Goal: Task Accomplishment & Management: Complete application form

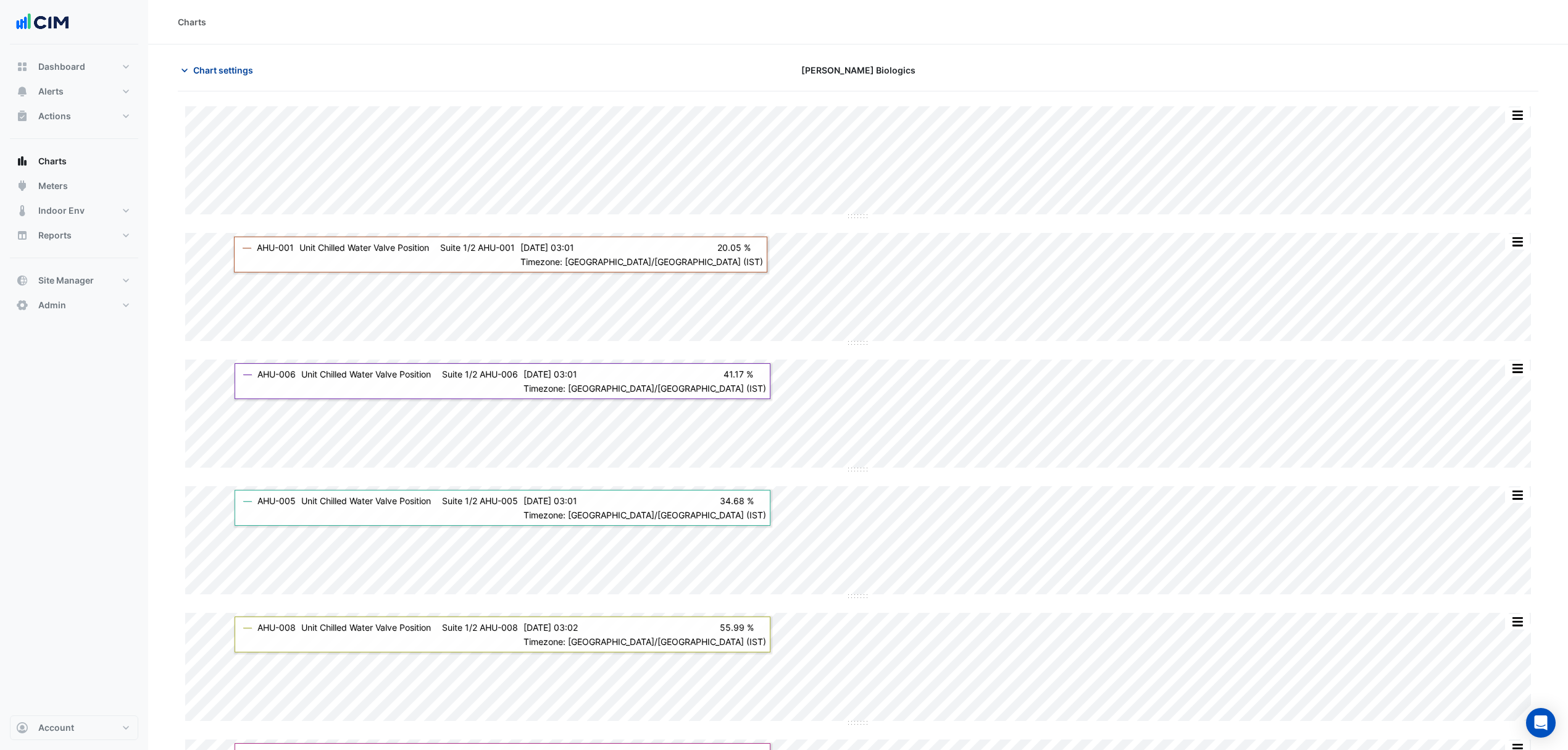
click at [223, 65] on span "Chart settings" at bounding box center [223, 70] width 60 height 13
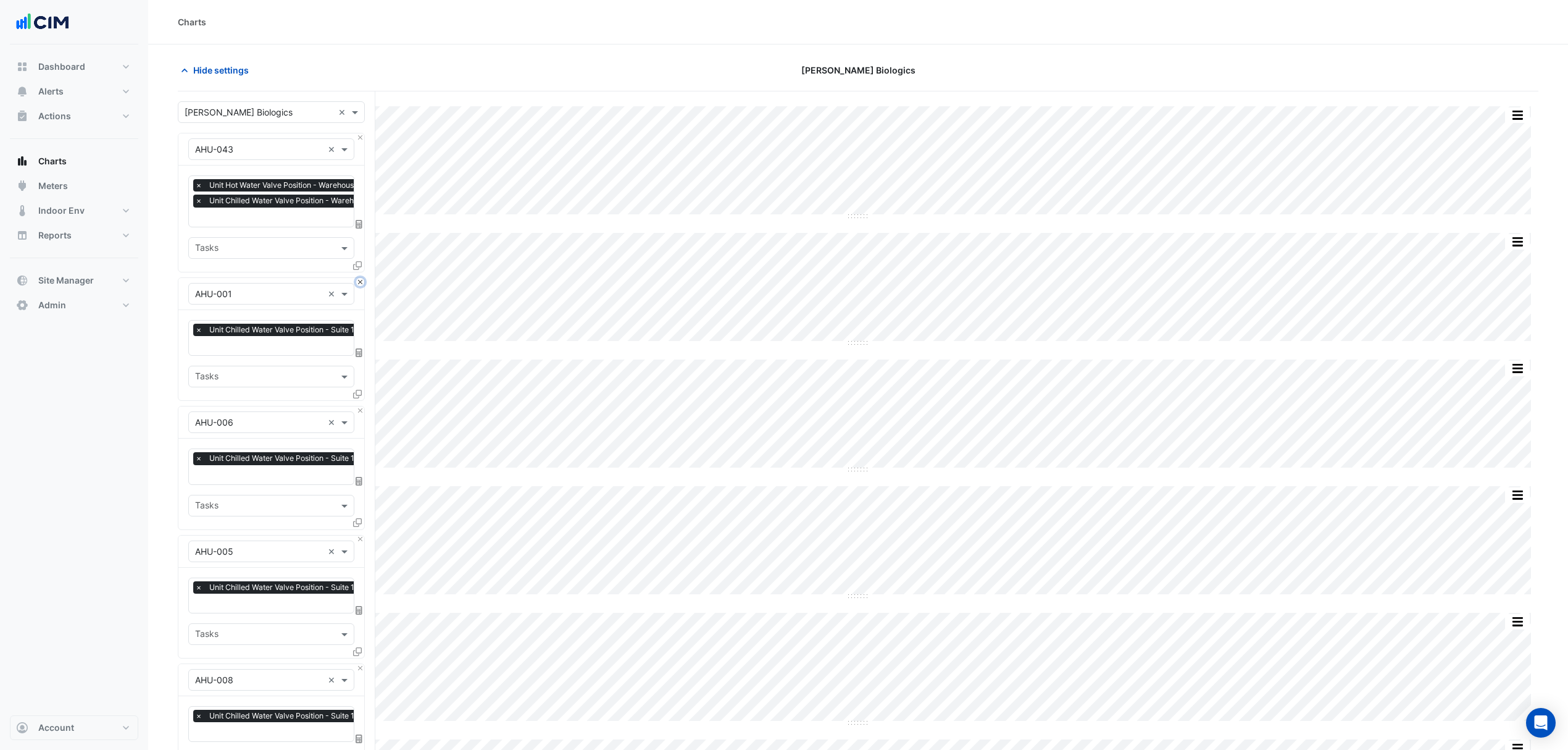
click at [358, 282] on button "Close" at bounding box center [360, 282] width 8 height 8
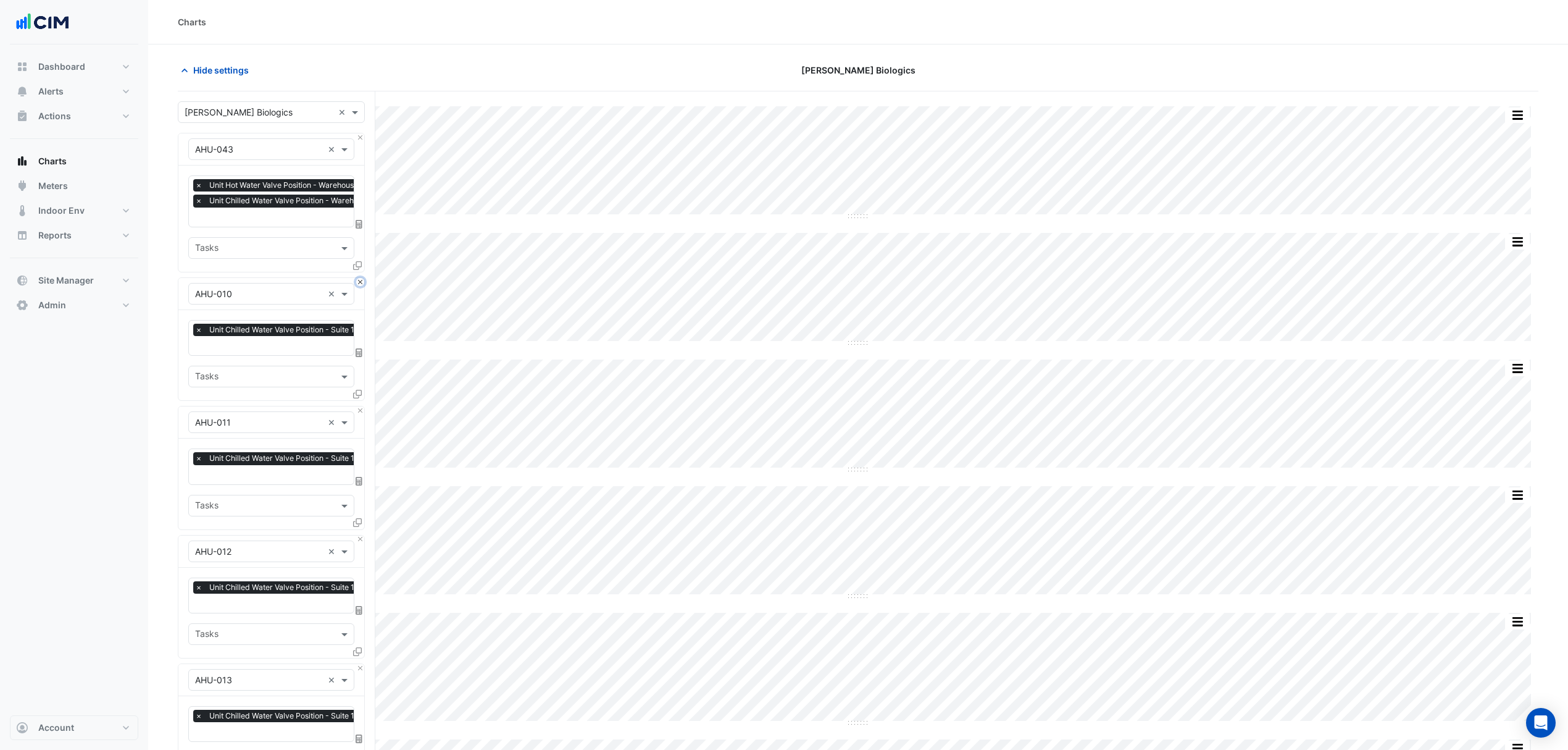
click at [359, 282] on button "Close" at bounding box center [360, 282] width 8 height 8
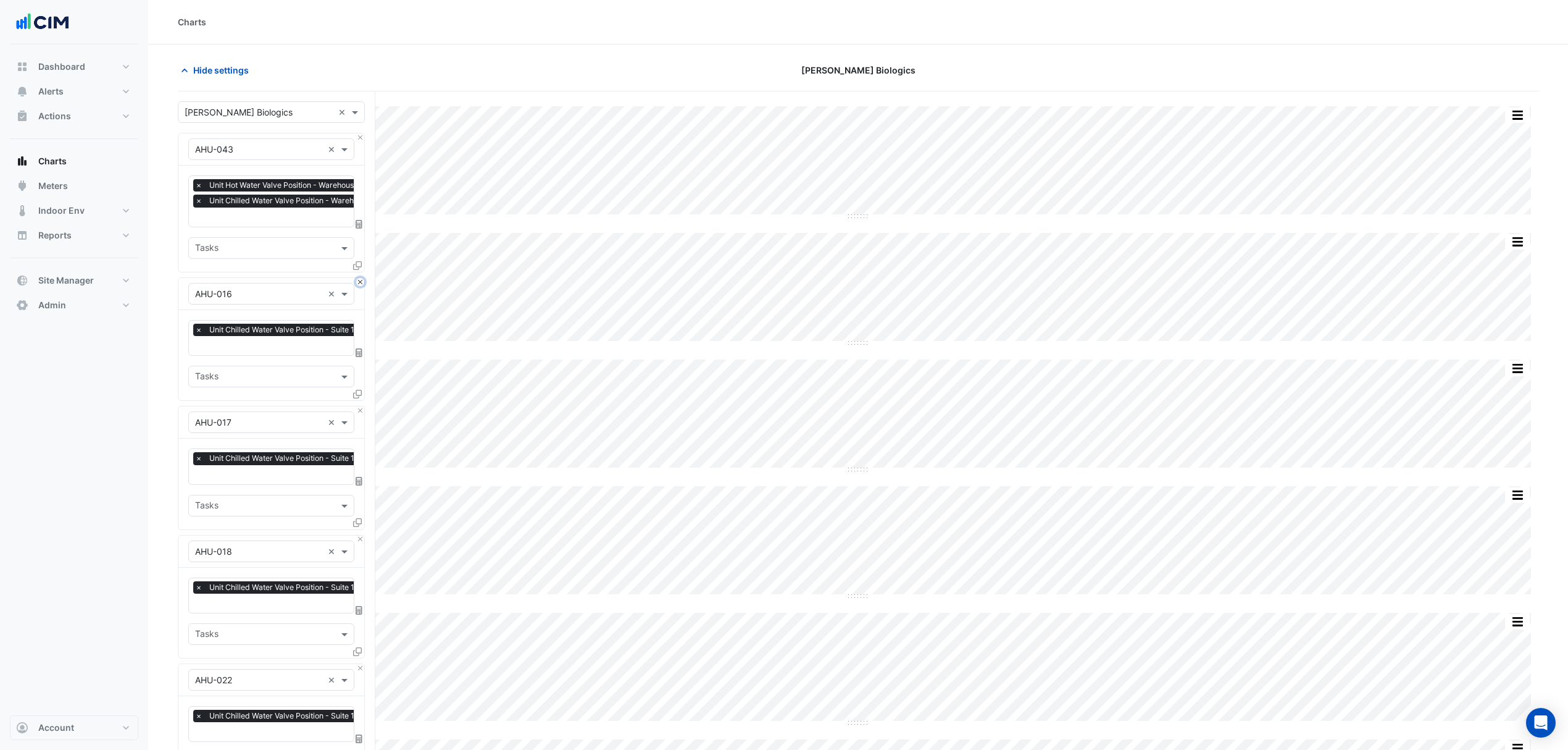
click at [359, 282] on button "Close" at bounding box center [360, 282] width 8 height 8
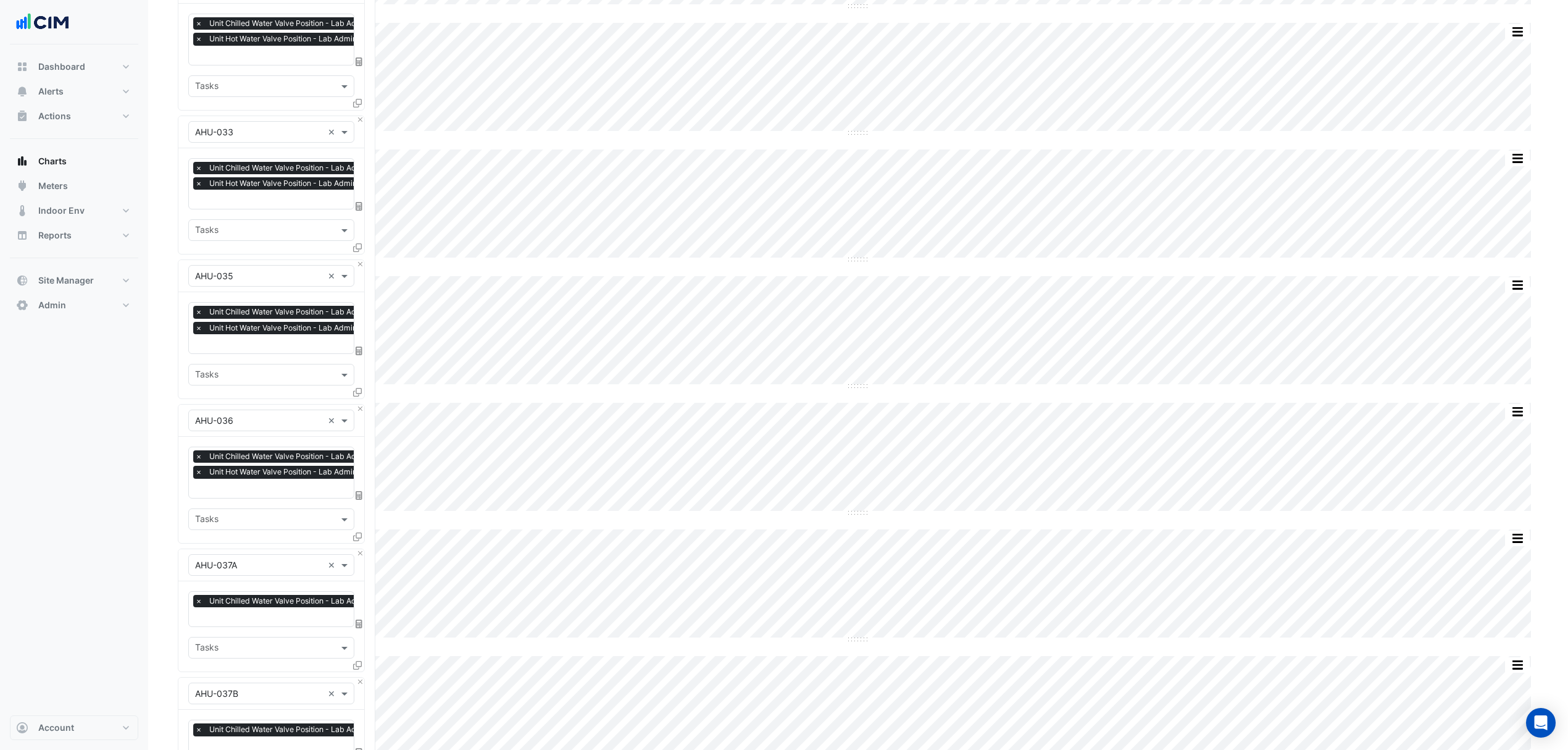
scroll to position [811, 0]
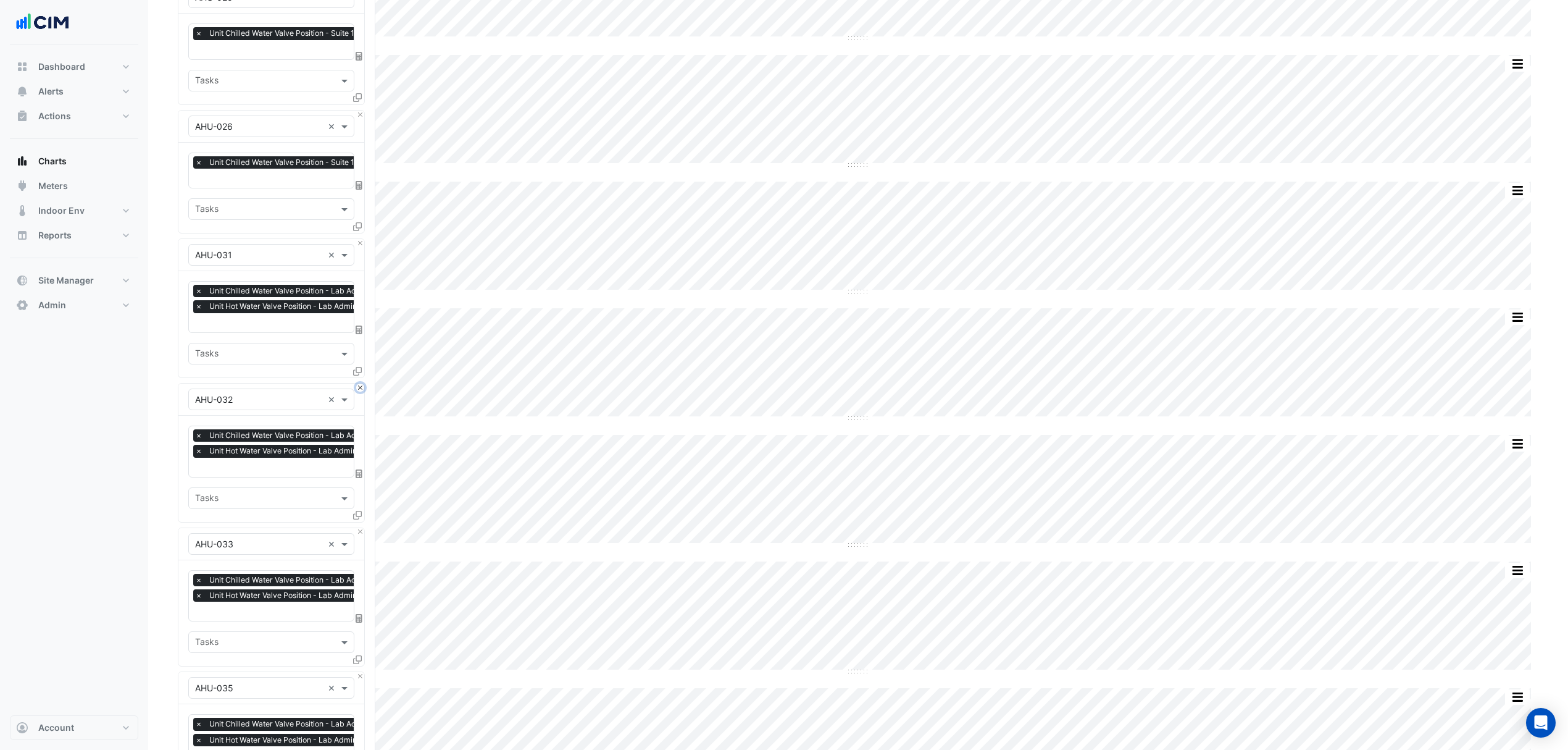
click at [361, 388] on button "Close" at bounding box center [360, 388] width 8 height 8
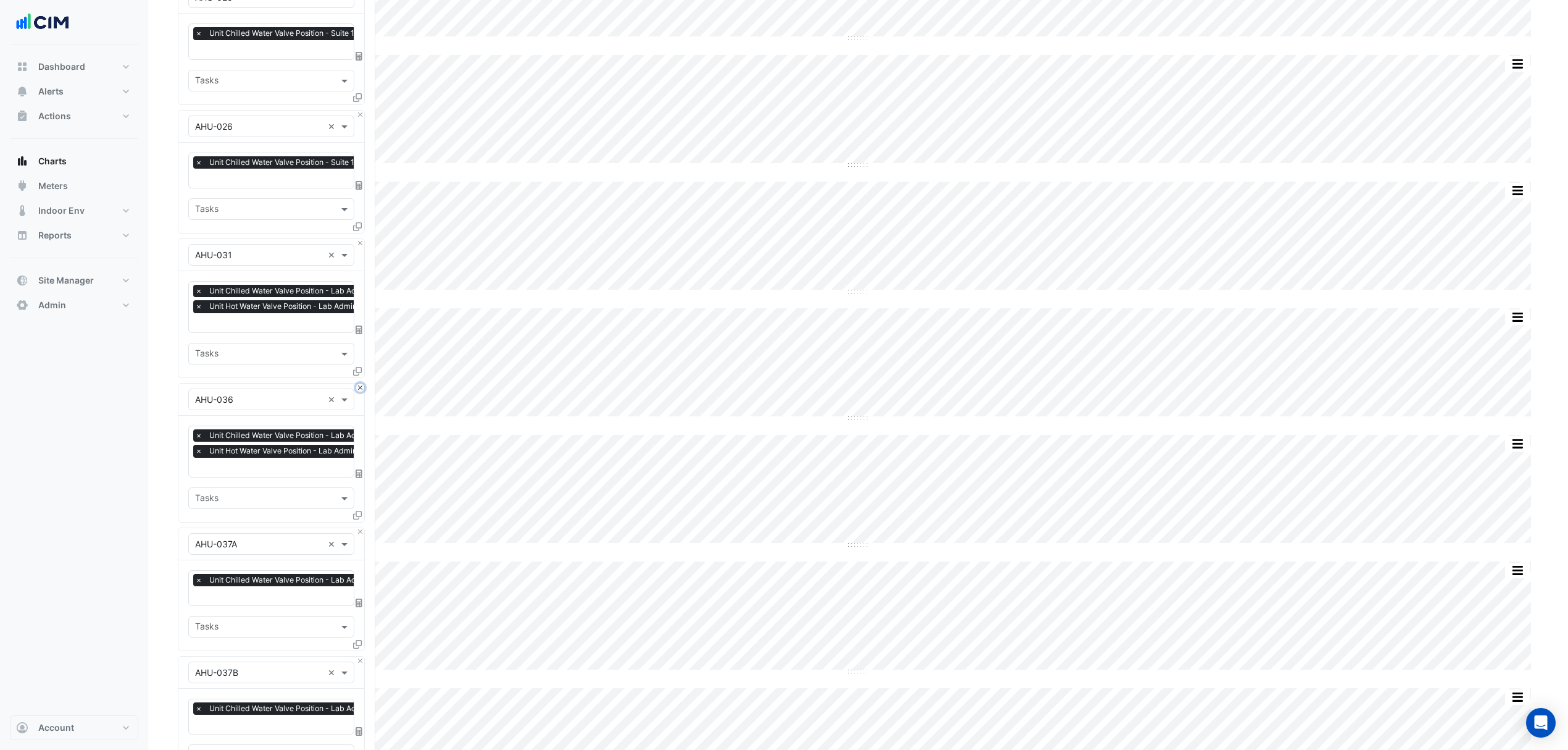
click at [361, 388] on button "Close" at bounding box center [360, 388] width 8 height 8
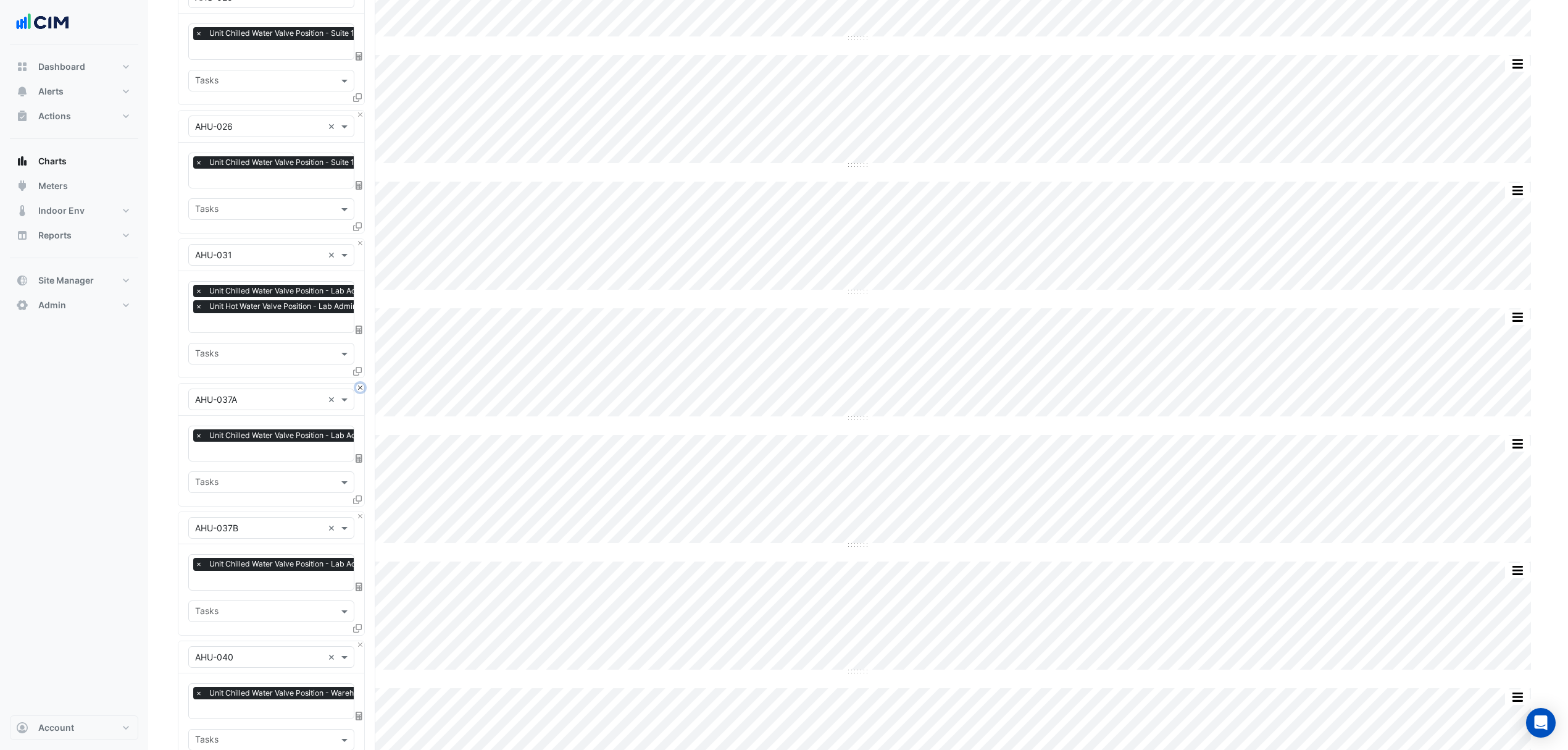
click at [361, 388] on button "Close" at bounding box center [360, 388] width 8 height 8
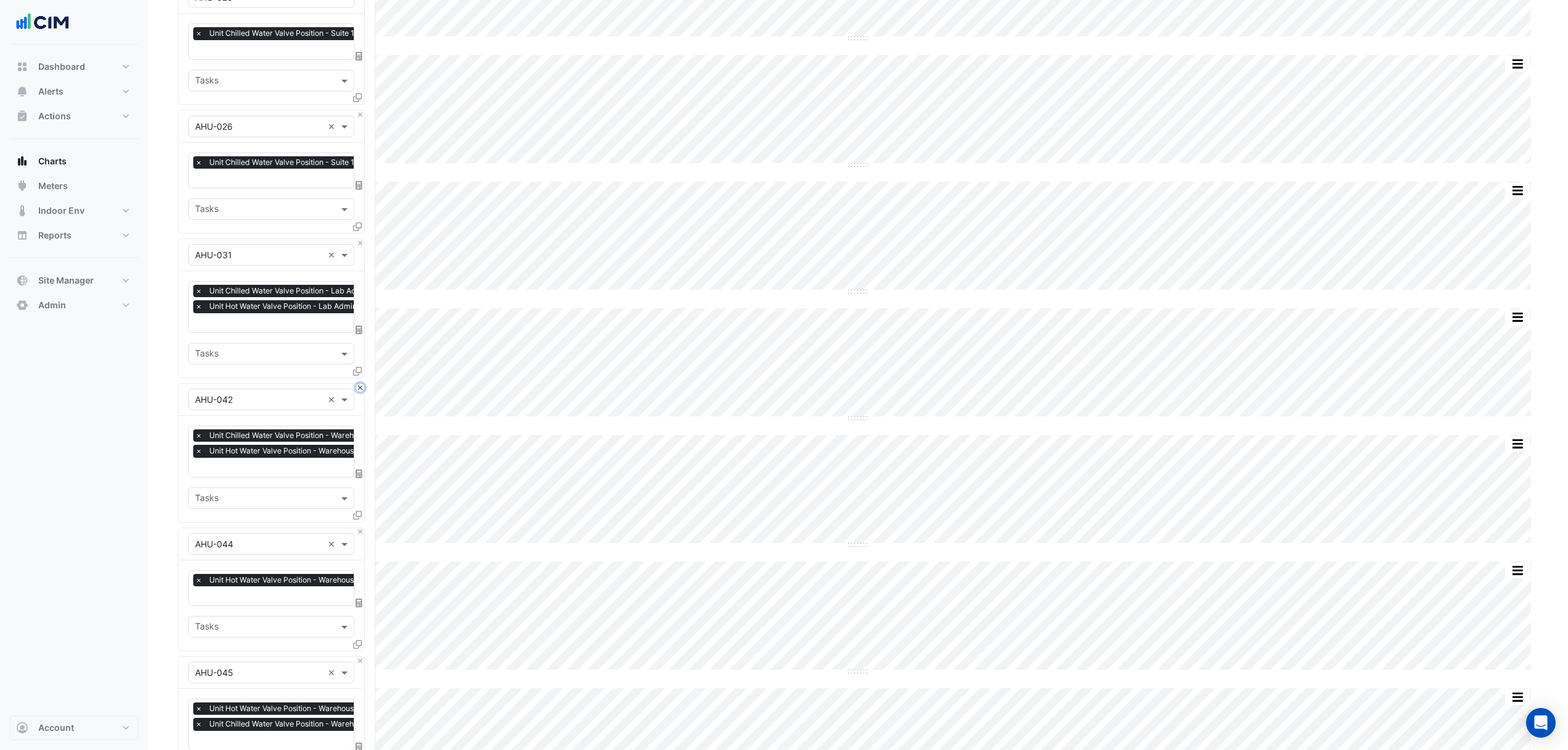
click at [361, 388] on button "Close" at bounding box center [360, 388] width 8 height 8
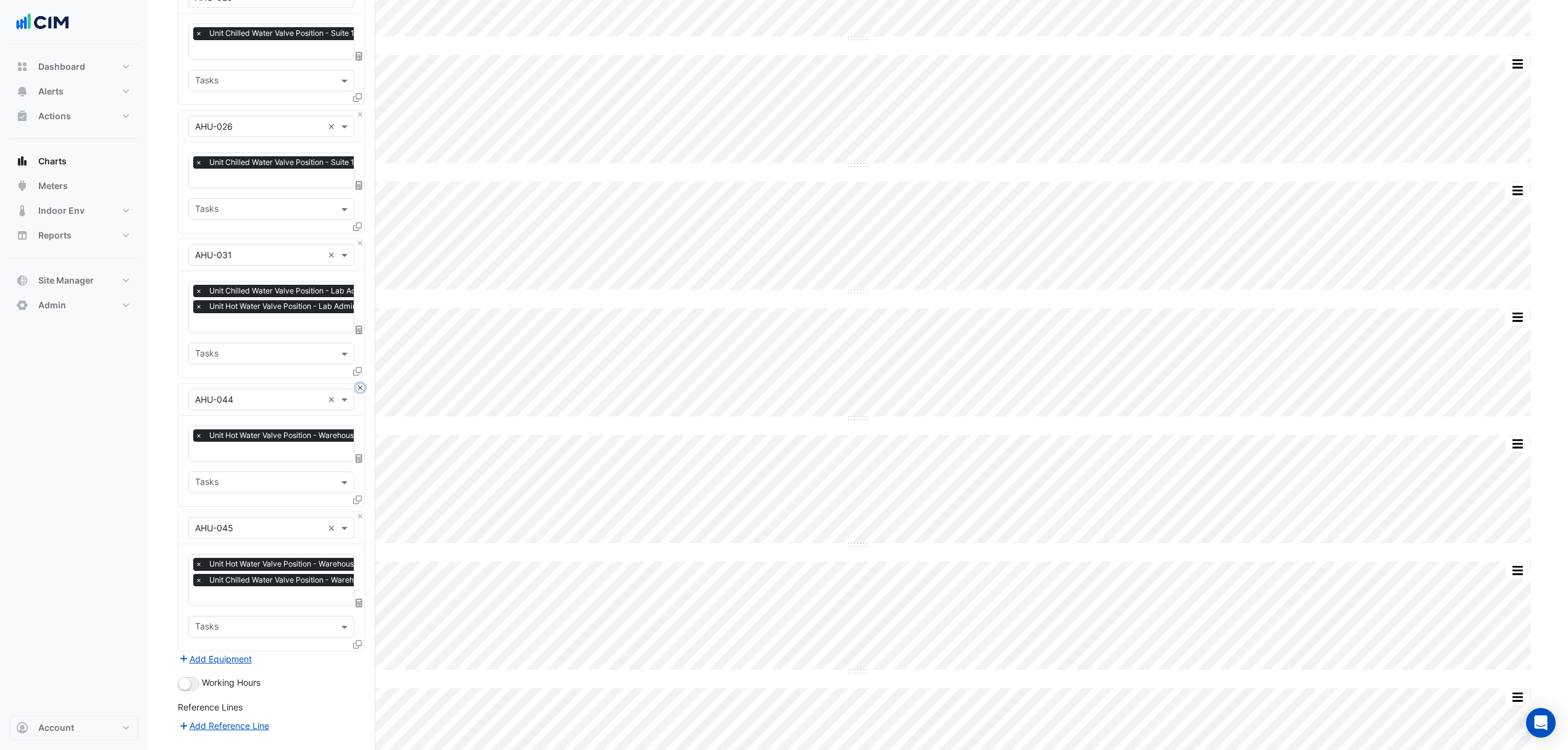
click at [361, 388] on button "Close" at bounding box center [360, 388] width 8 height 8
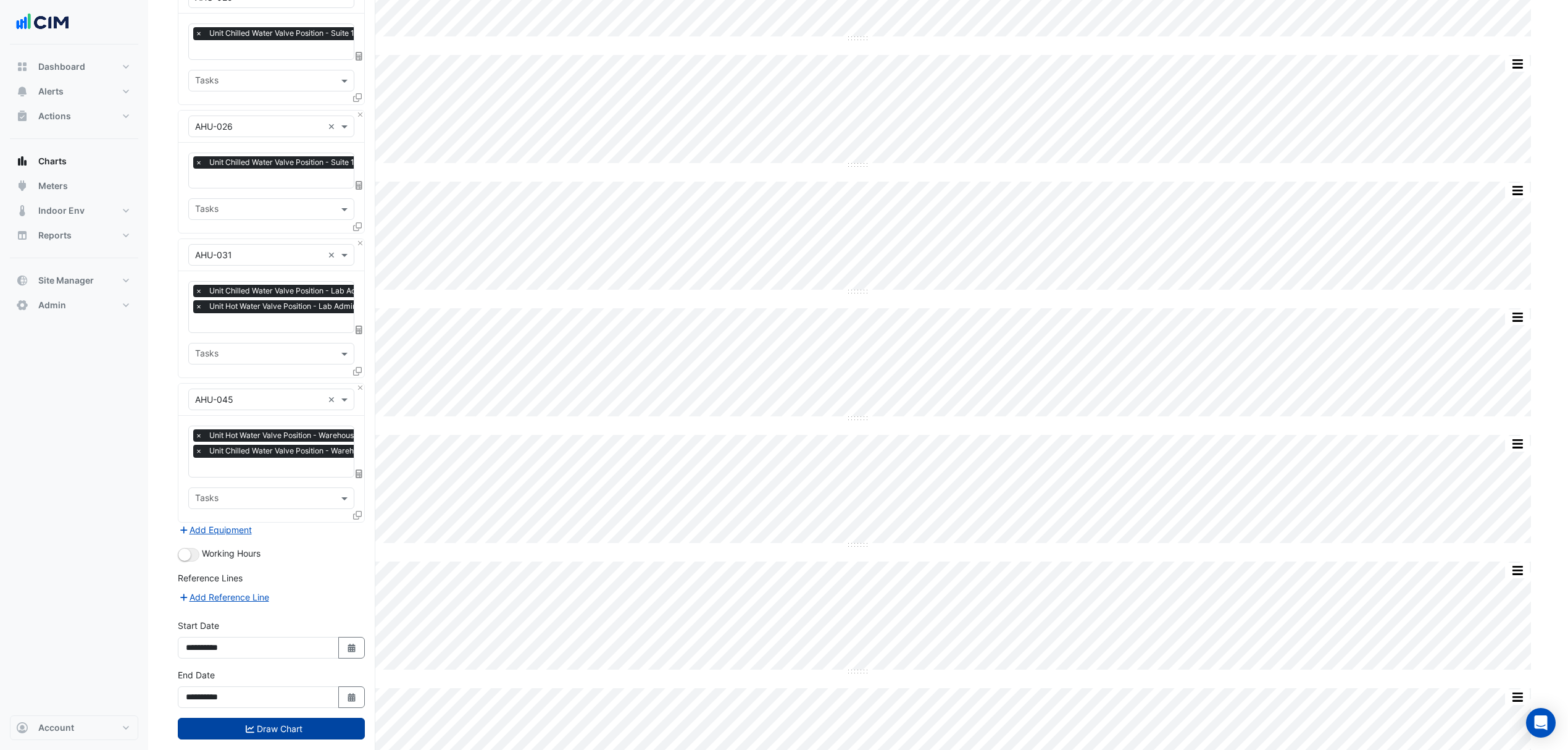
click at [309, 729] on button "Draw Chart" at bounding box center [272, 729] width 187 height 21
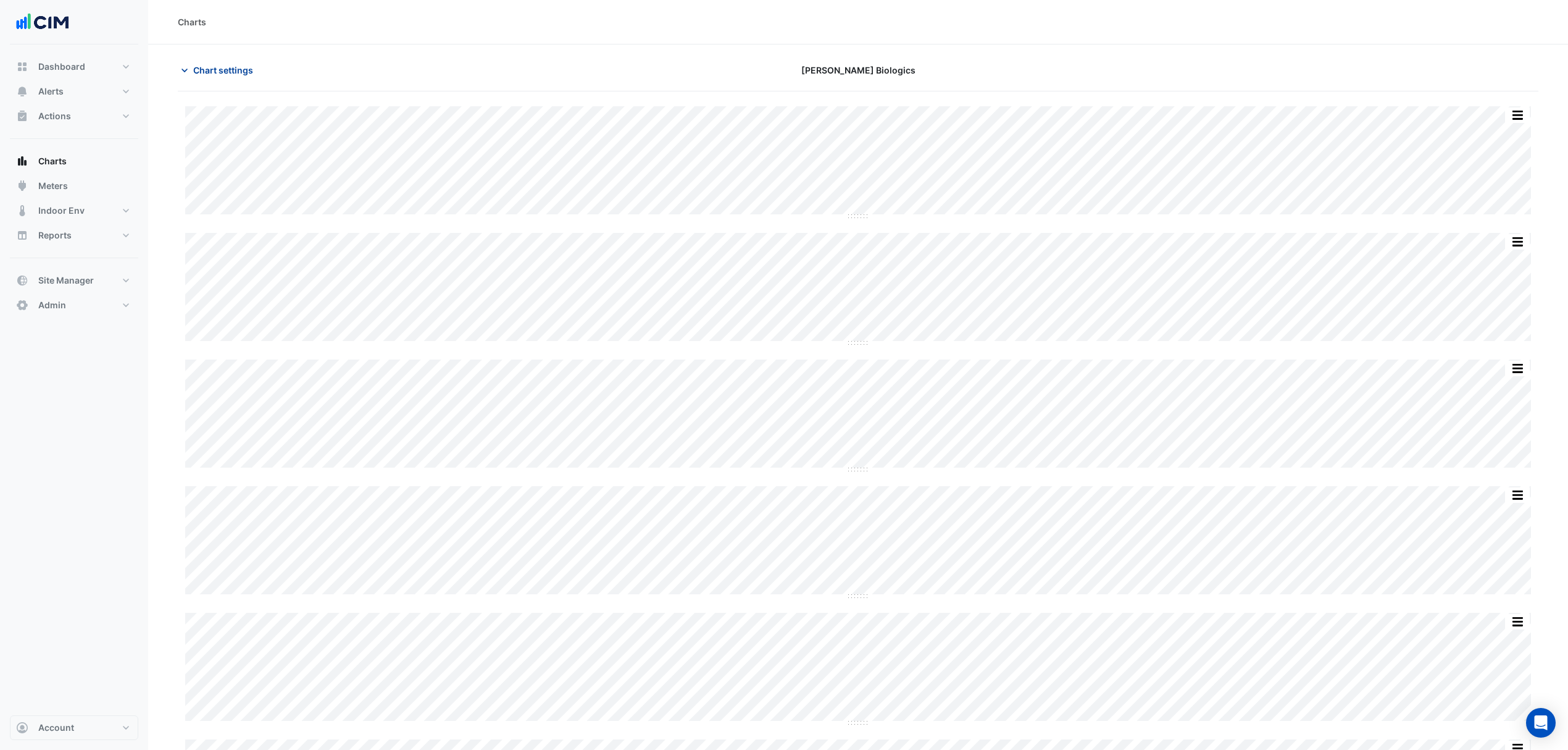
click at [219, 70] on span "Chart settings" at bounding box center [223, 70] width 60 height 13
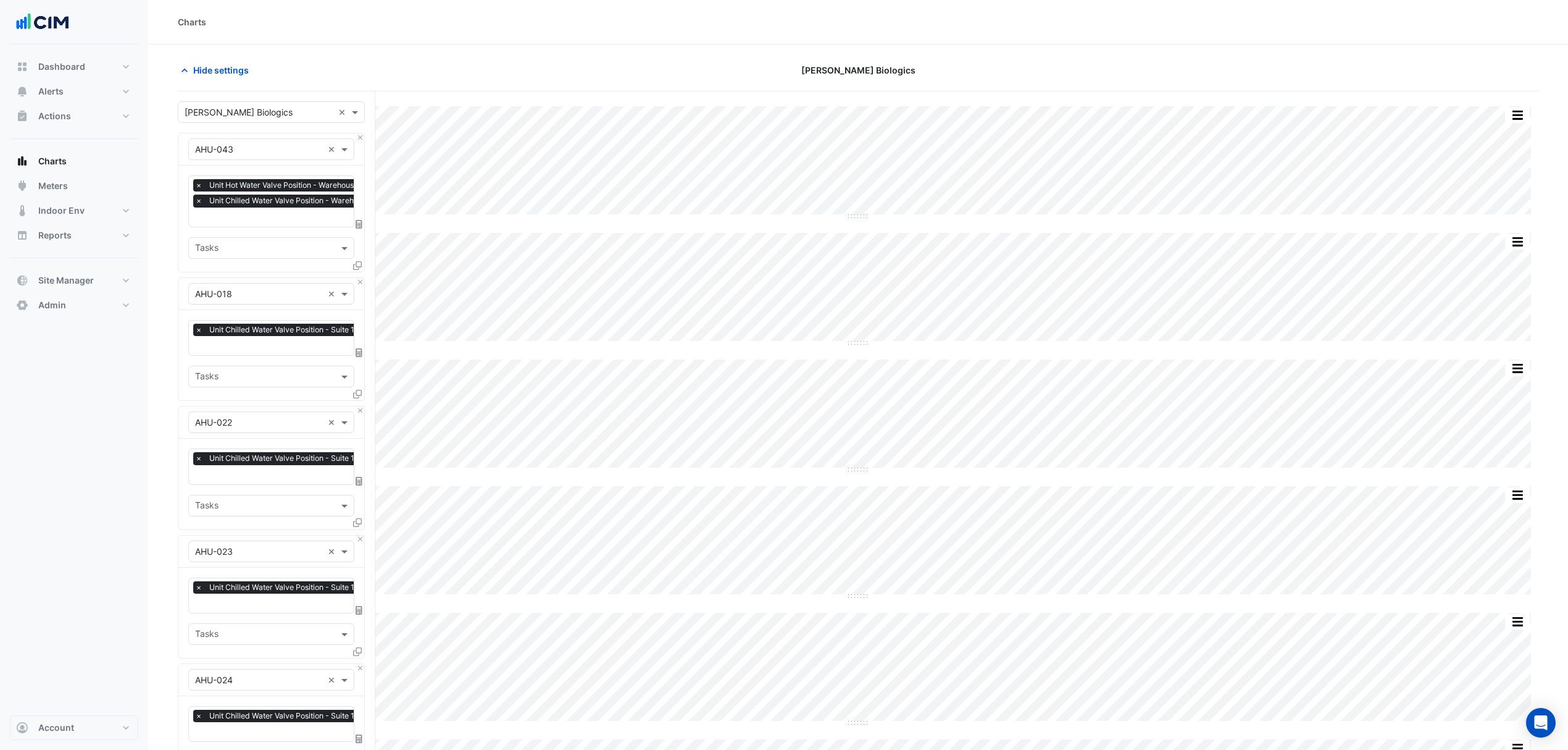
scroll to position [0, 6]
click at [262, 223] on input "text" at bounding box center [299, 218] width 220 height 13
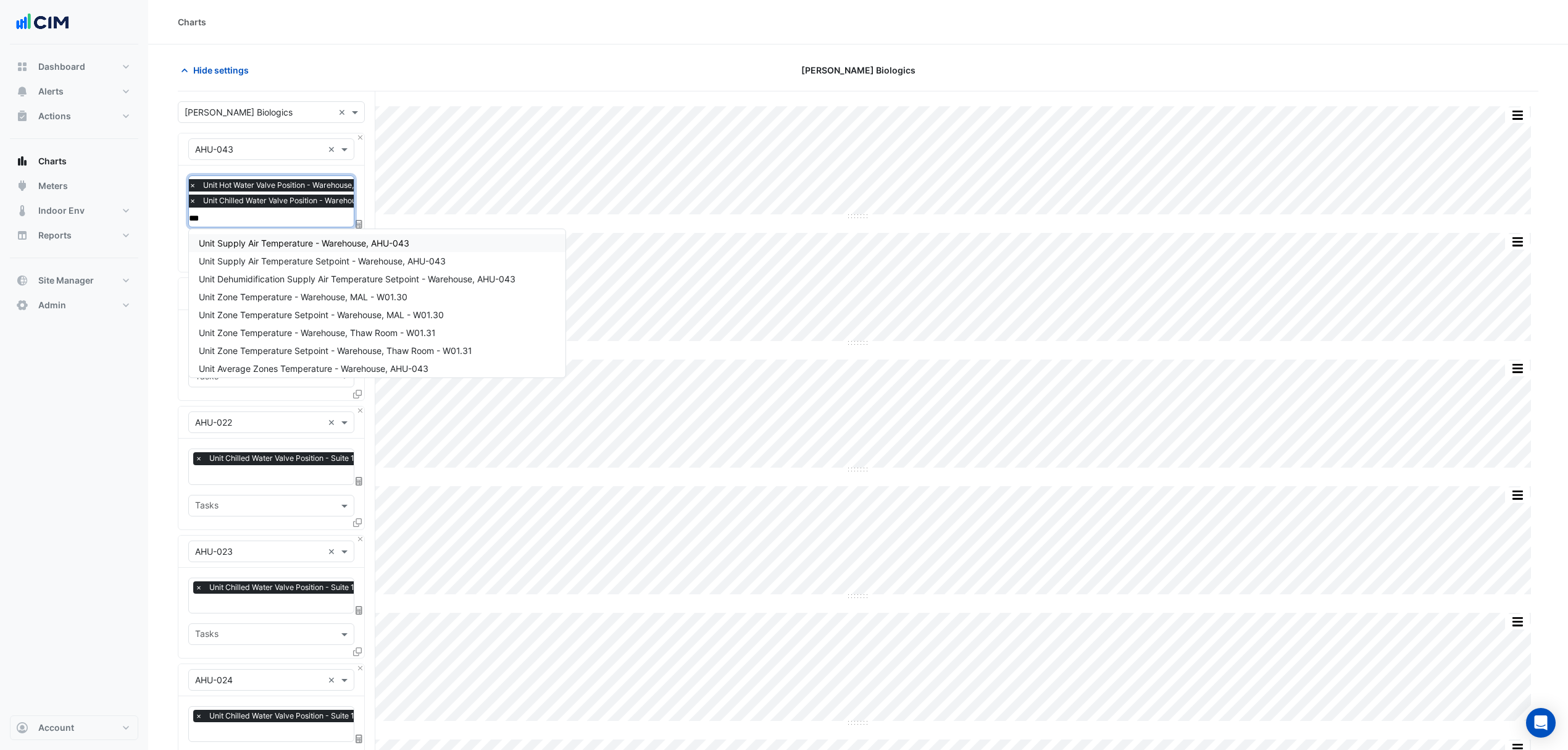
type input "****"
click at [266, 240] on span "Unit Supply Air Temperature - Warehouse, AHU-043" at bounding box center [304, 243] width 210 height 11
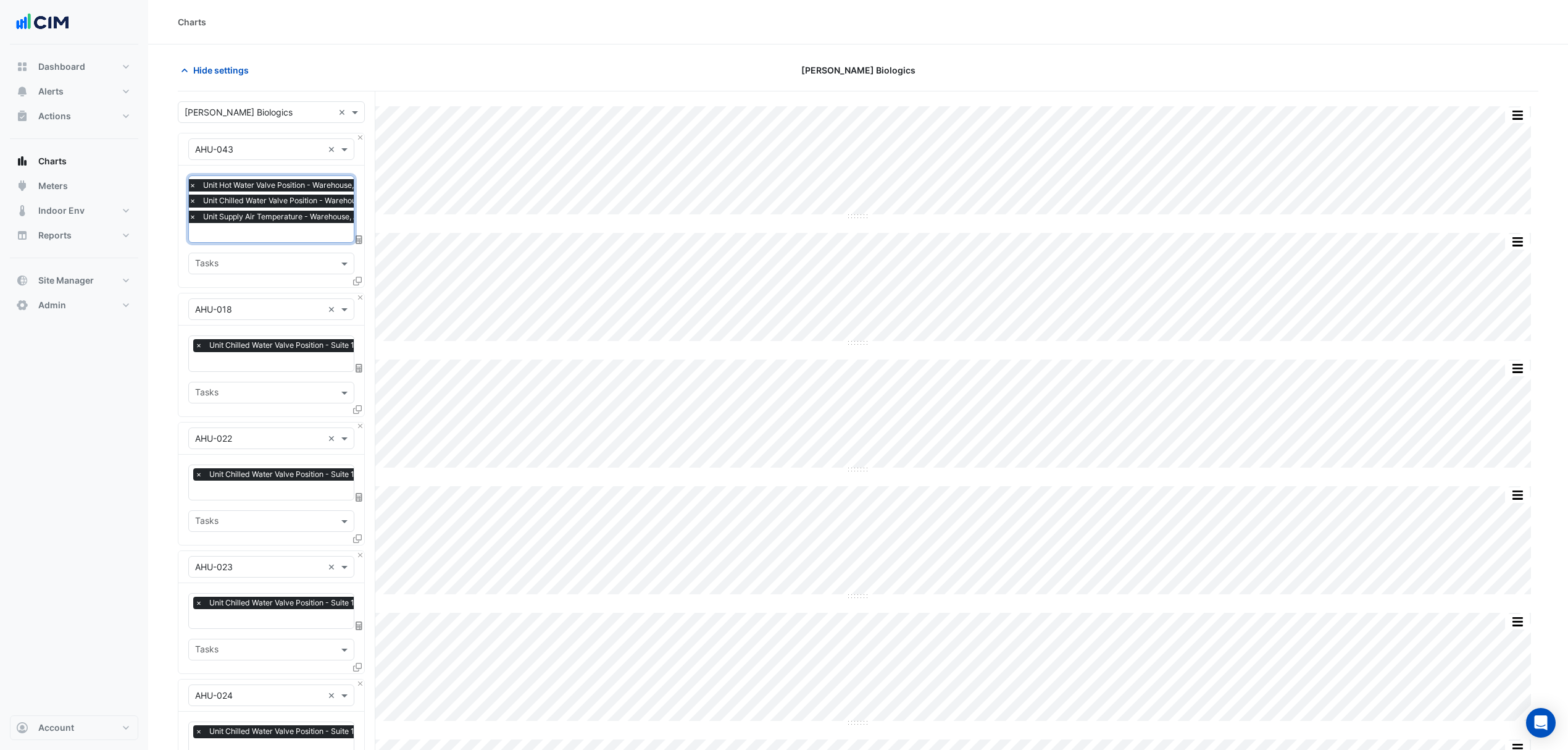
click at [268, 232] on input "text" at bounding box center [299, 233] width 220 height 13
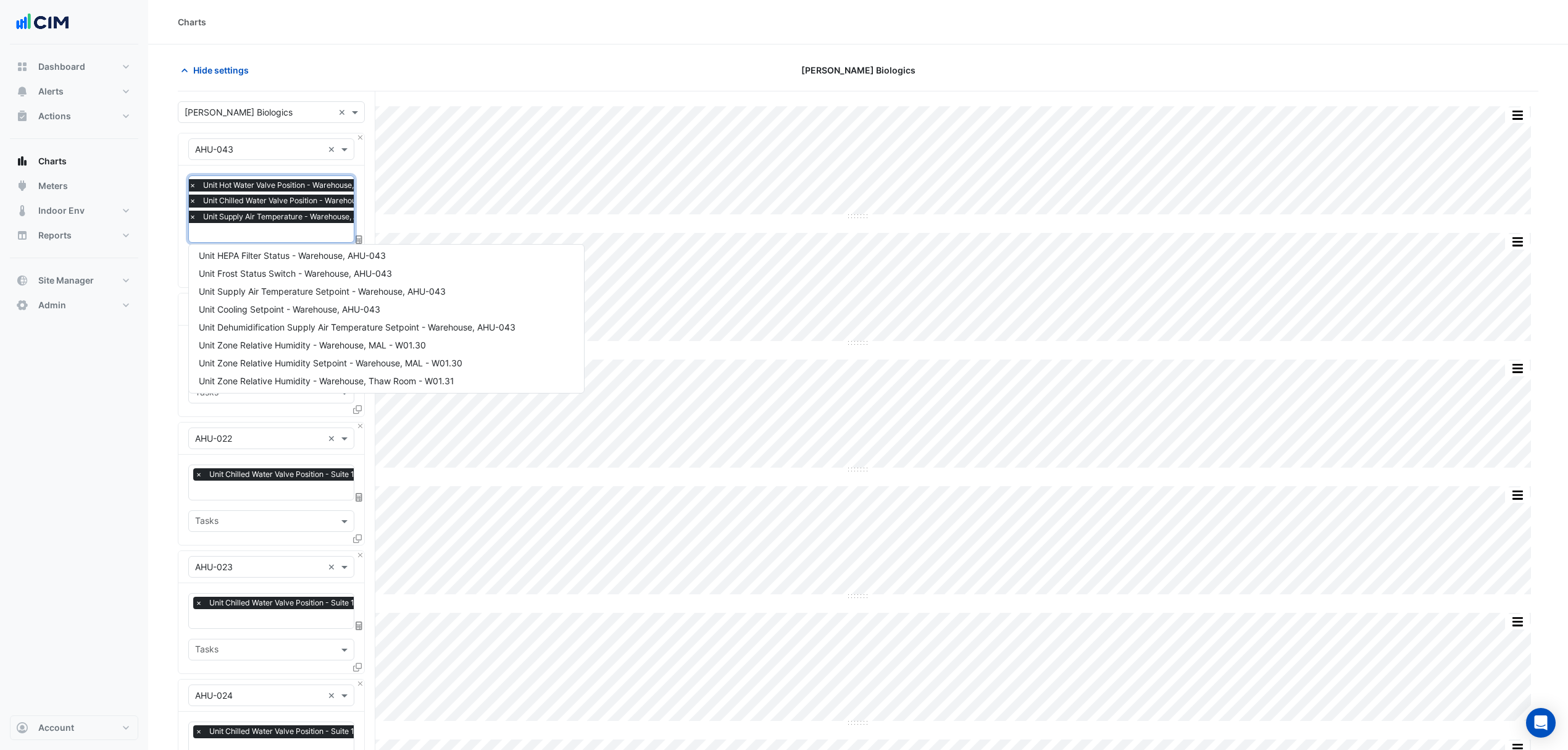
scroll to position [0, 0]
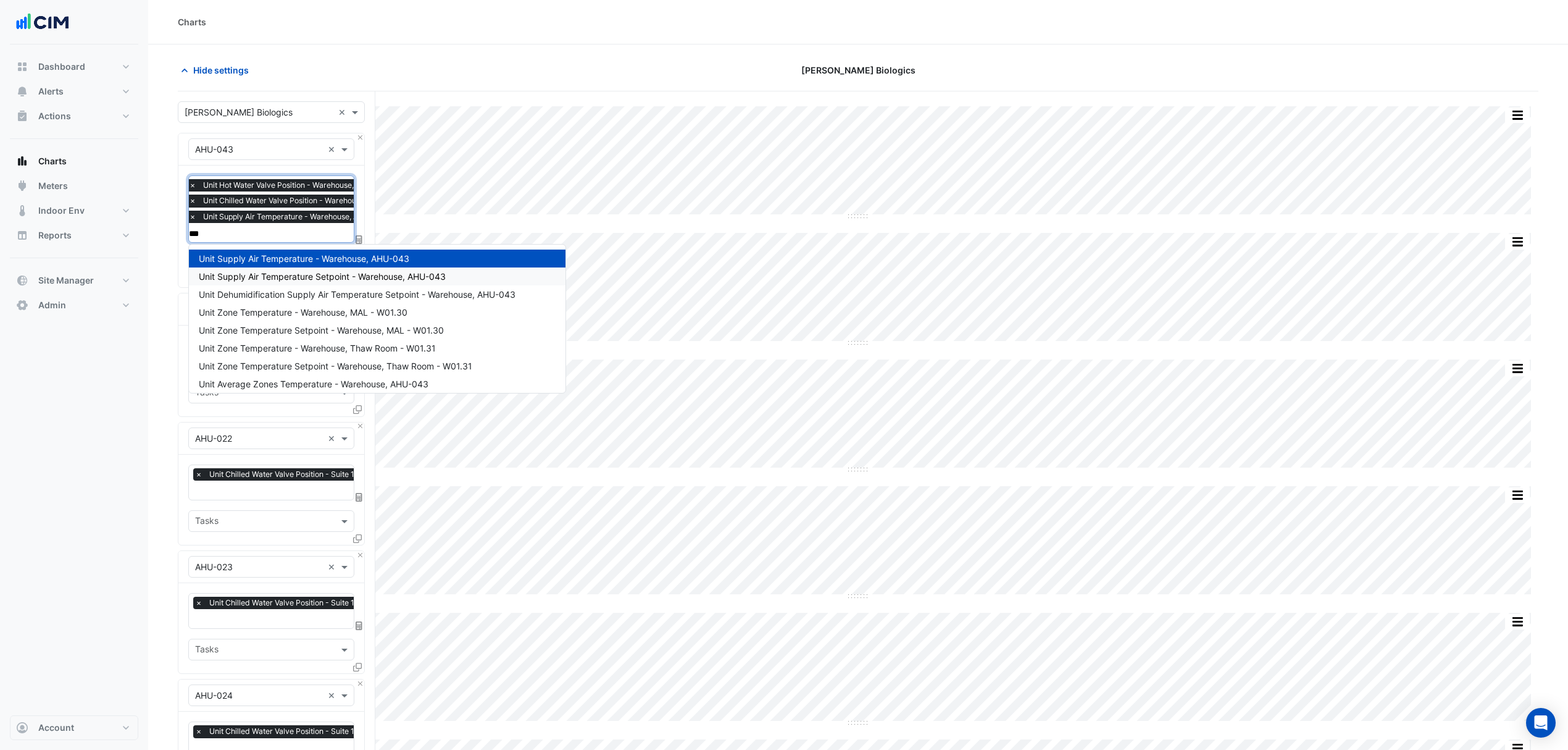
type input "****"
click at [304, 273] on span "Unit Supply Air Temperature Setpoint - Warehouse, AHU-043" at bounding box center [322, 276] width 247 height 11
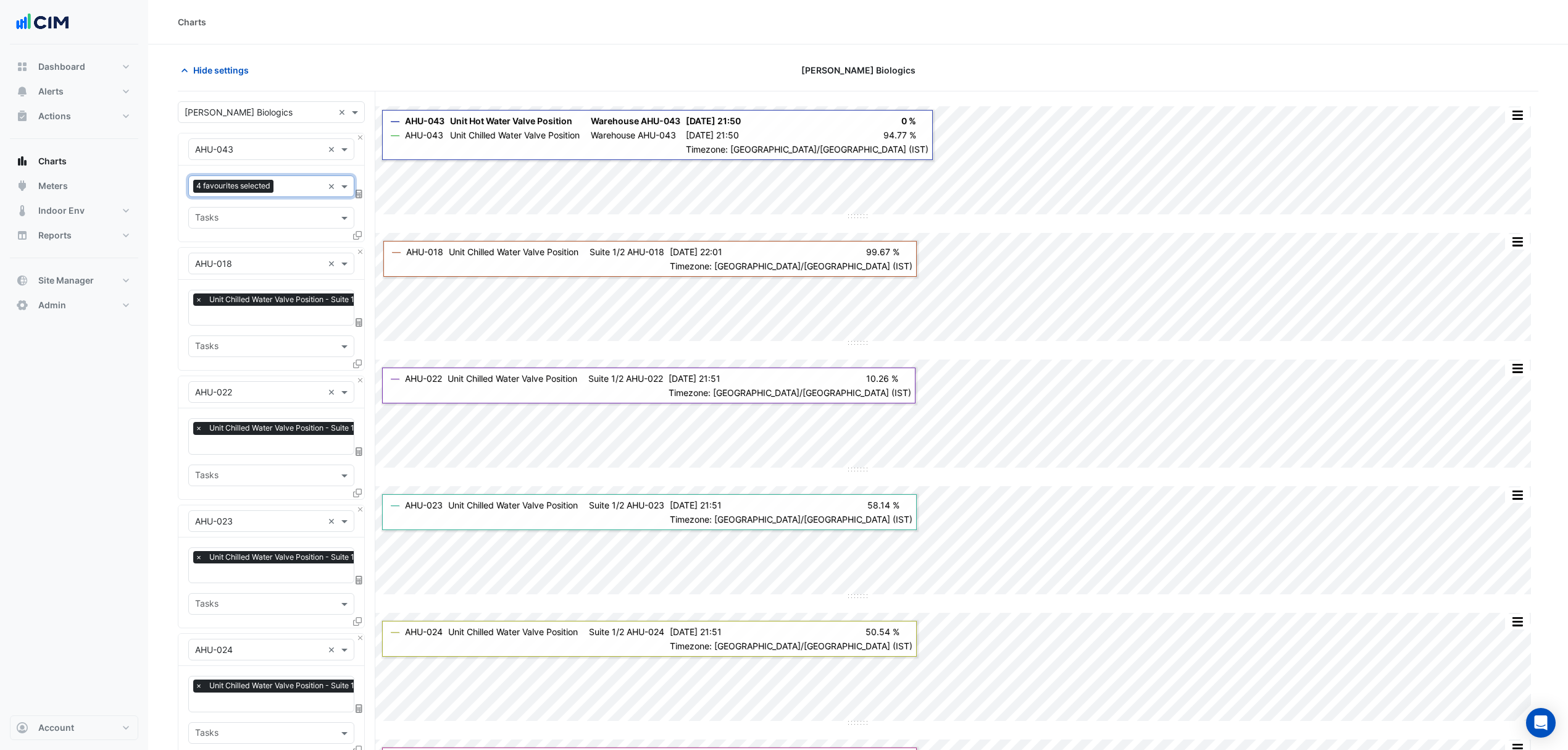
click at [289, 316] on input "text" at bounding box center [299, 316] width 210 height 13
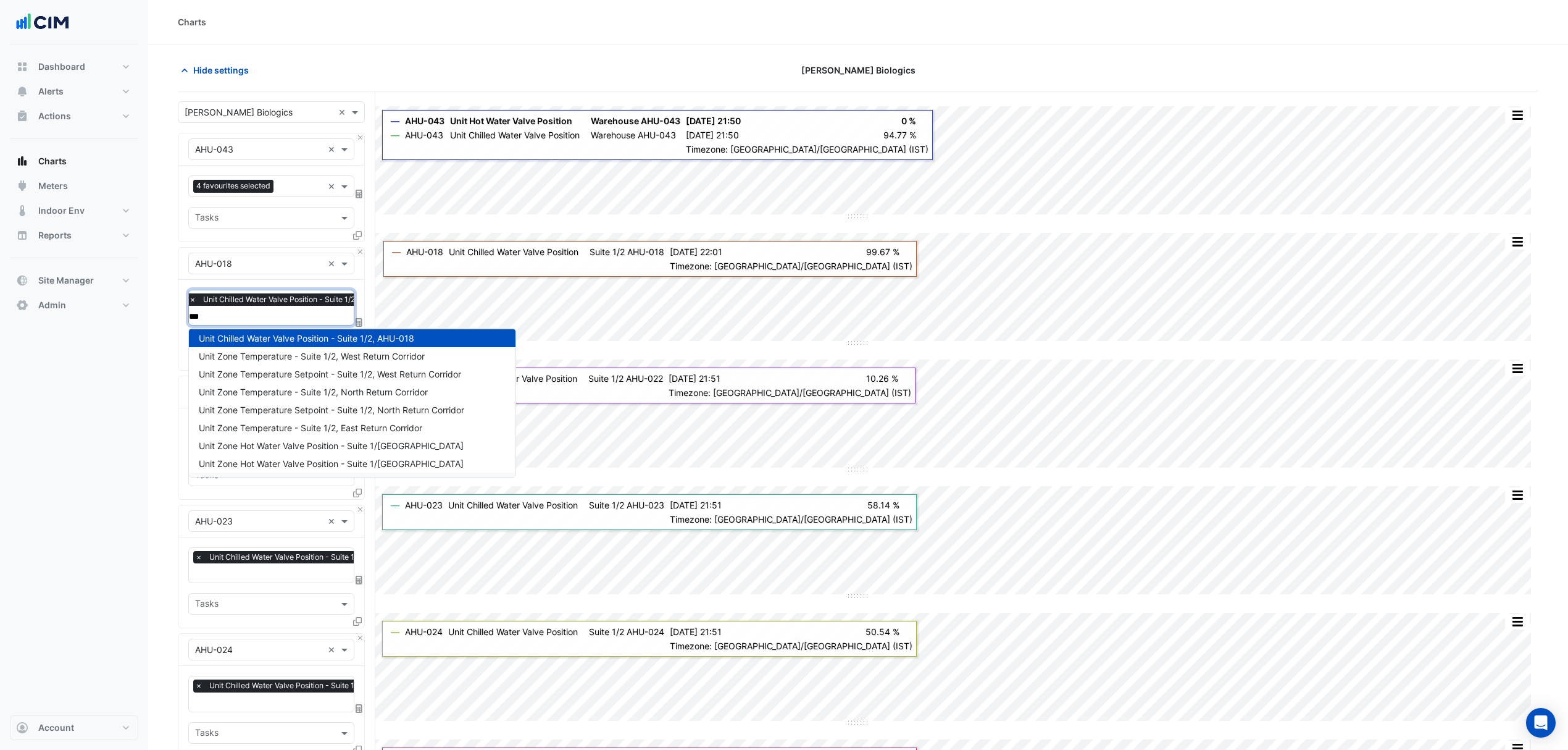
scroll to position [40, 0]
type input "****"
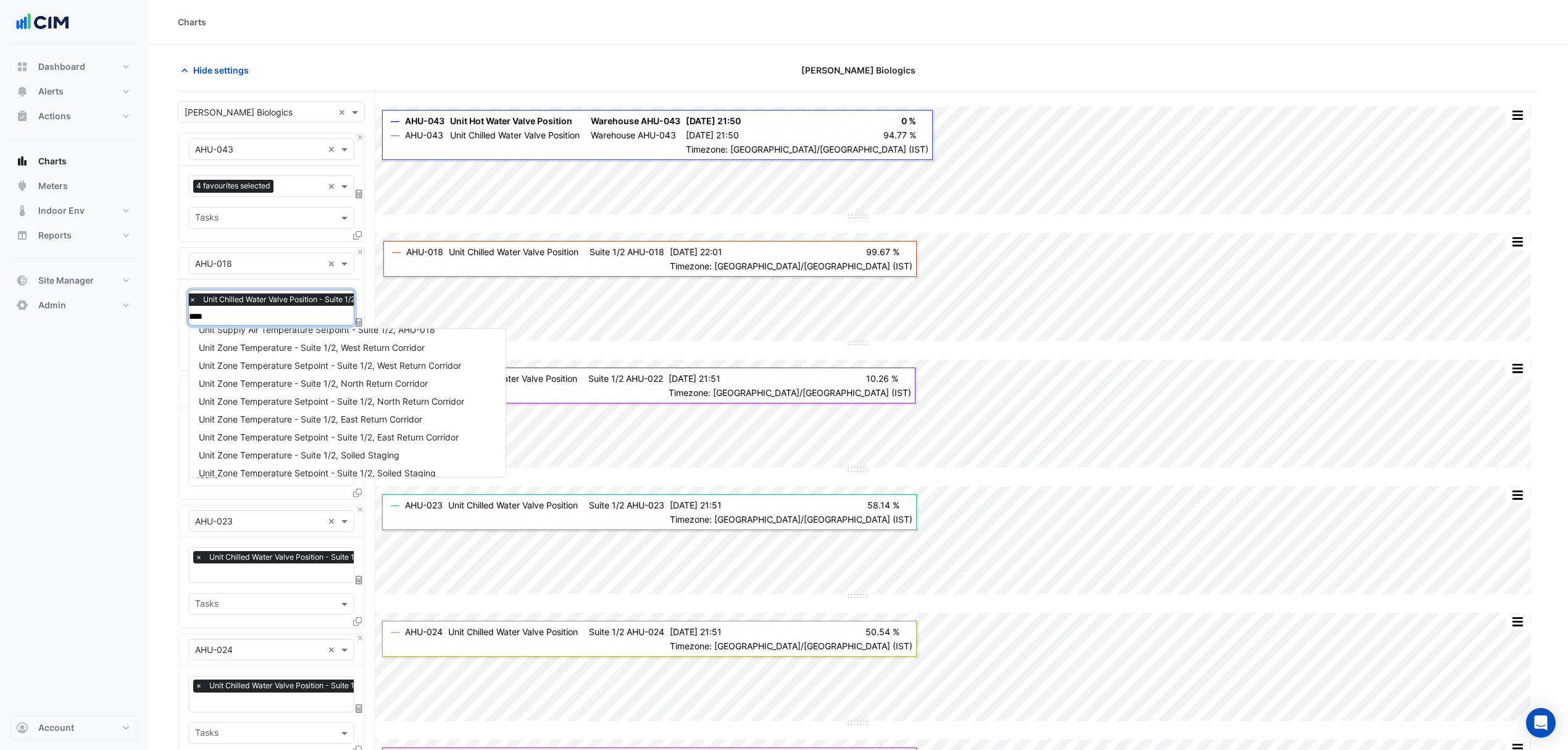
scroll to position [0, 0]
click at [290, 342] on span "Unit Supply Air Temperature - Suite 1/2, AHU-018" at bounding box center [299, 342] width 200 height 11
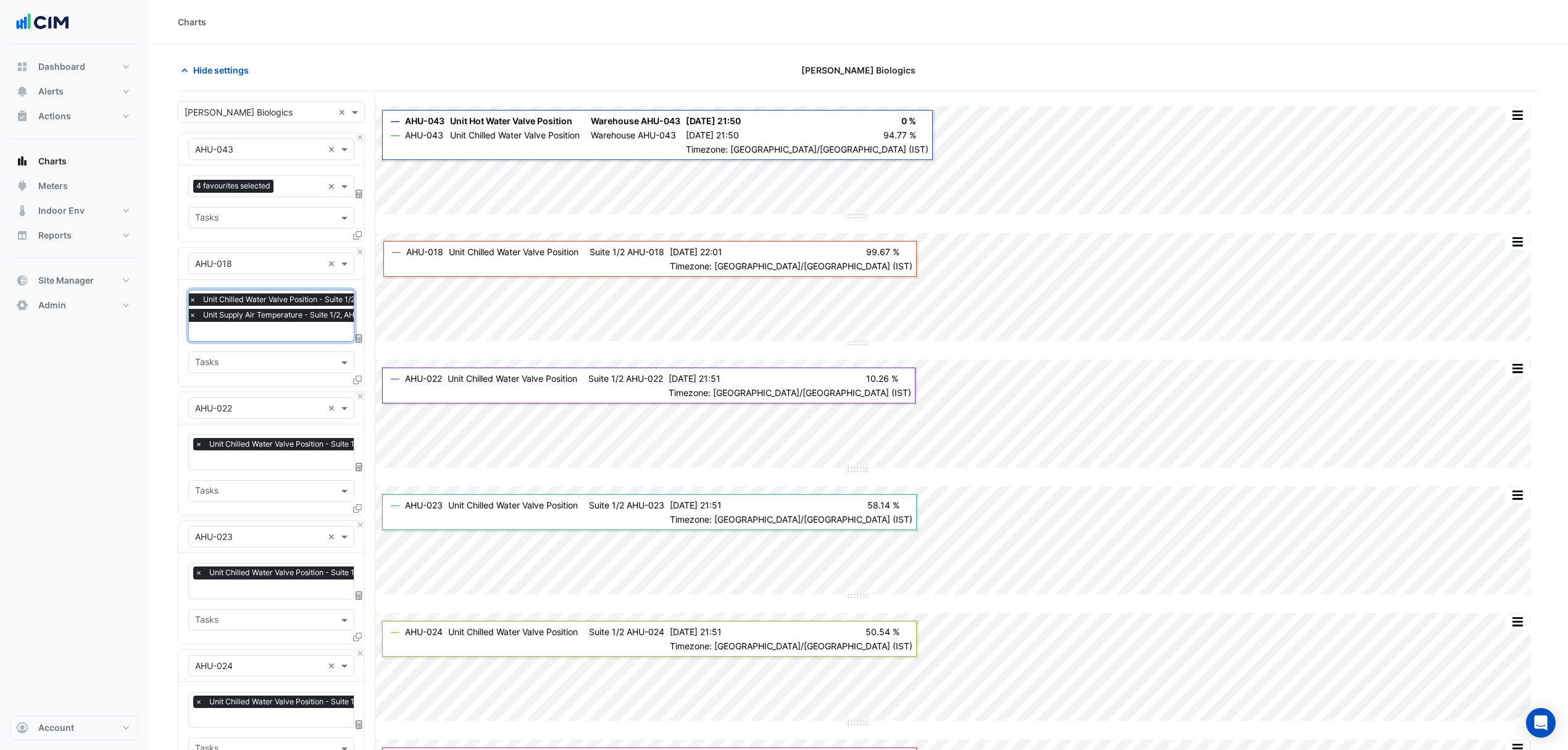
click at [286, 334] on input "text" at bounding box center [293, 332] width 210 height 13
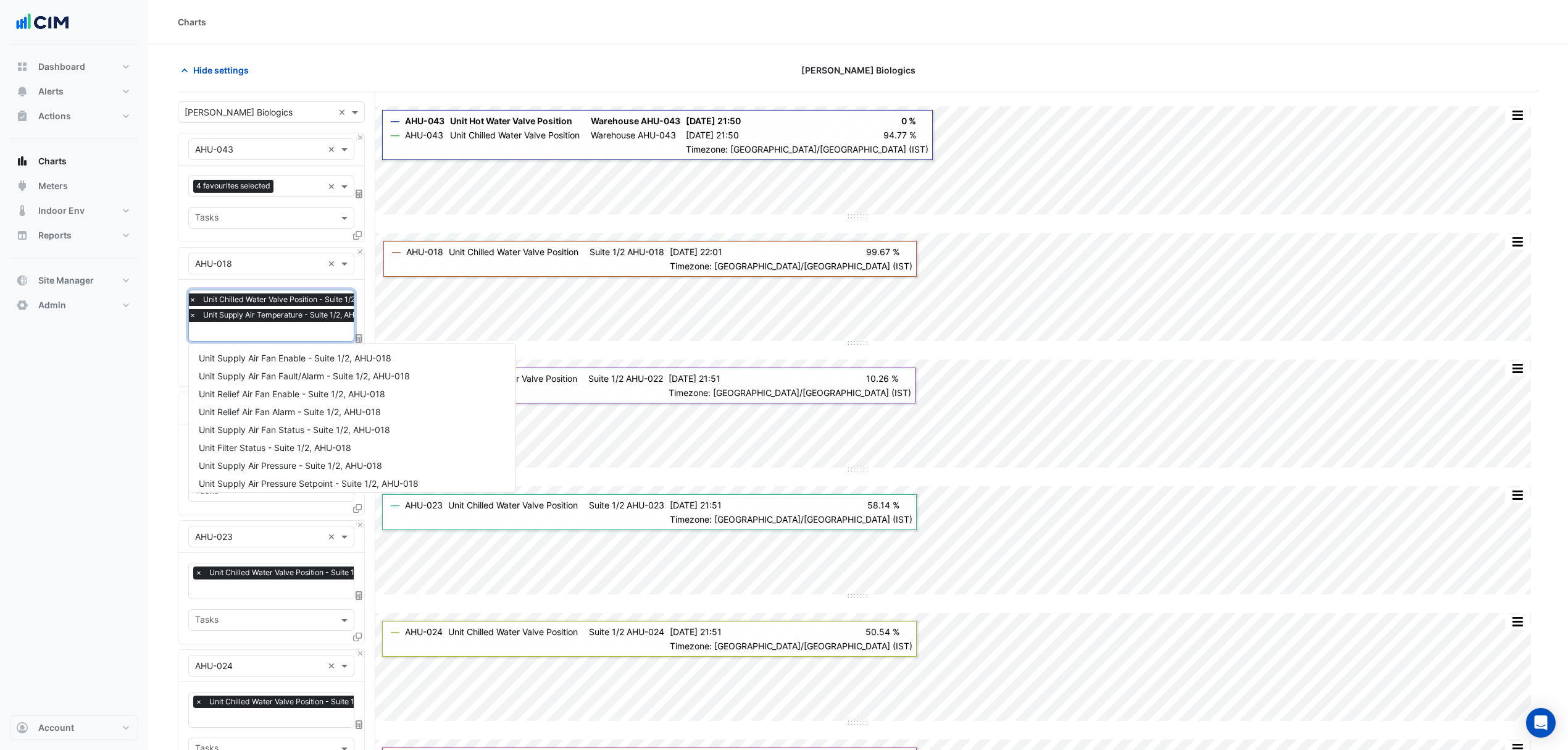
scroll to position [166, 0]
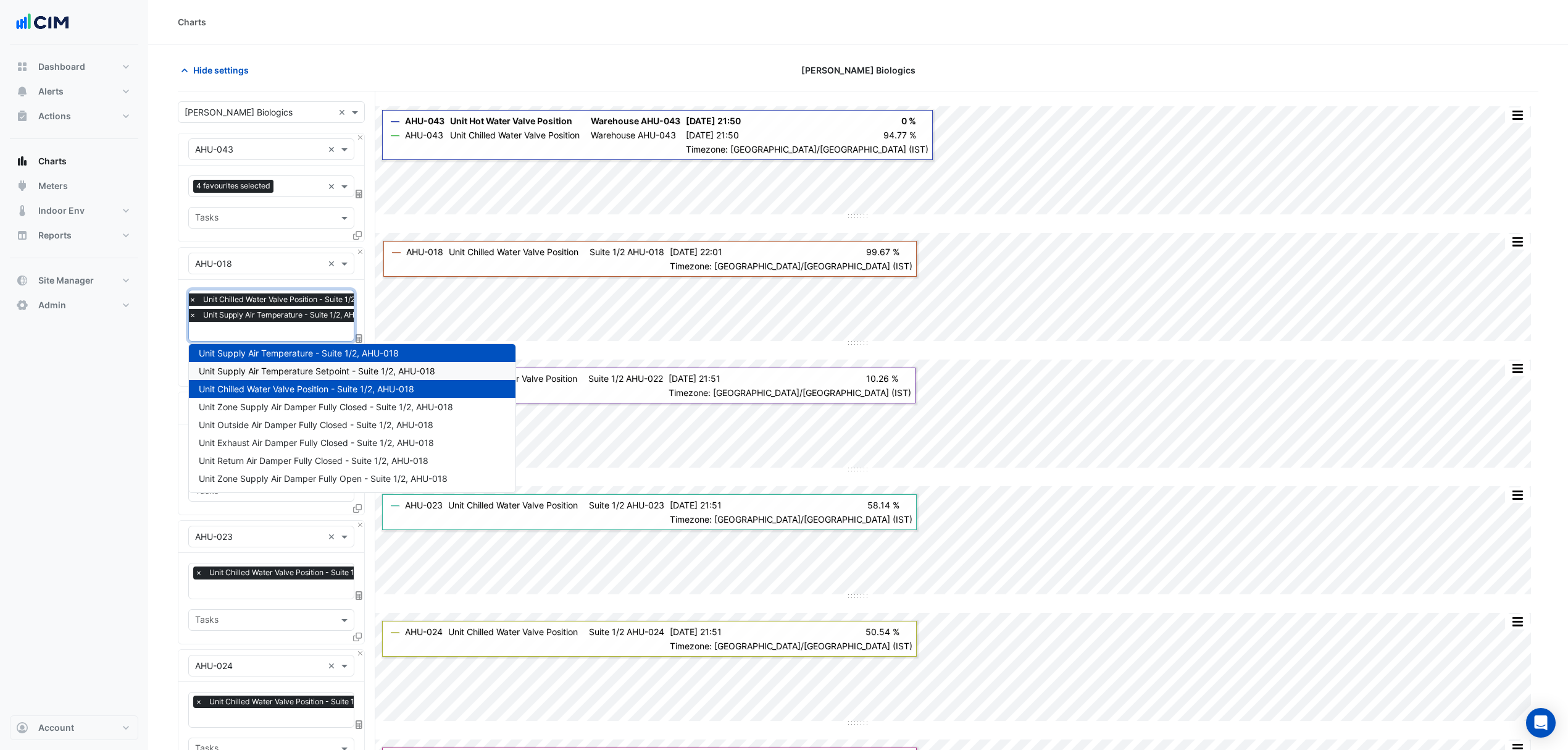
click at [292, 371] on span "Unit Supply Air Temperature Setpoint - Suite 1/2, AHU-018" at bounding box center [317, 371] width 236 height 11
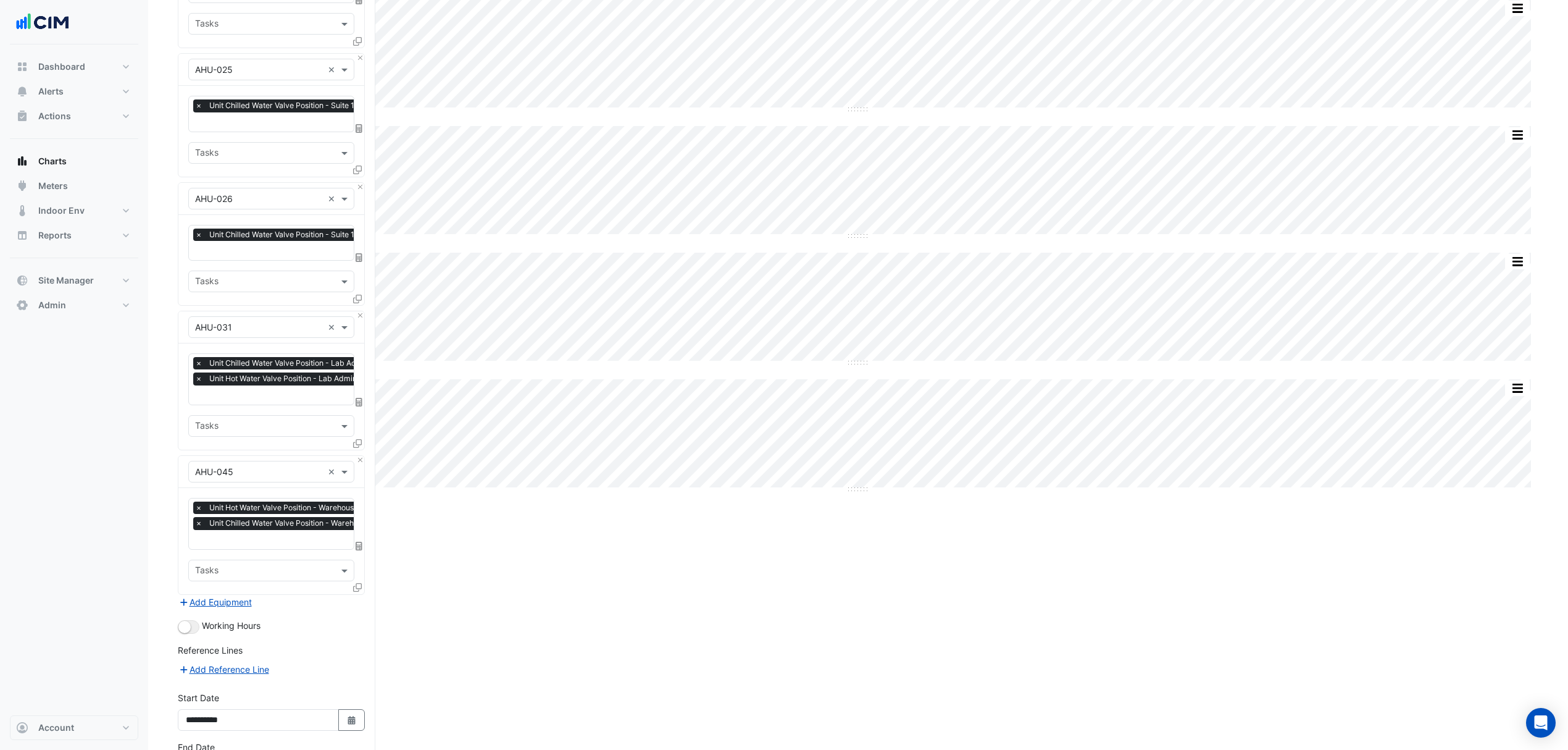
scroll to position [741, 0]
click at [358, 186] on button "Close" at bounding box center [360, 185] width 8 height 8
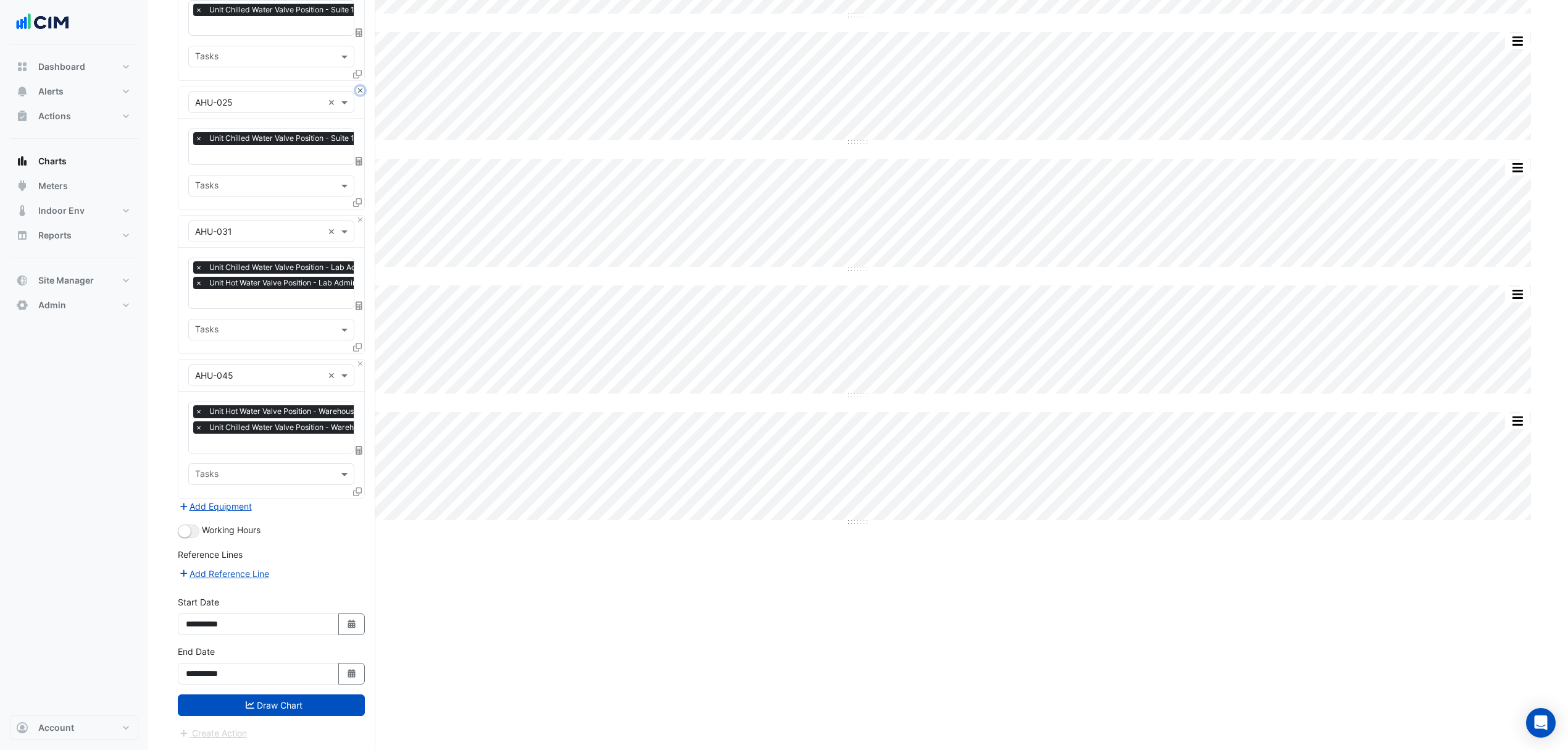
click at [358, 89] on button "Close" at bounding box center [360, 91] width 8 height 8
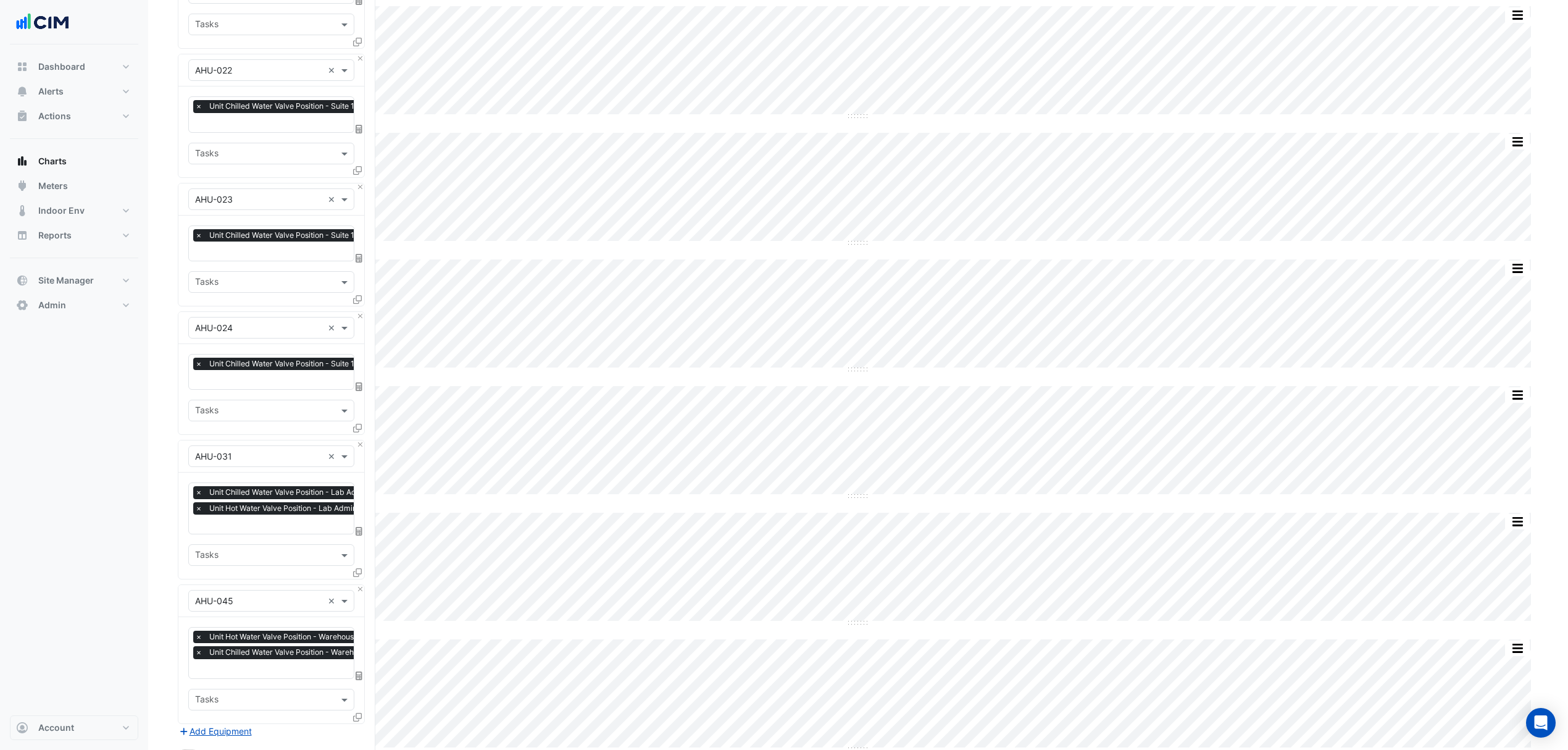
scroll to position [168, 0]
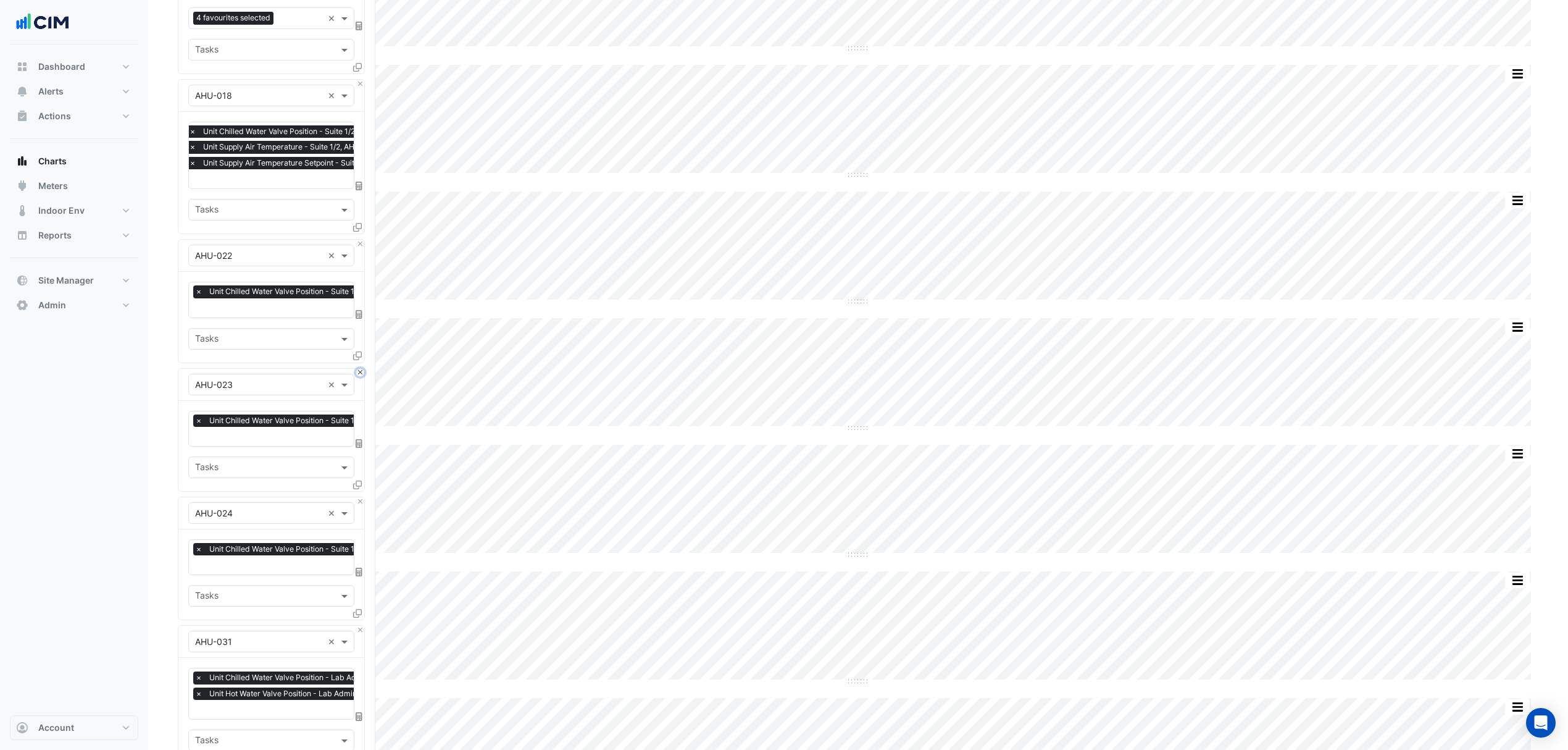
click at [358, 374] on button "Close" at bounding box center [360, 372] width 8 height 8
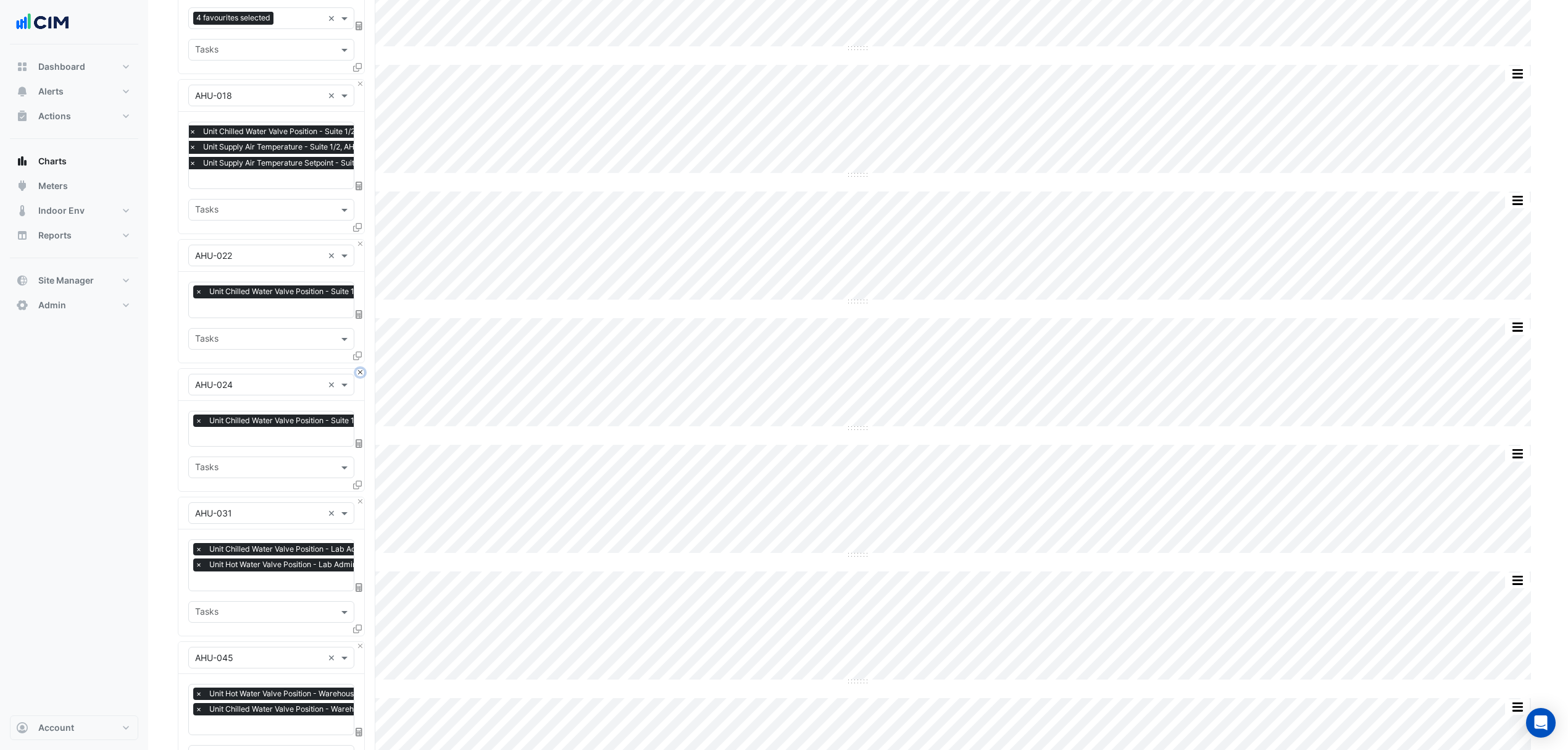
click at [358, 374] on button "Close" at bounding box center [360, 372] width 8 height 8
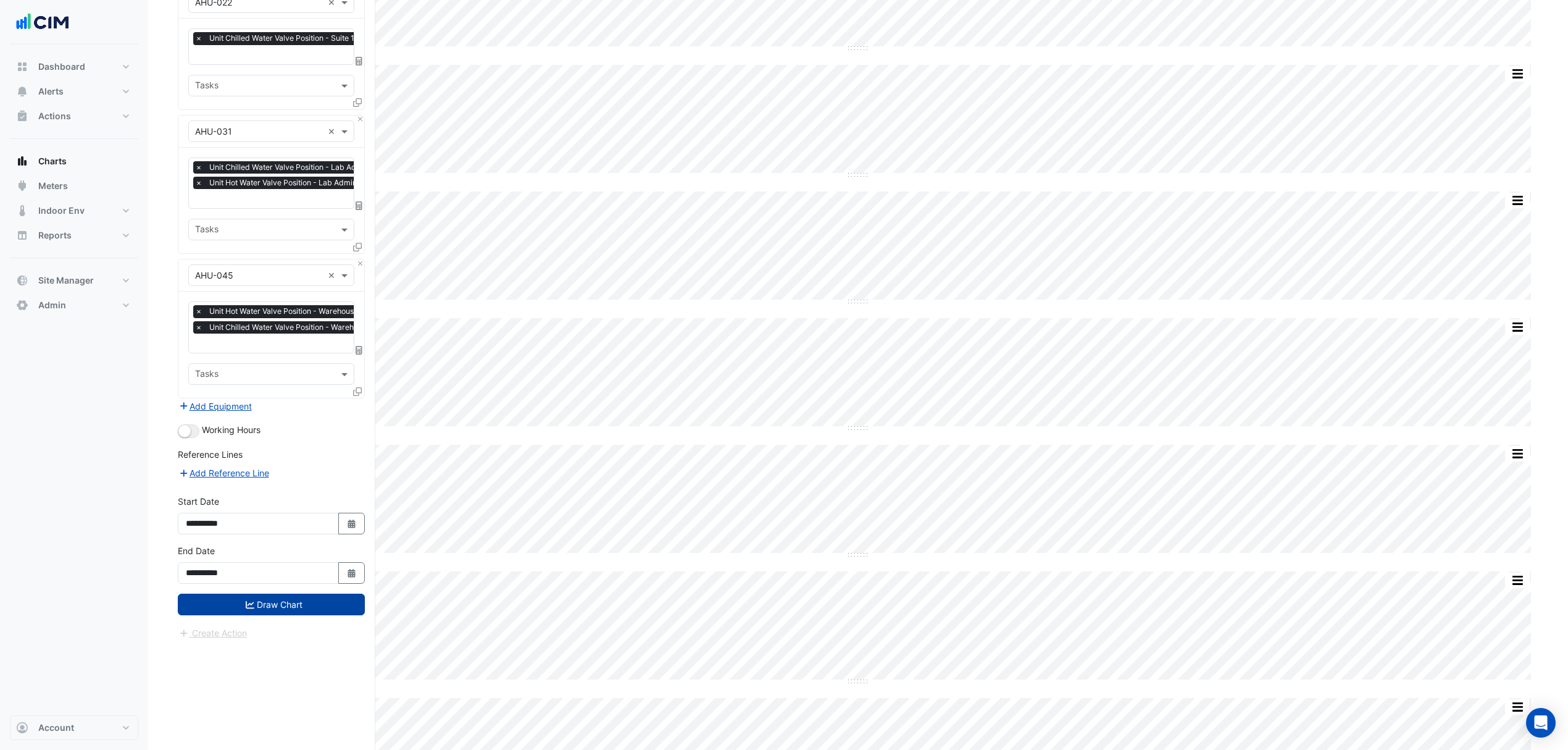
scroll to position [497, 0]
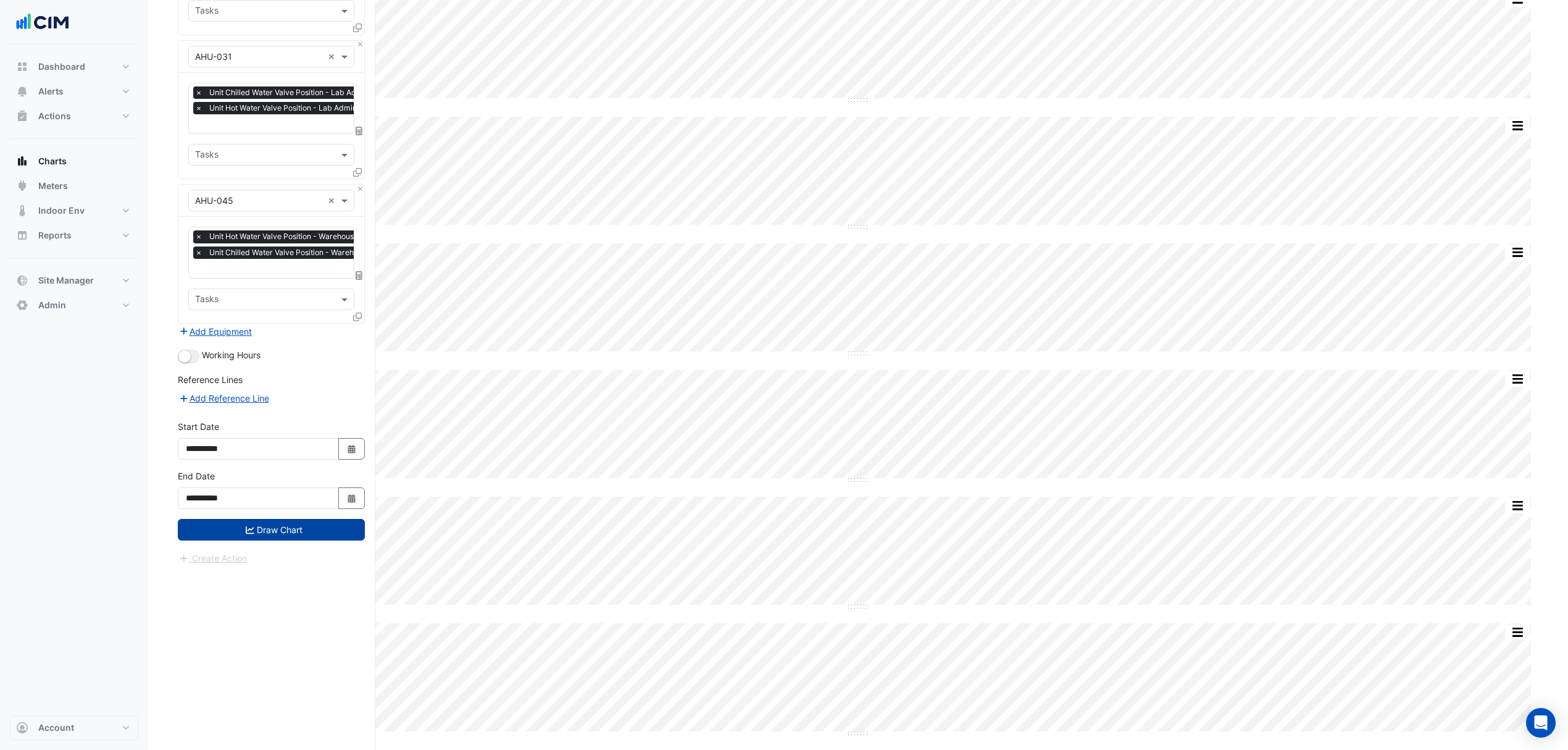
click at [309, 540] on button "Draw Chart" at bounding box center [272, 530] width 187 height 21
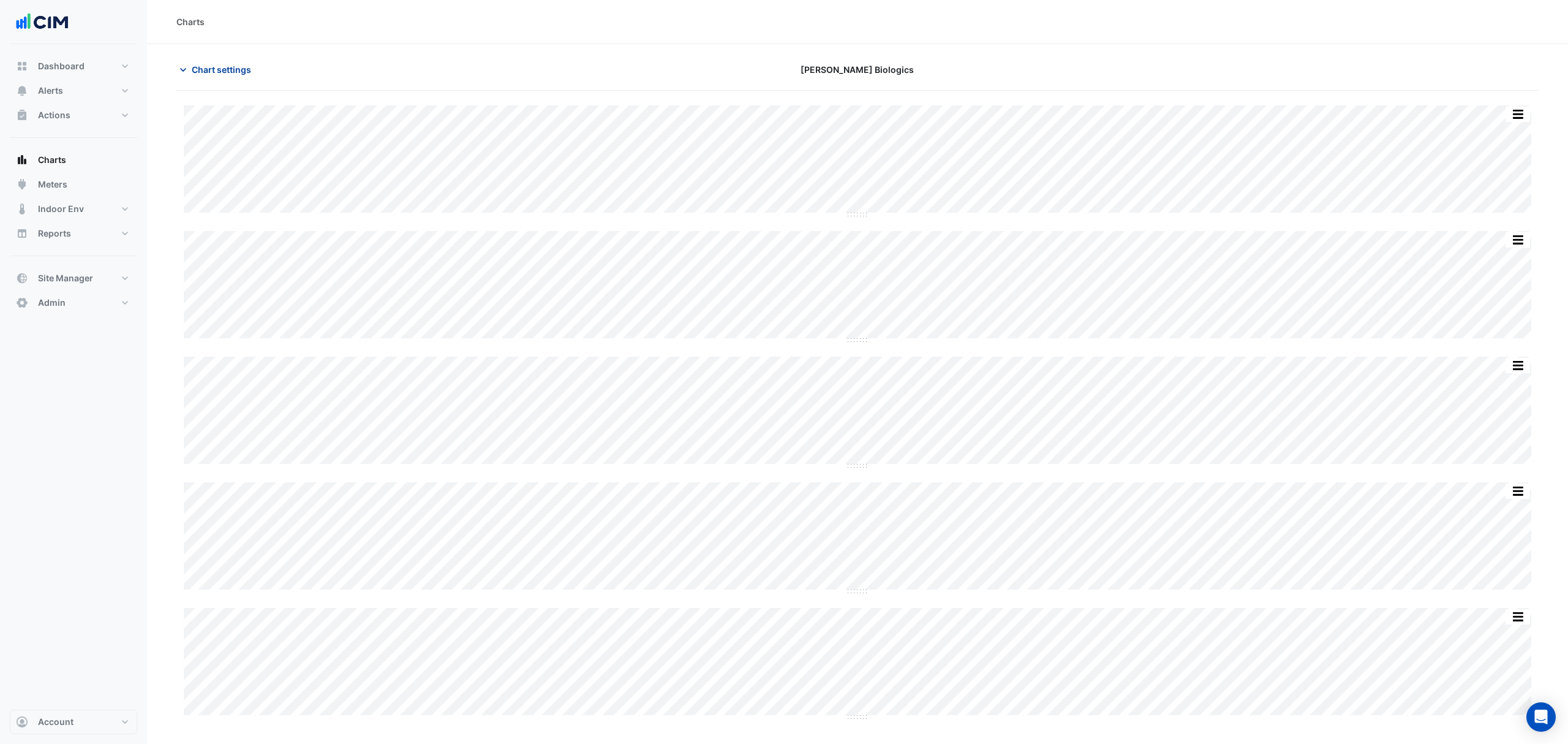
click at [227, 66] on span "Chart settings" at bounding box center [222, 69] width 59 height 13
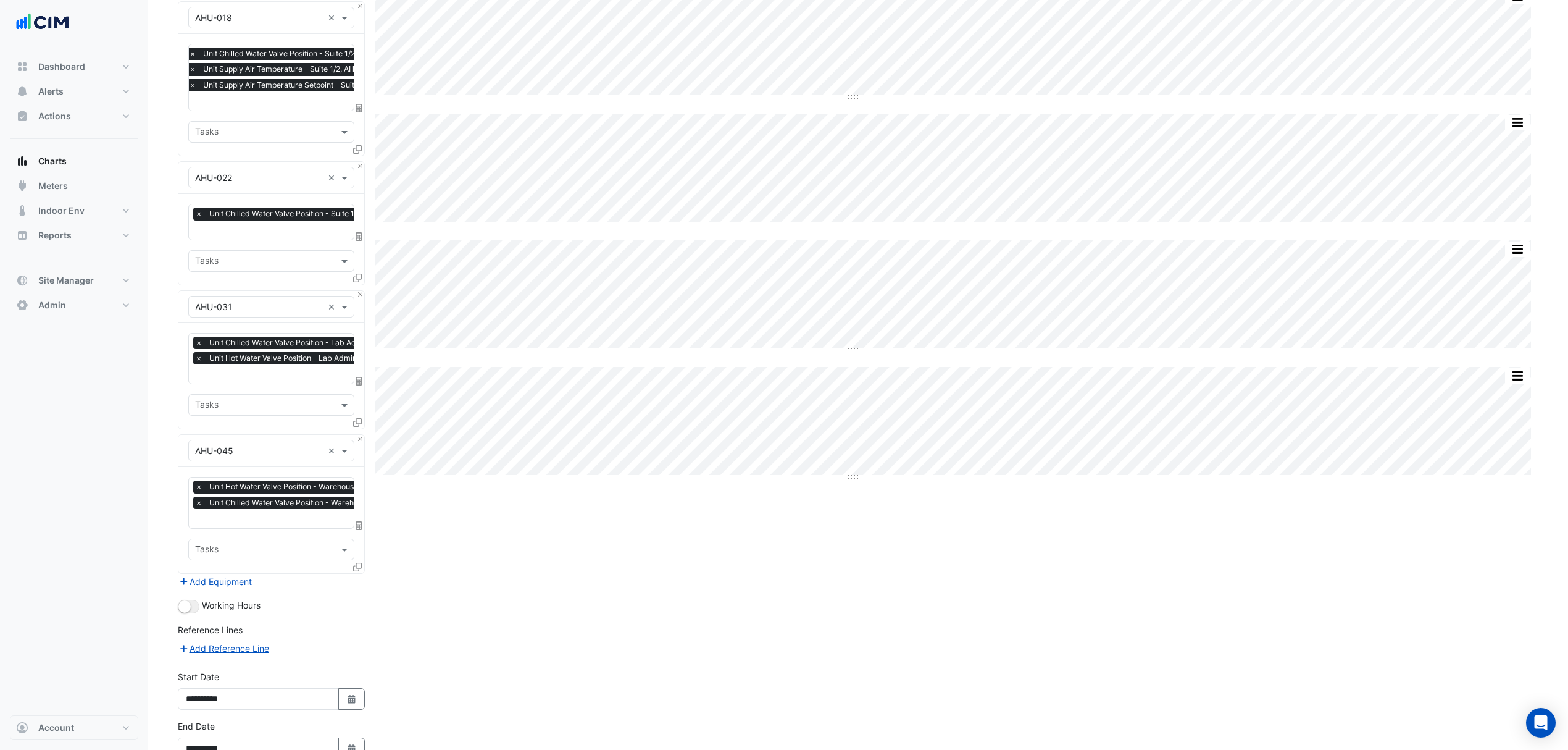
scroll to position [322, 0]
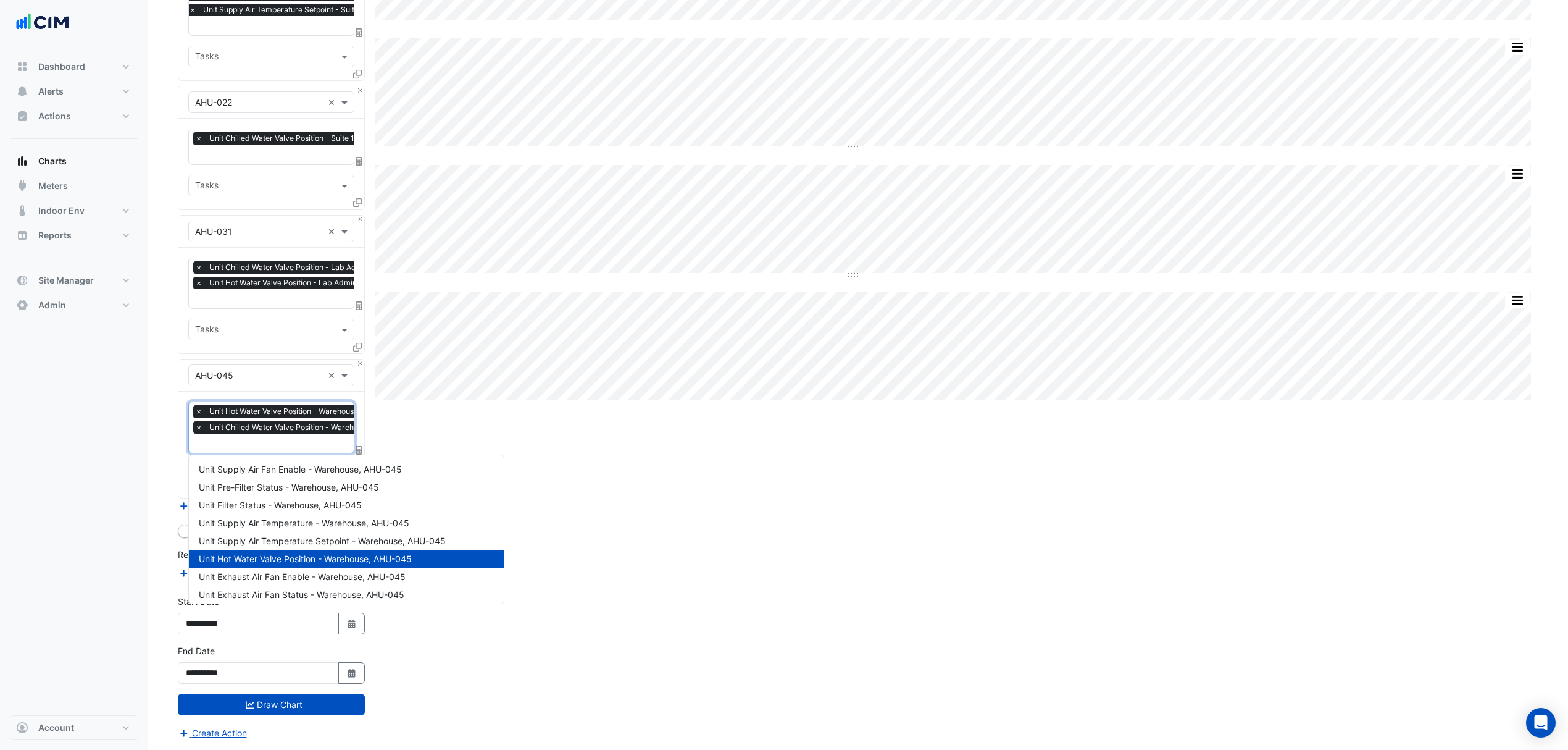
click at [266, 442] on input "text" at bounding box center [305, 444] width 220 height 13
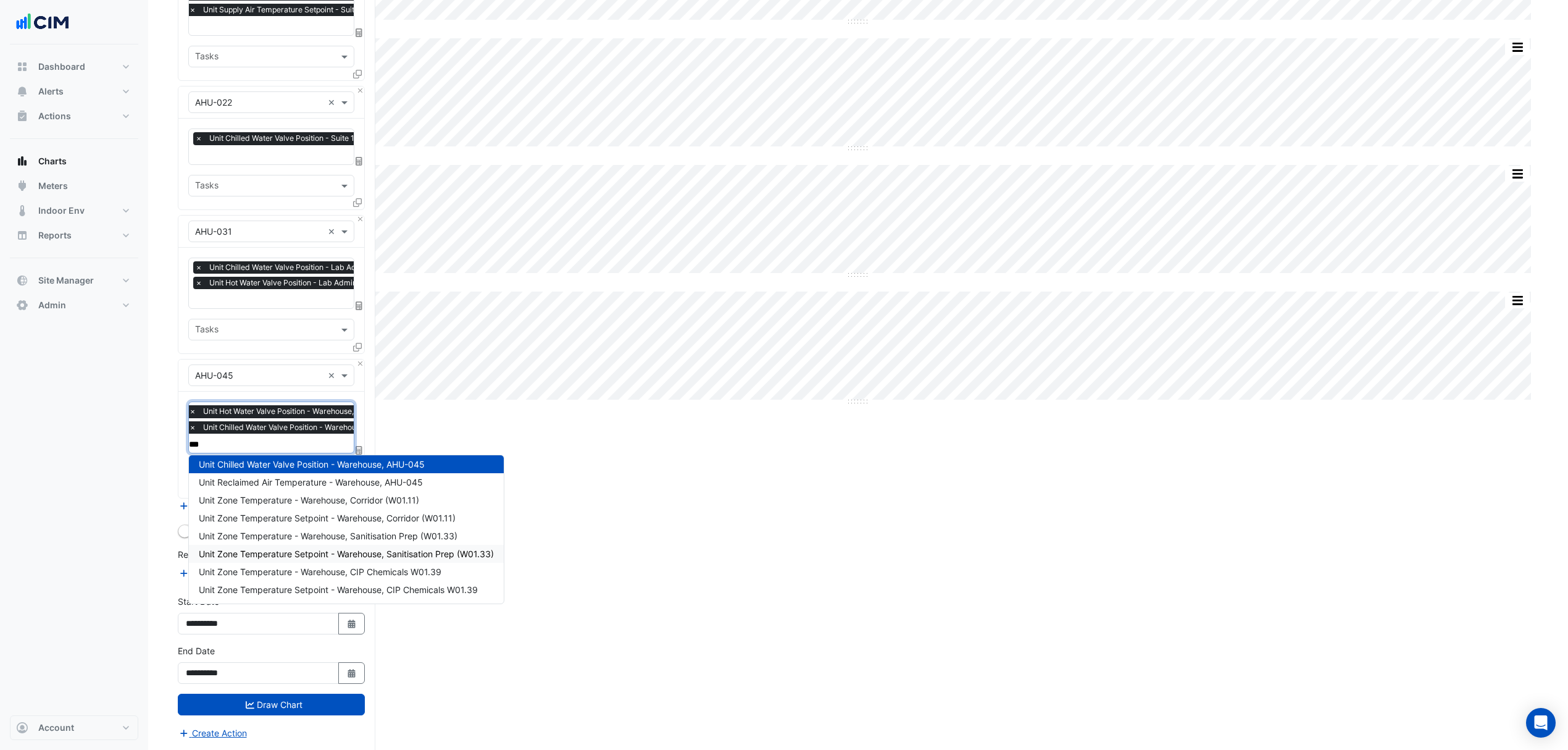
scroll to position [41, 0]
type input "****"
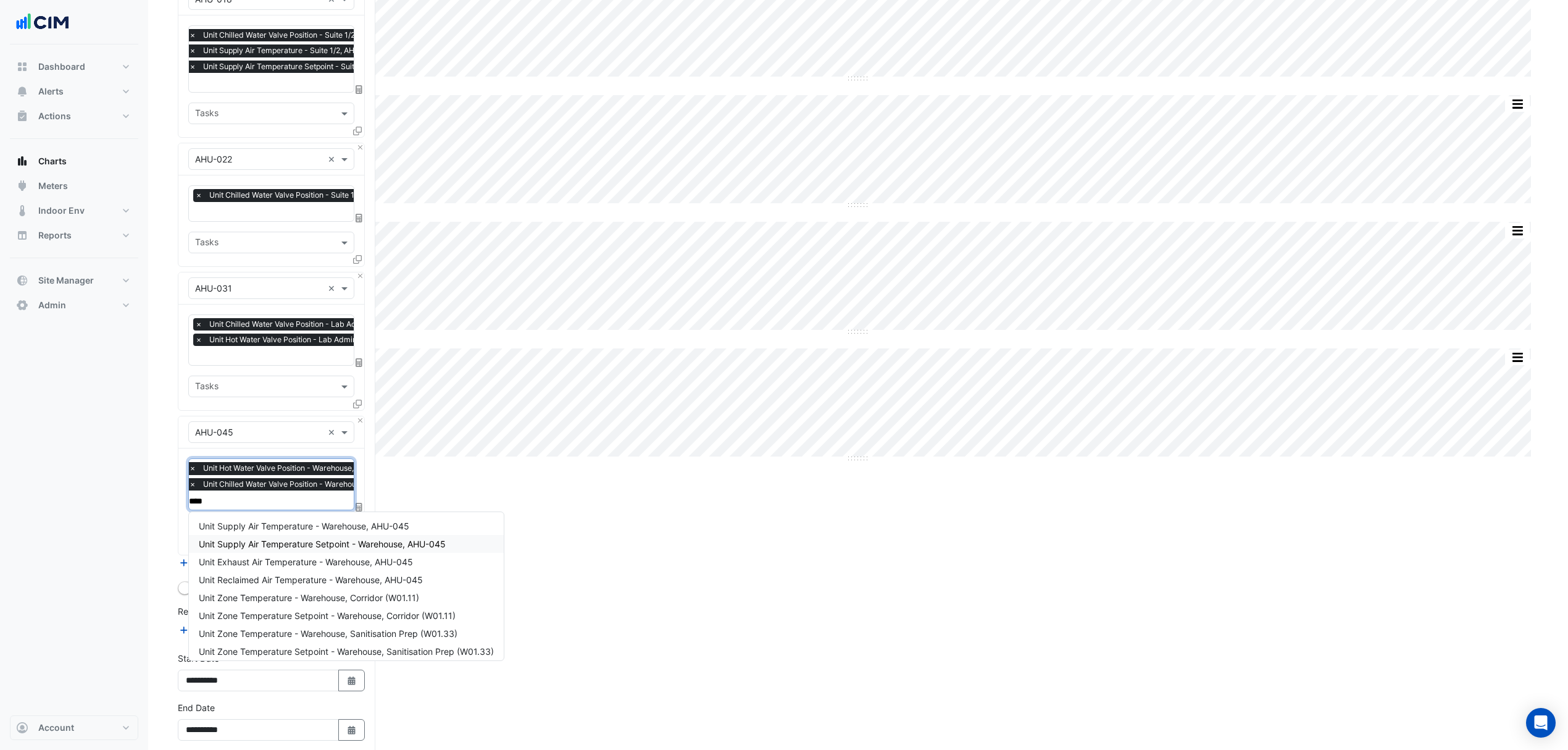
scroll to position [240, 0]
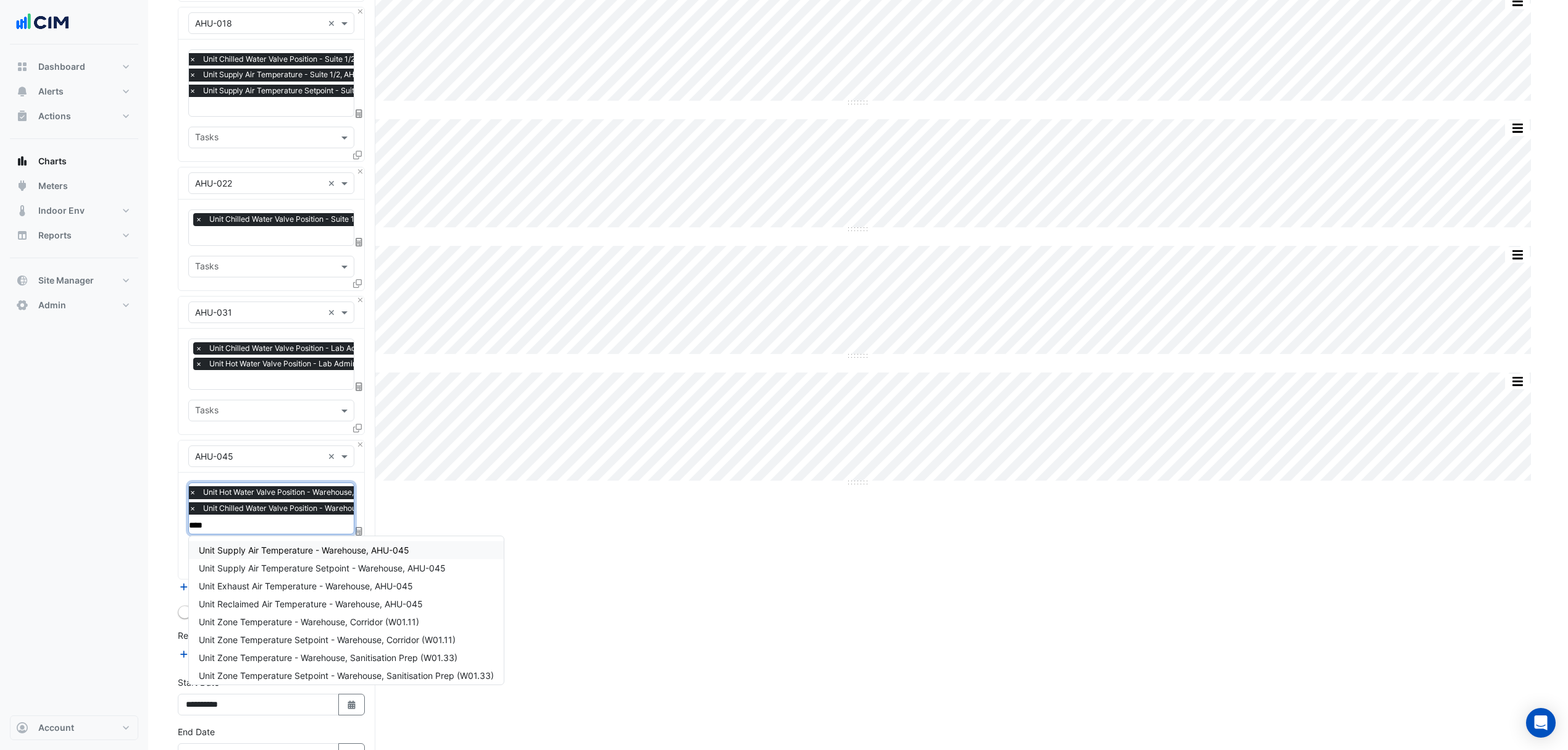
click at [266, 542] on div "Unit Supply Air Temperature - Warehouse, AHU-045" at bounding box center [346, 550] width 315 height 18
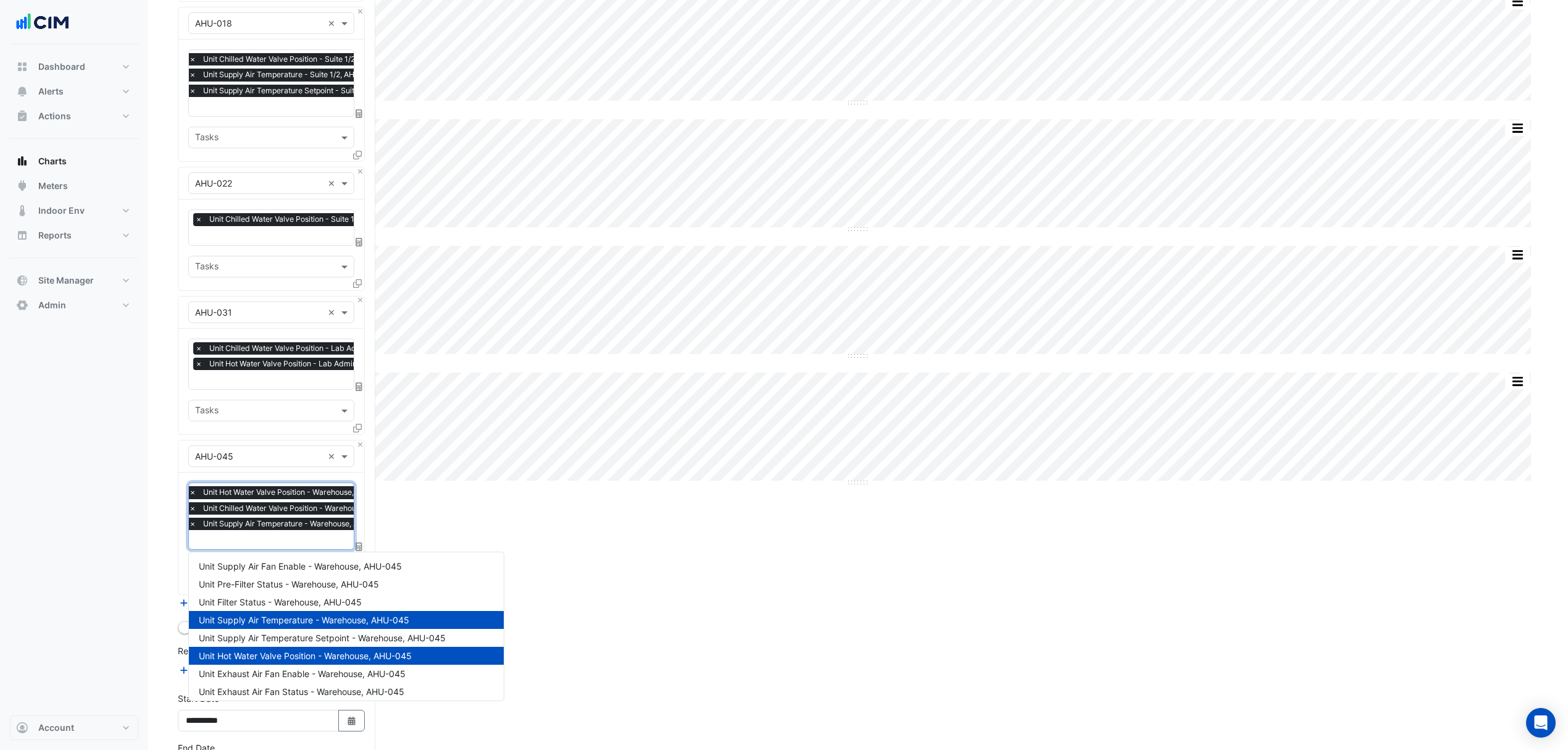
click at [266, 536] on input "text" at bounding box center [299, 540] width 220 height 13
click at [288, 638] on span "Unit Supply Air Temperature Setpoint - Warehouse, AHU-045" at bounding box center [322, 638] width 247 height 11
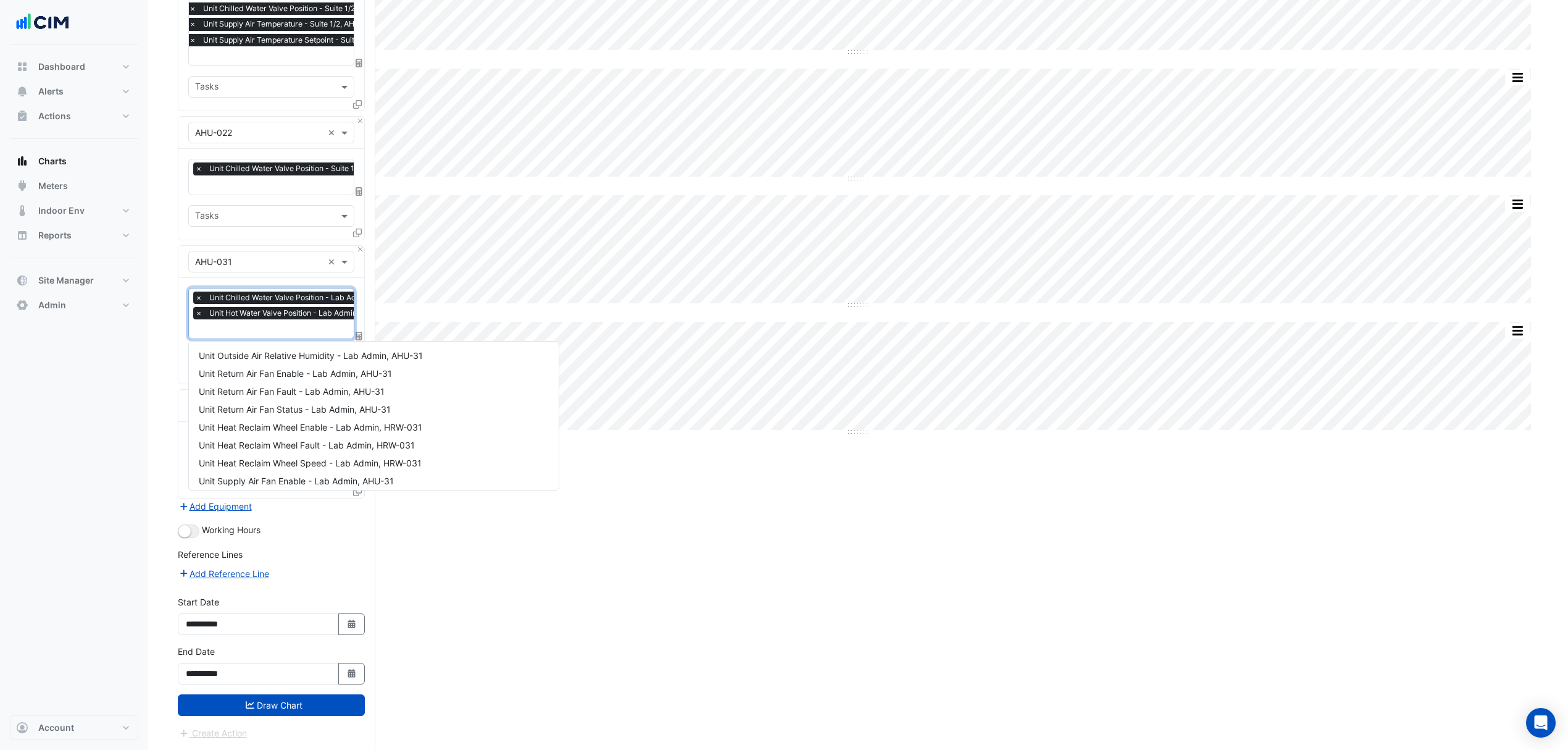
scroll to position [0, 6]
click at [256, 325] on input "text" at bounding box center [295, 330] width 213 height 13
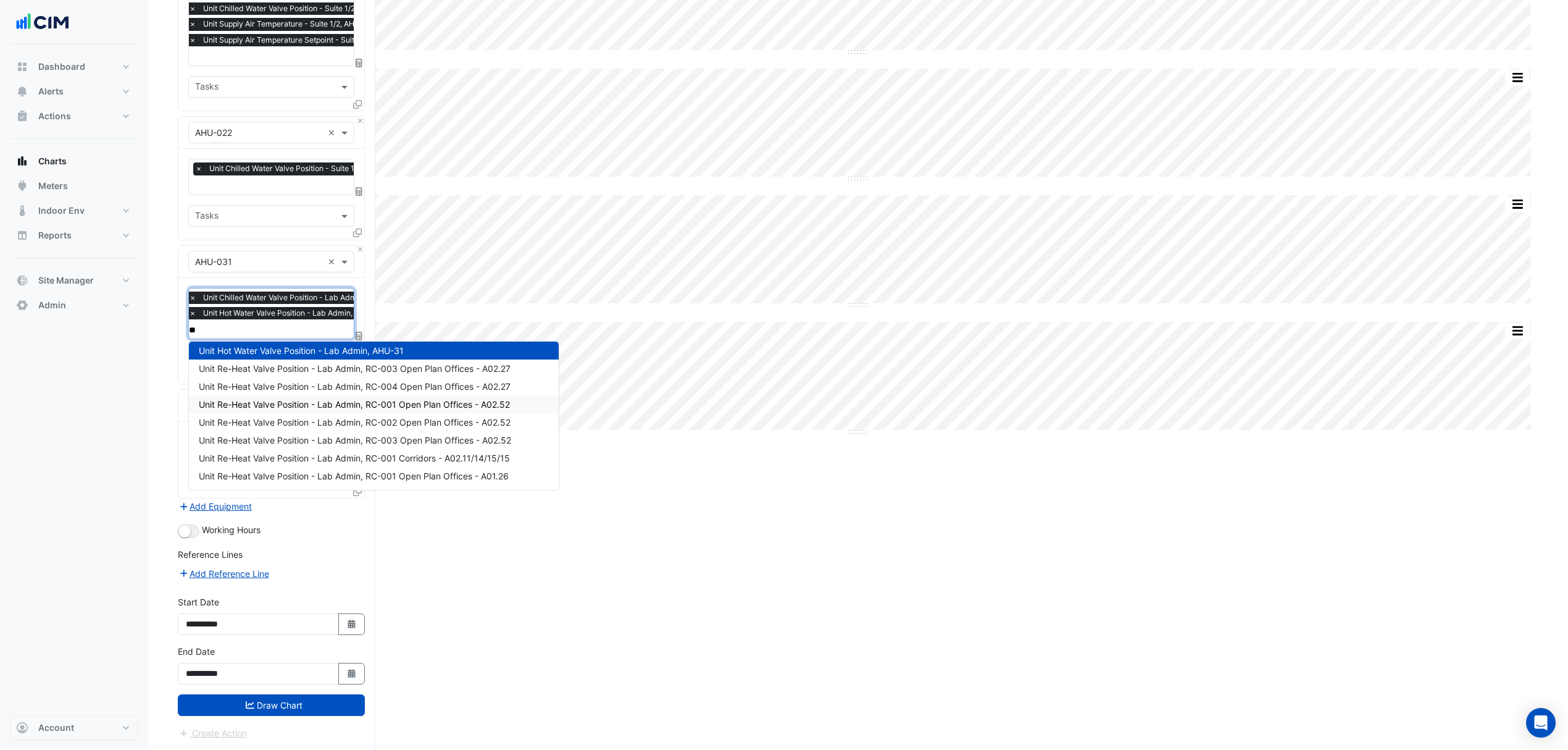
scroll to position [0, 0]
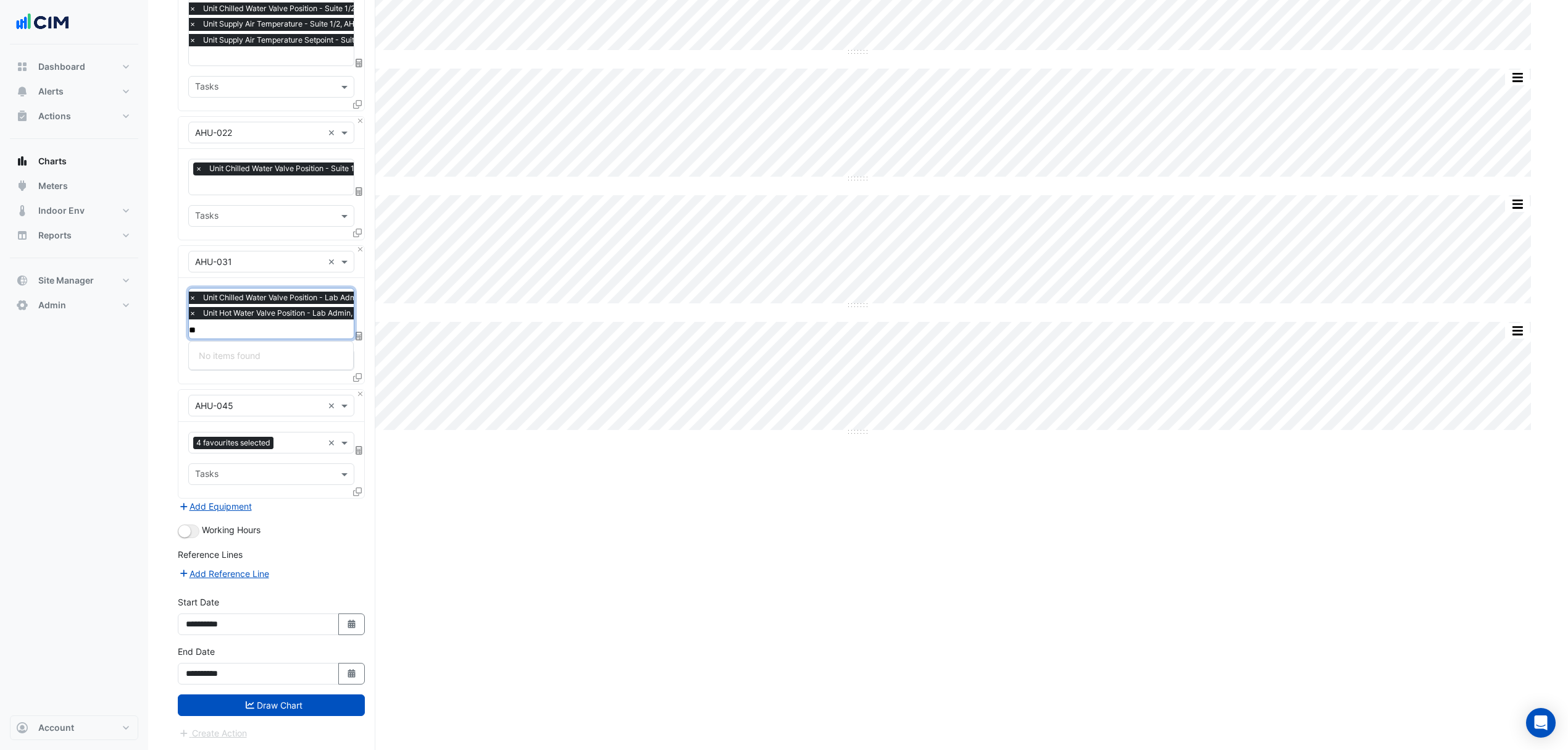
type input "*"
click at [253, 324] on input "**" at bounding box center [295, 330] width 213 height 13
type input "*"
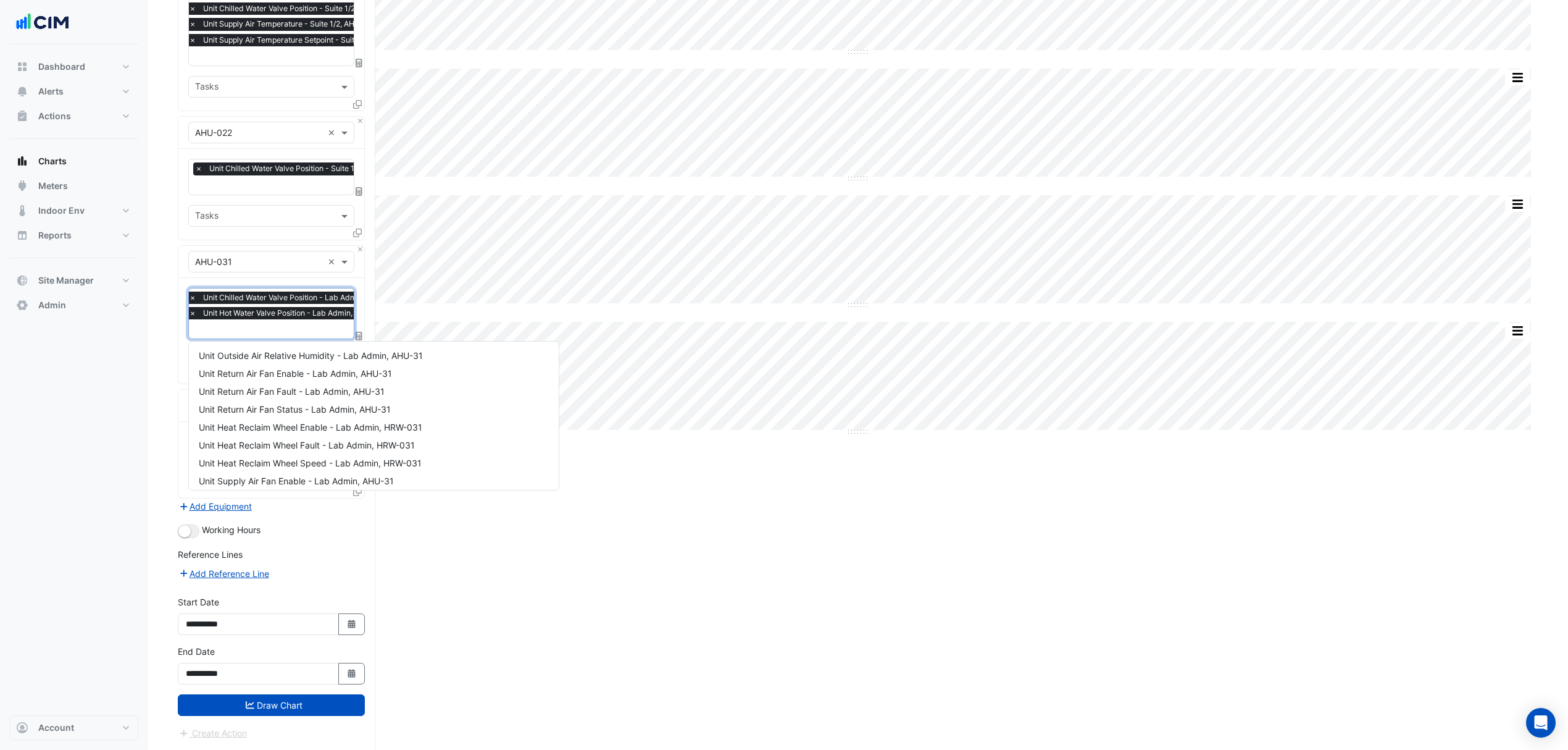
scroll to position [277, 0]
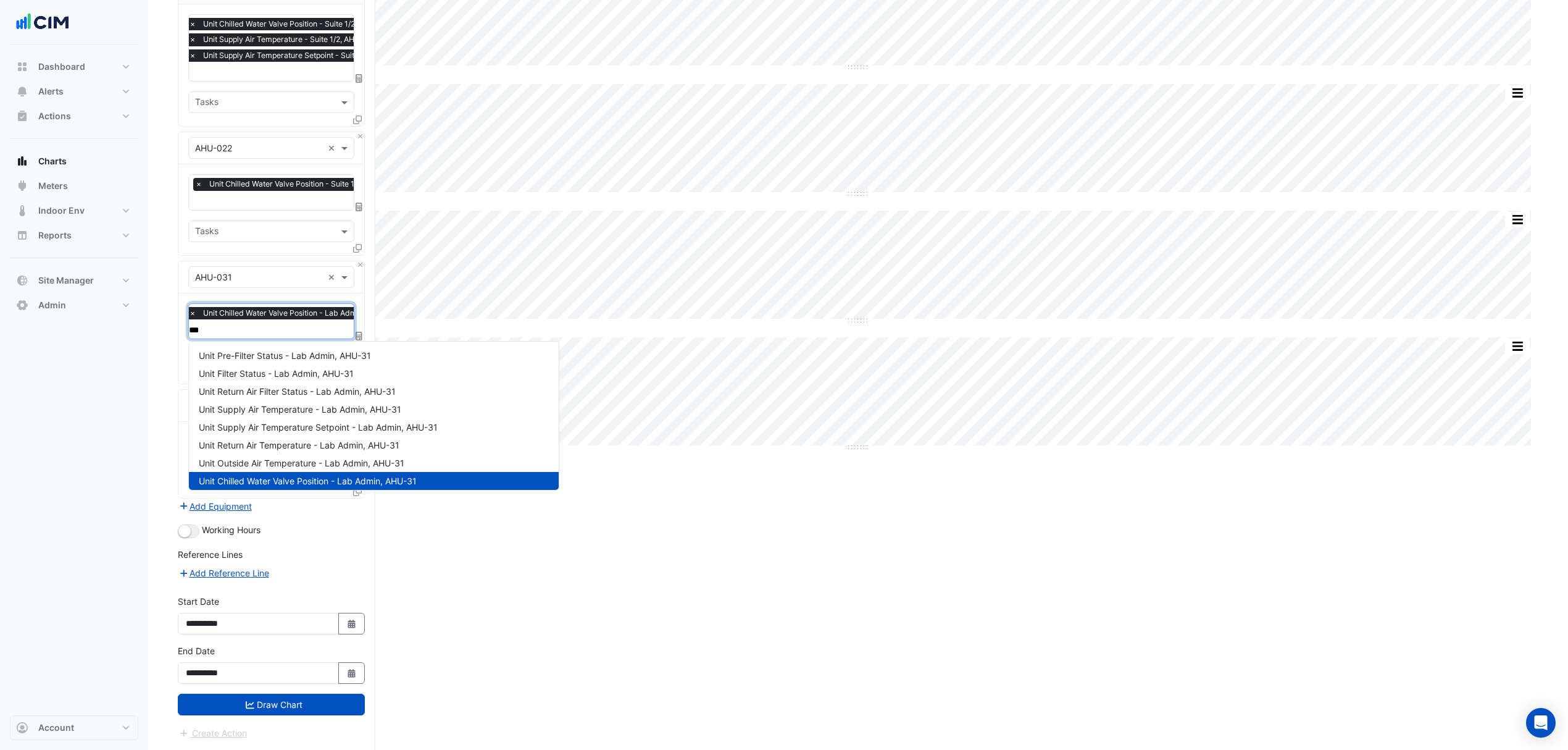
type input "****"
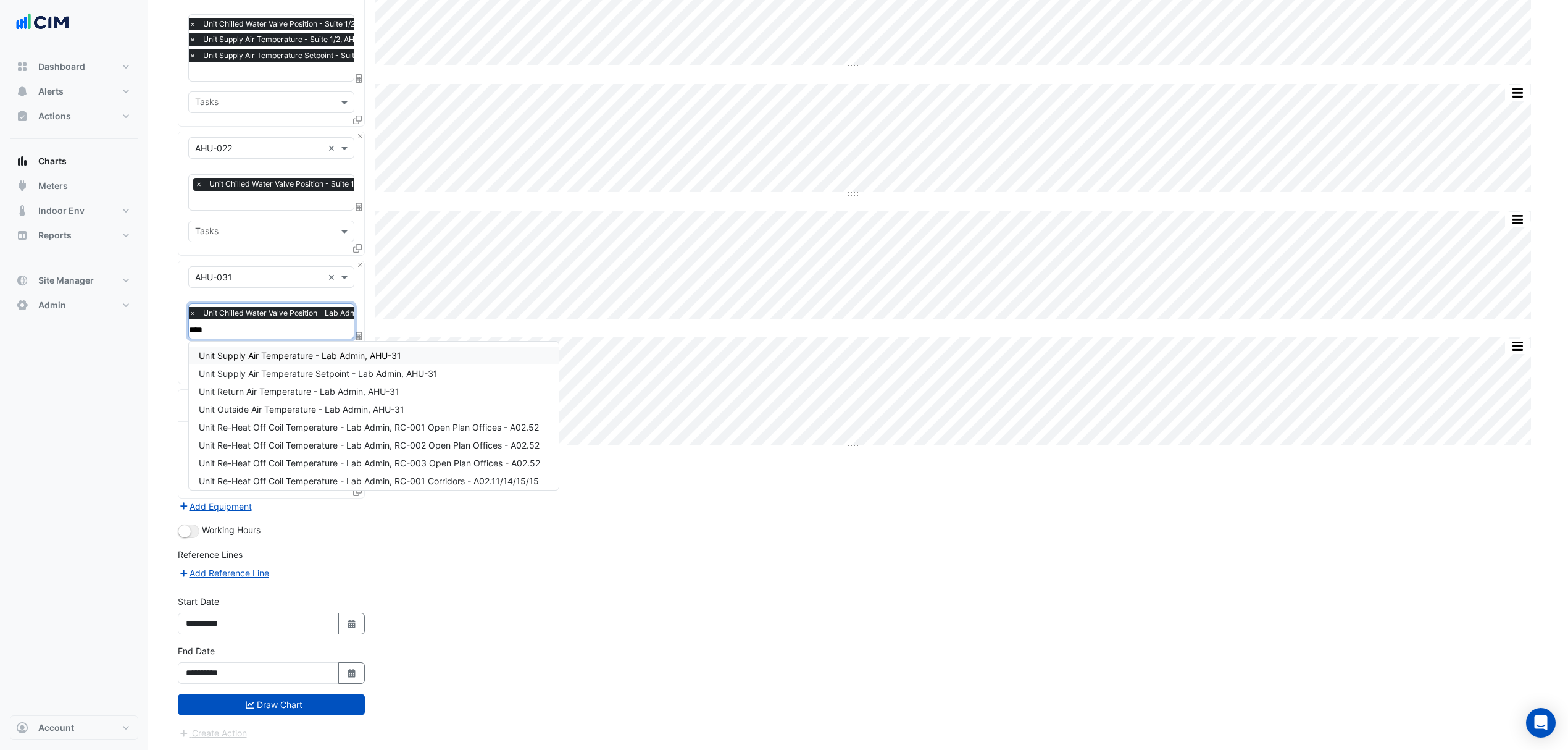
click at [286, 351] on span "Unit Supply Air Temperature - Lab Admin, AHU-31" at bounding box center [300, 355] width 203 height 11
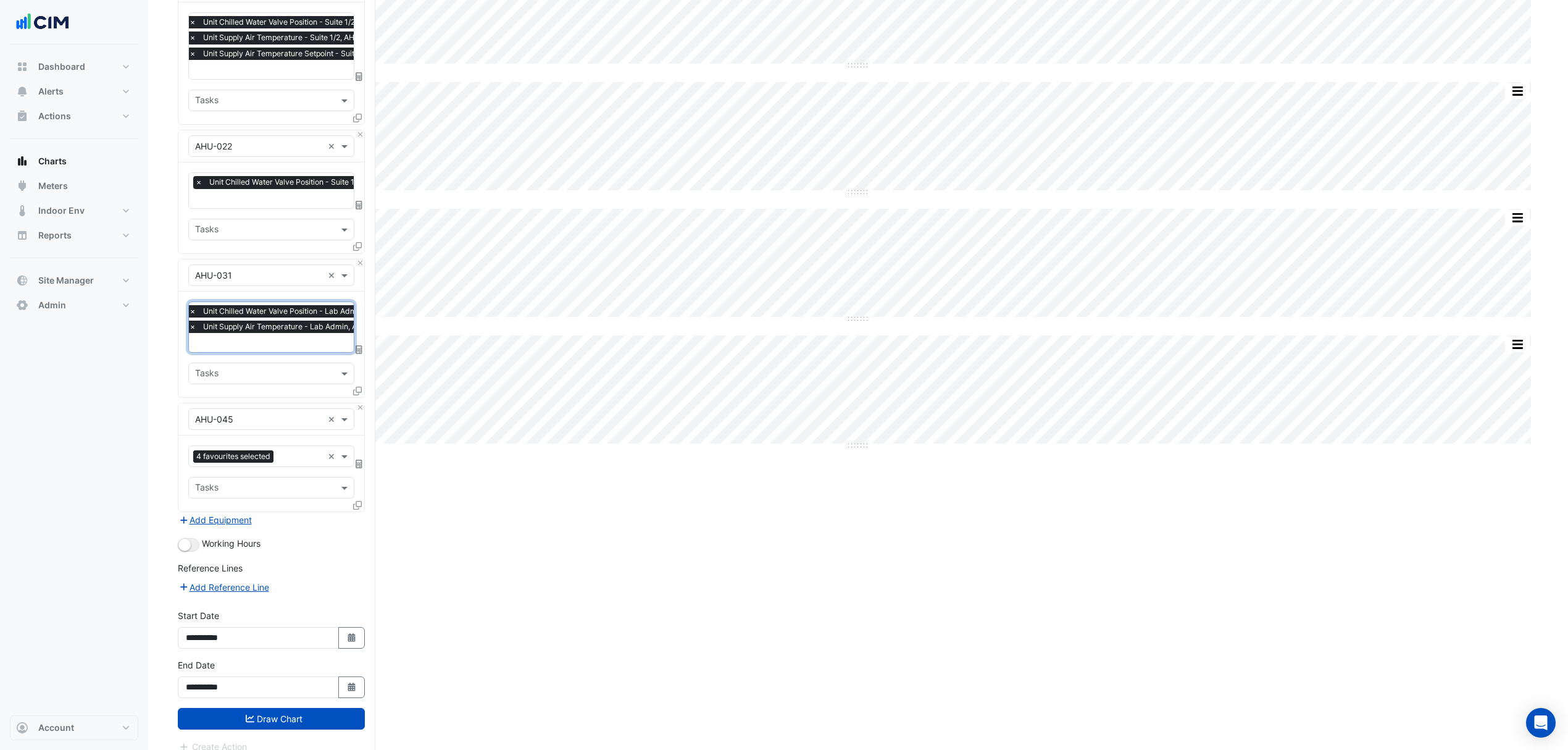
click at [285, 344] on input "text" at bounding box center [295, 343] width 213 height 13
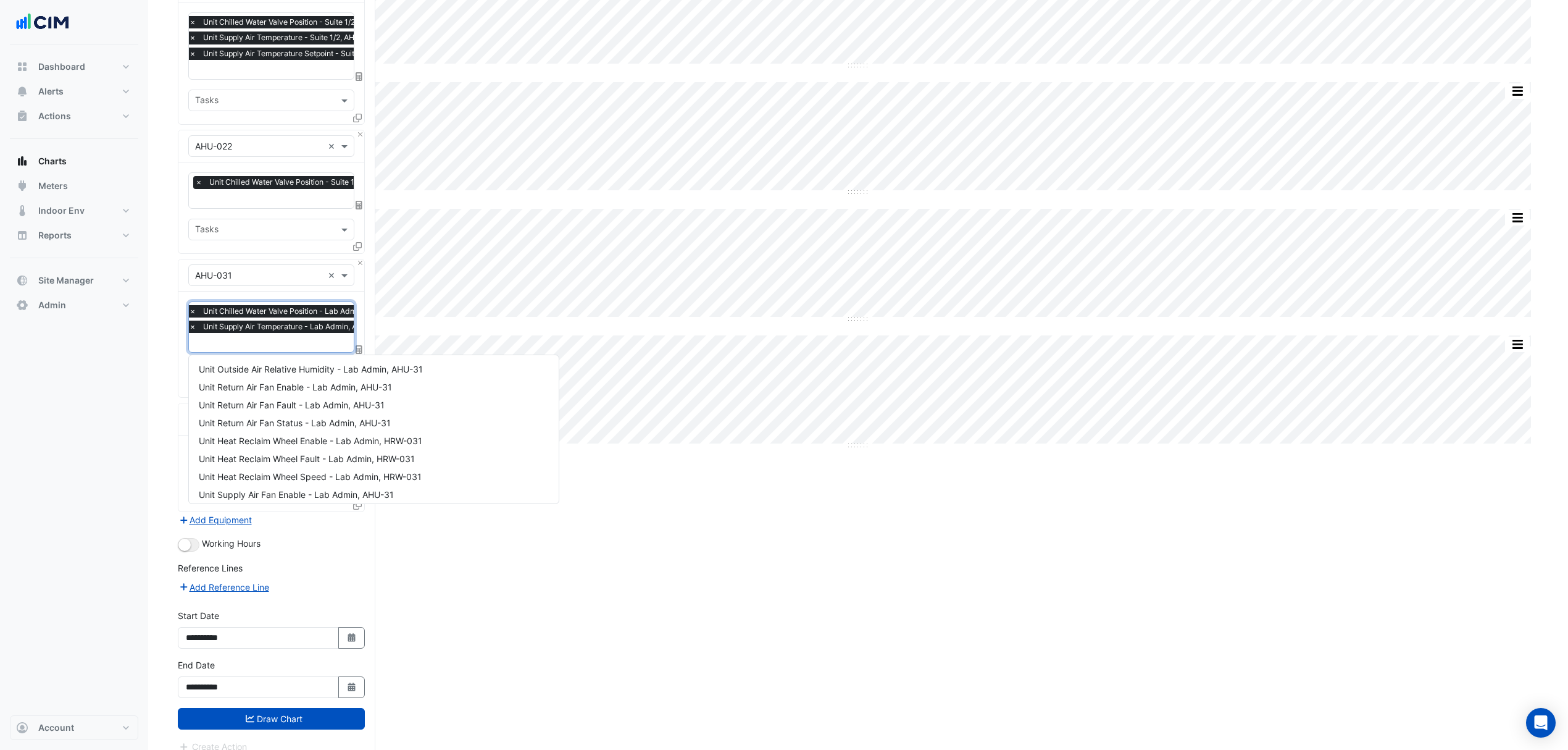
scroll to position [238, 0]
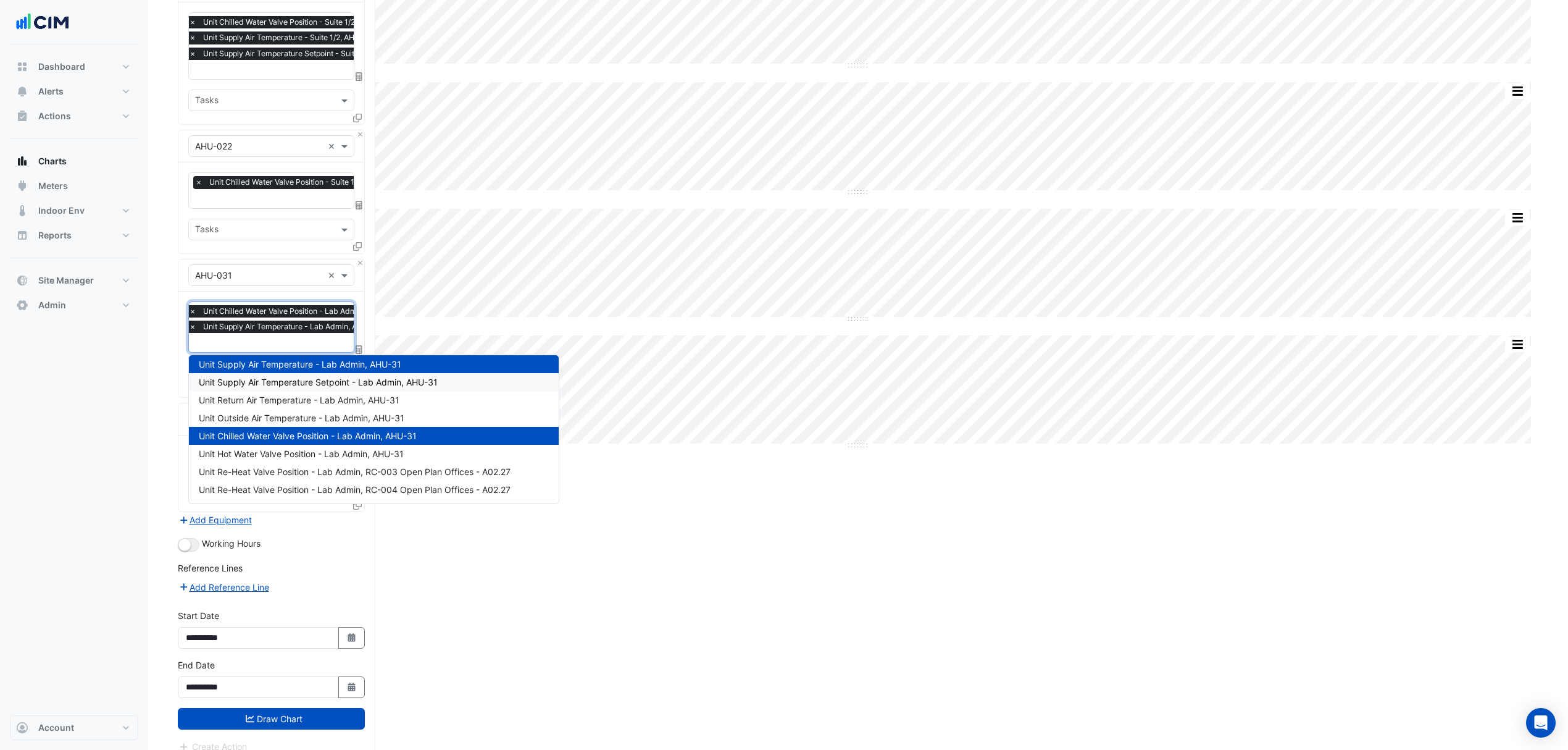
click at [297, 386] on span "Unit Supply Air Temperature Setpoint - Lab Admin, AHU-31" at bounding box center [318, 382] width 239 height 11
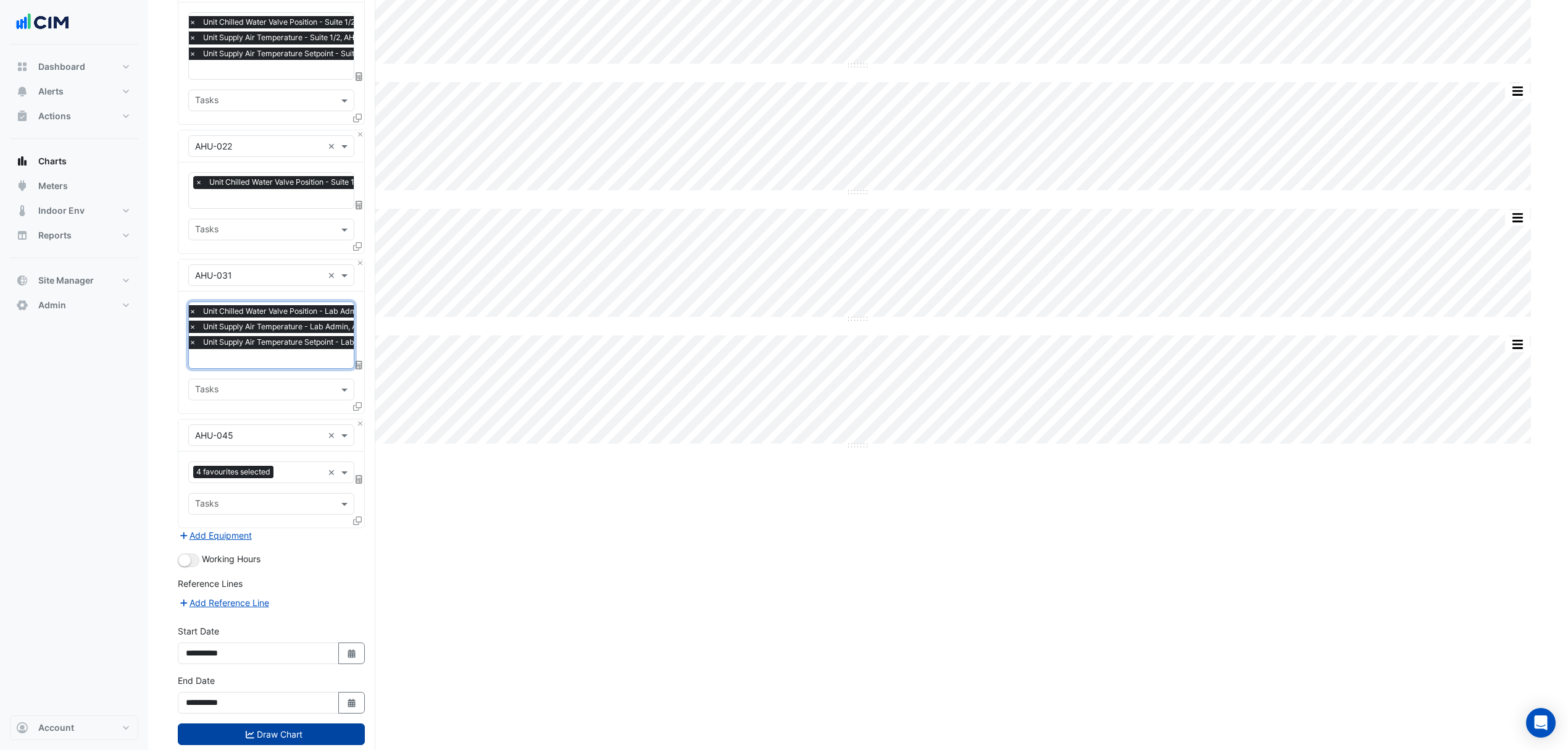
click at [309, 737] on button "Draw Chart" at bounding box center [272, 734] width 187 height 21
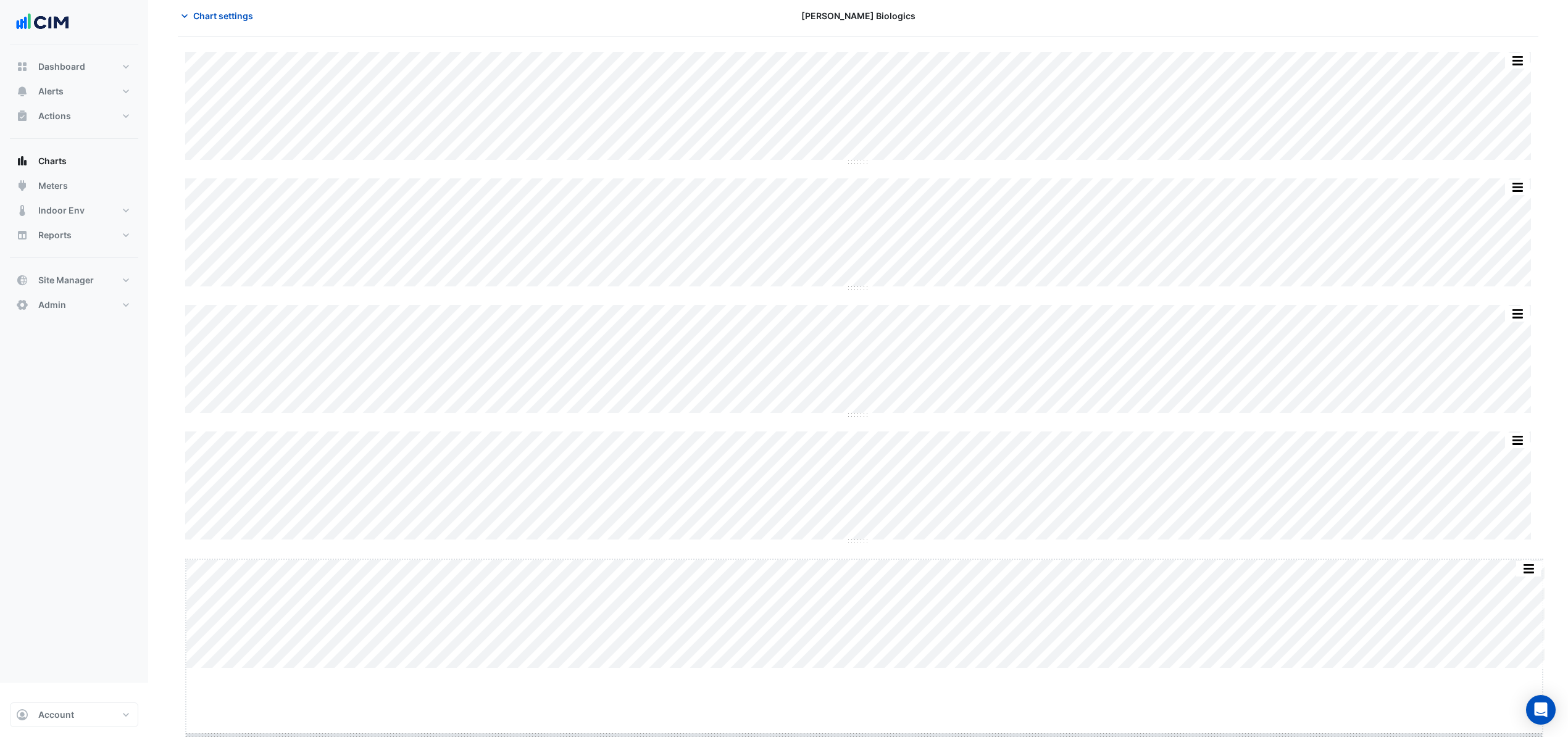
drag, startPoint x: 872, startPoint y: 722, endPoint x: 866, endPoint y: 788, distance: 66.3
click at [866, 683] on html "Charts Chart settings [PERSON_NAME] Biologics Split by Unit Split All Split Non…" at bounding box center [784, 314] width 1568 height 737
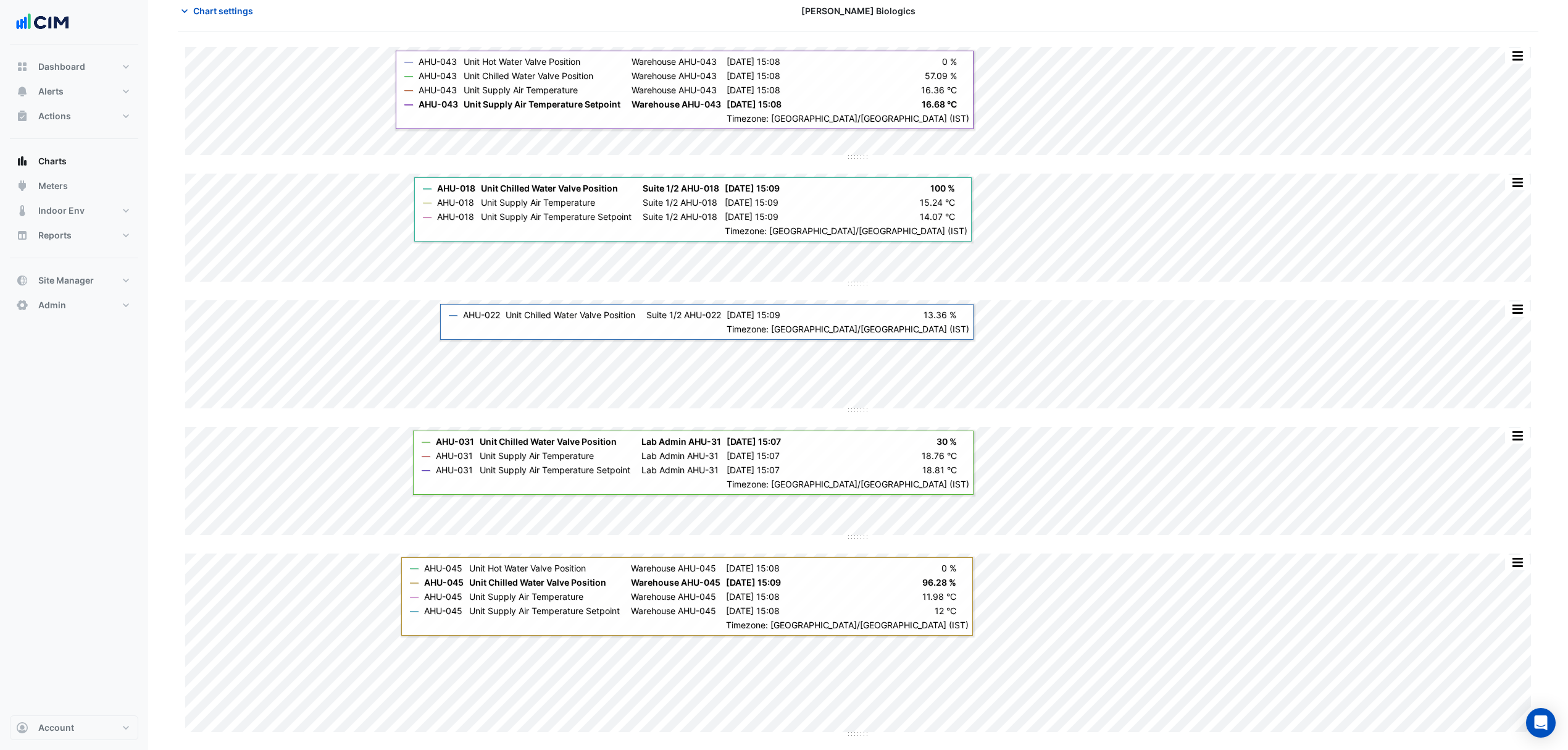
scroll to position [60, 0]
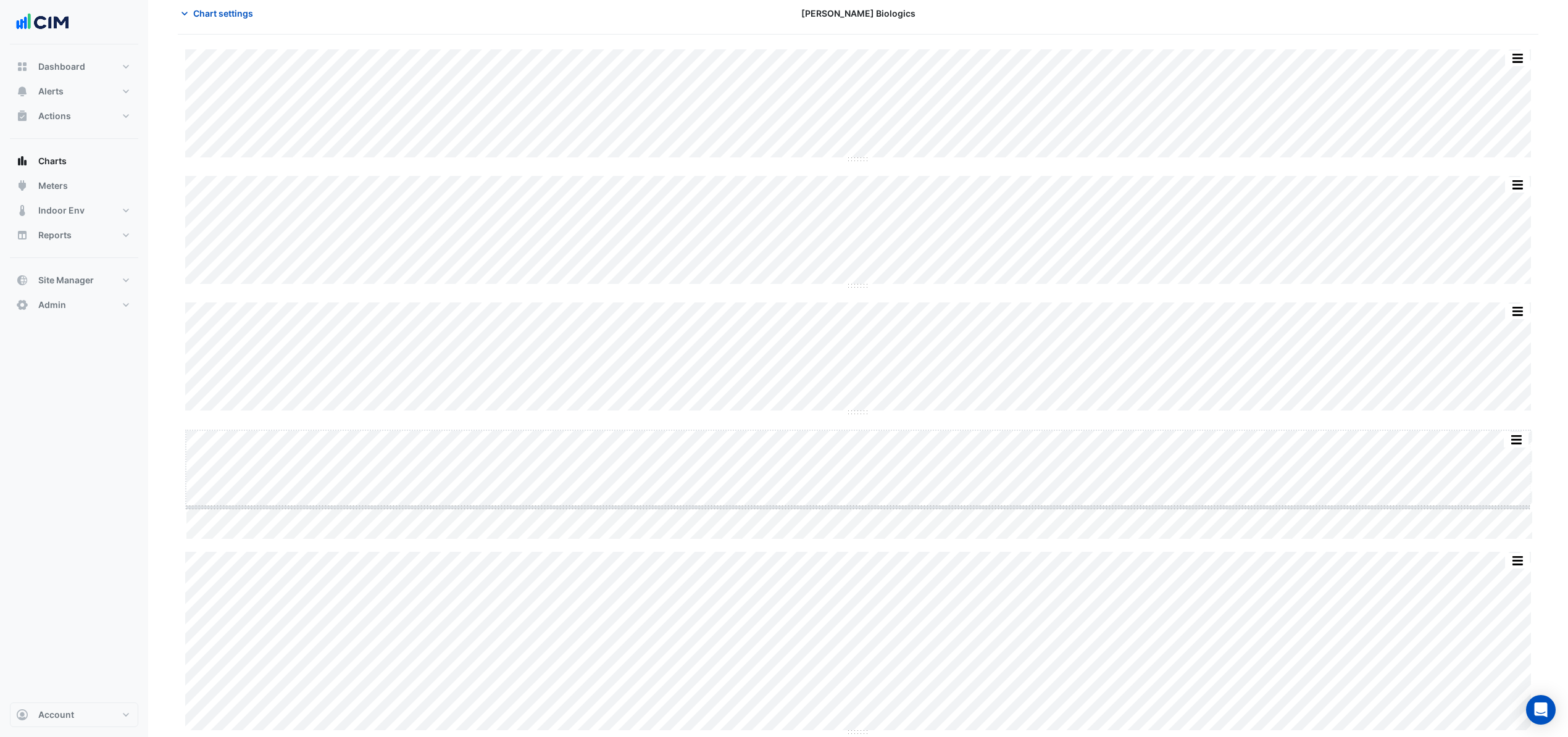
click at [855, 377] on div "Split by Unit Split All Split None Print Save as JPEG Save as PNG Pivot Data Ta…" at bounding box center [858, 392] width 1361 height 685
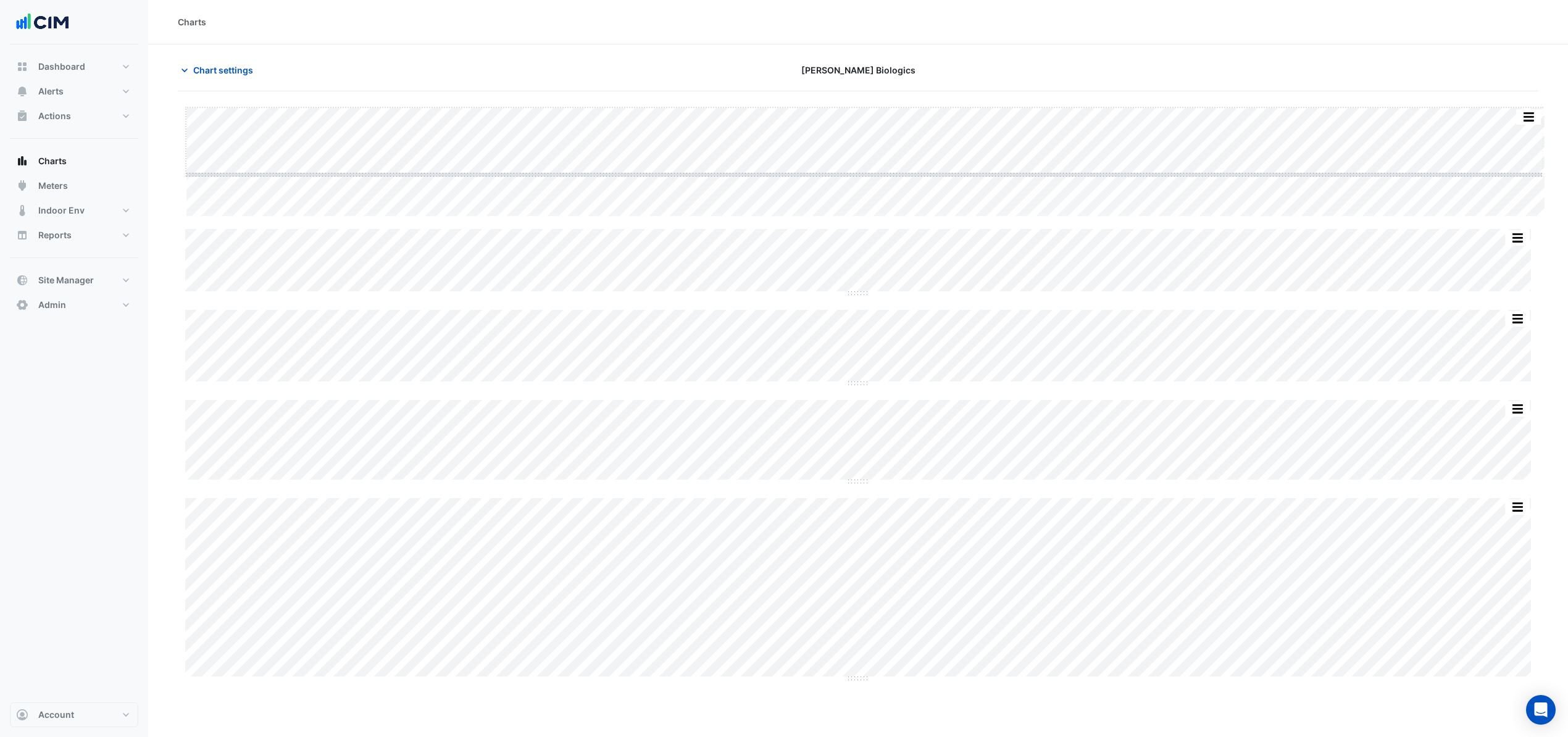
drag, startPoint x: 867, startPoint y: 216, endPoint x: 868, endPoint y: 94, distance: 122.0
click at [868, 94] on div "Split by Unit Split All Split None Print Save as JPEG Save as PNG Pivot Data Ta…" at bounding box center [858, 393] width 1361 height 604
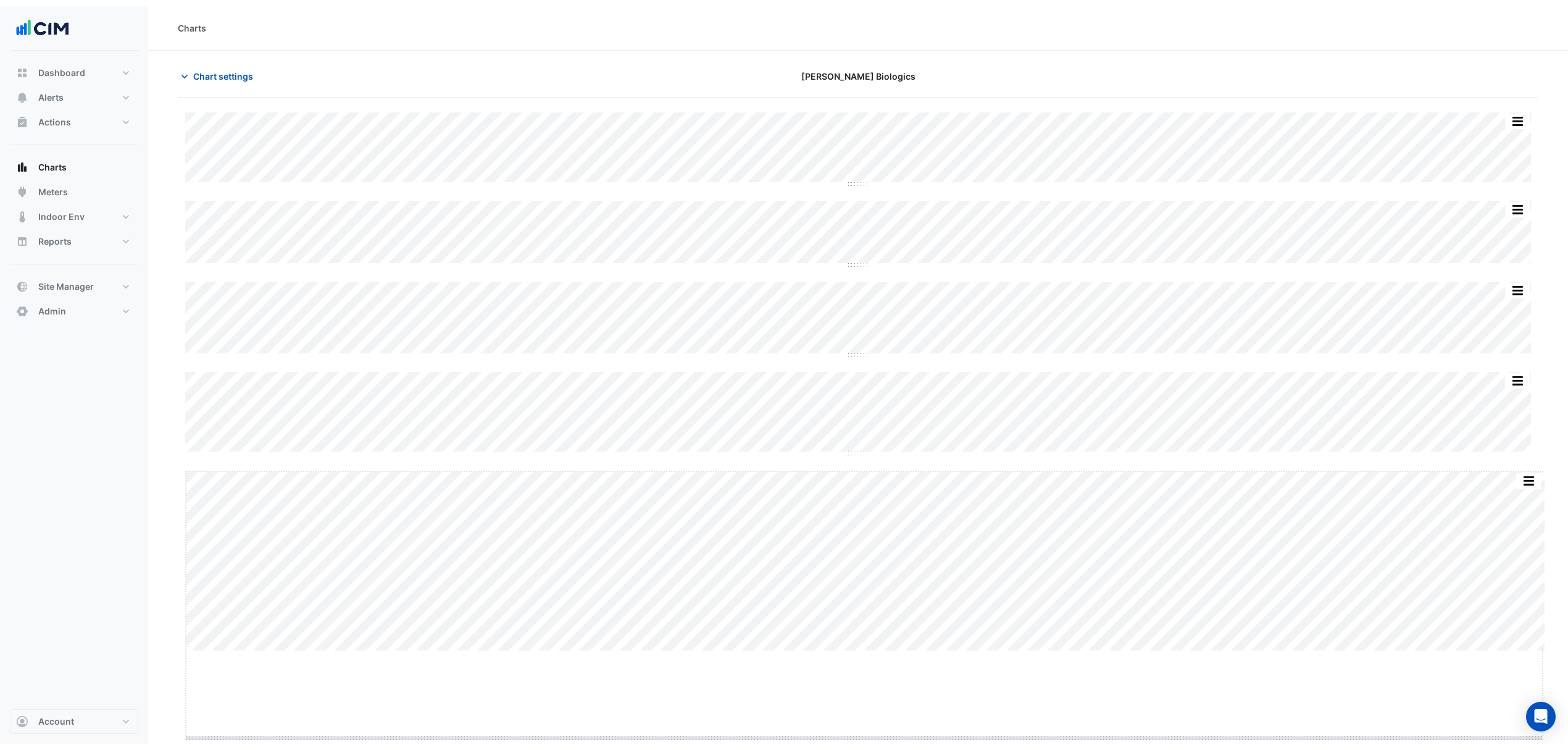
scroll to position [18, 0]
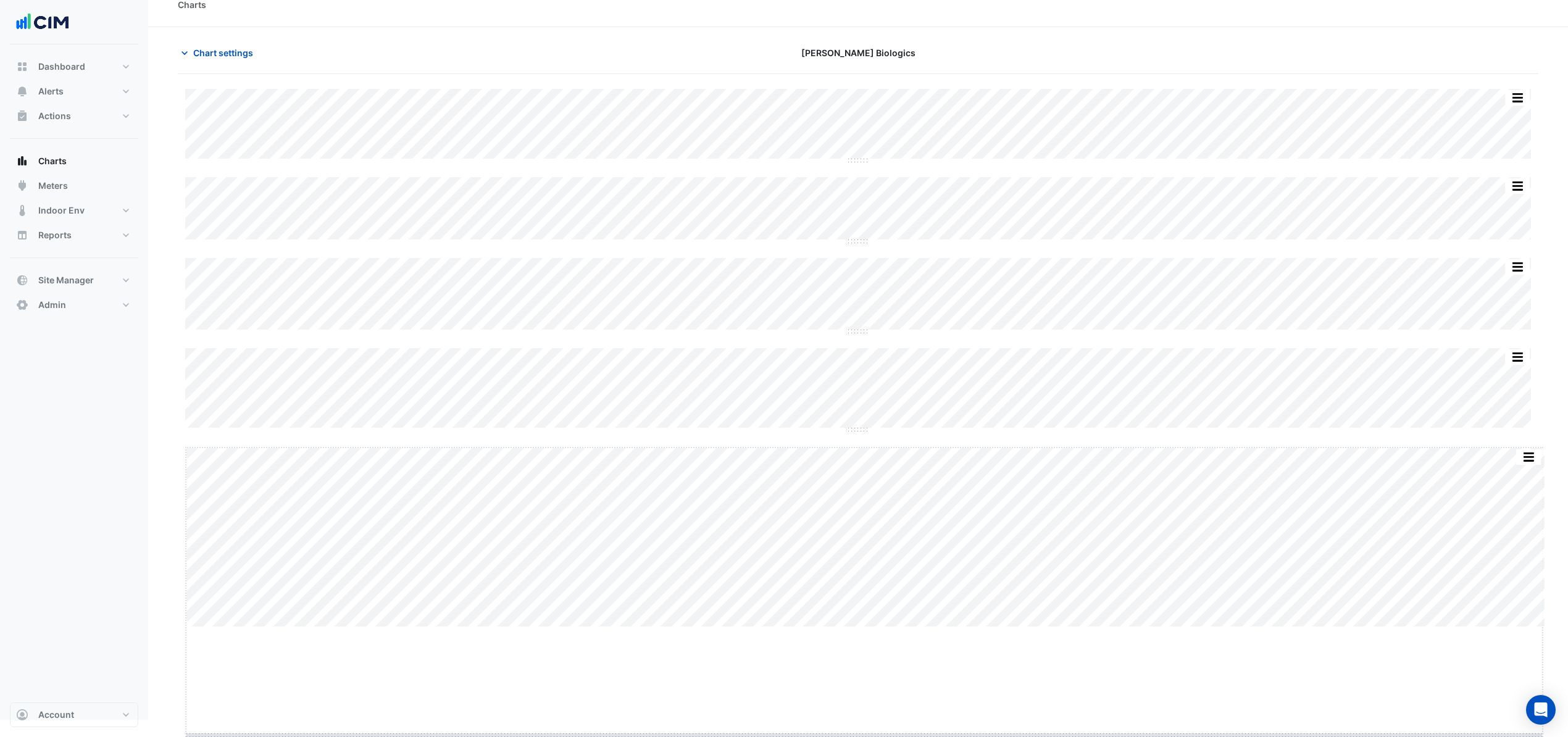
drag, startPoint x: 864, startPoint y: 646, endPoint x: 873, endPoint y: 753, distance: 107.4
click at [873, 720] on html "Charts Chart settings [PERSON_NAME] Biologics Split by Unit Split All Split Non…" at bounding box center [784, 351] width 1568 height 737
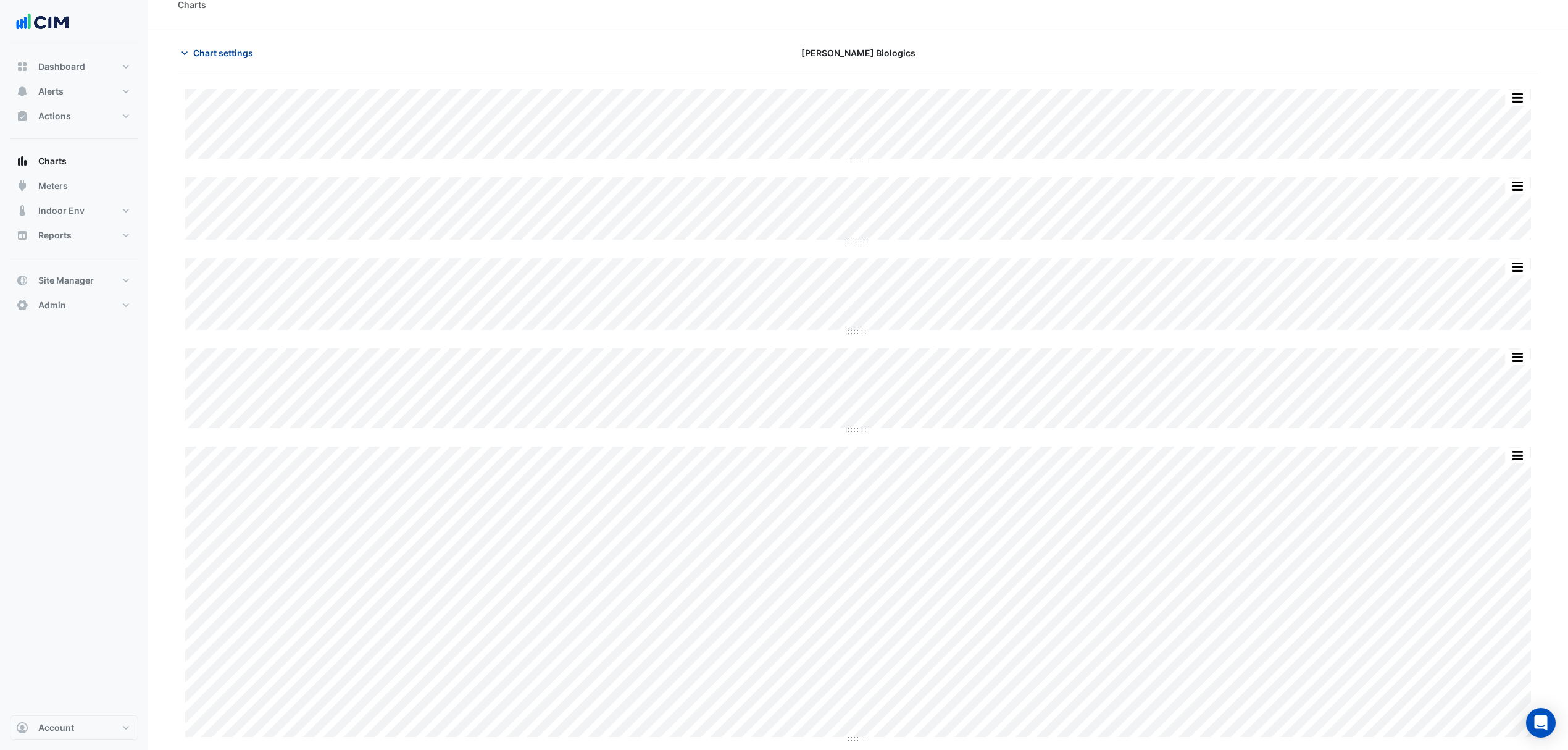
click at [232, 50] on span "Chart settings" at bounding box center [223, 52] width 60 height 13
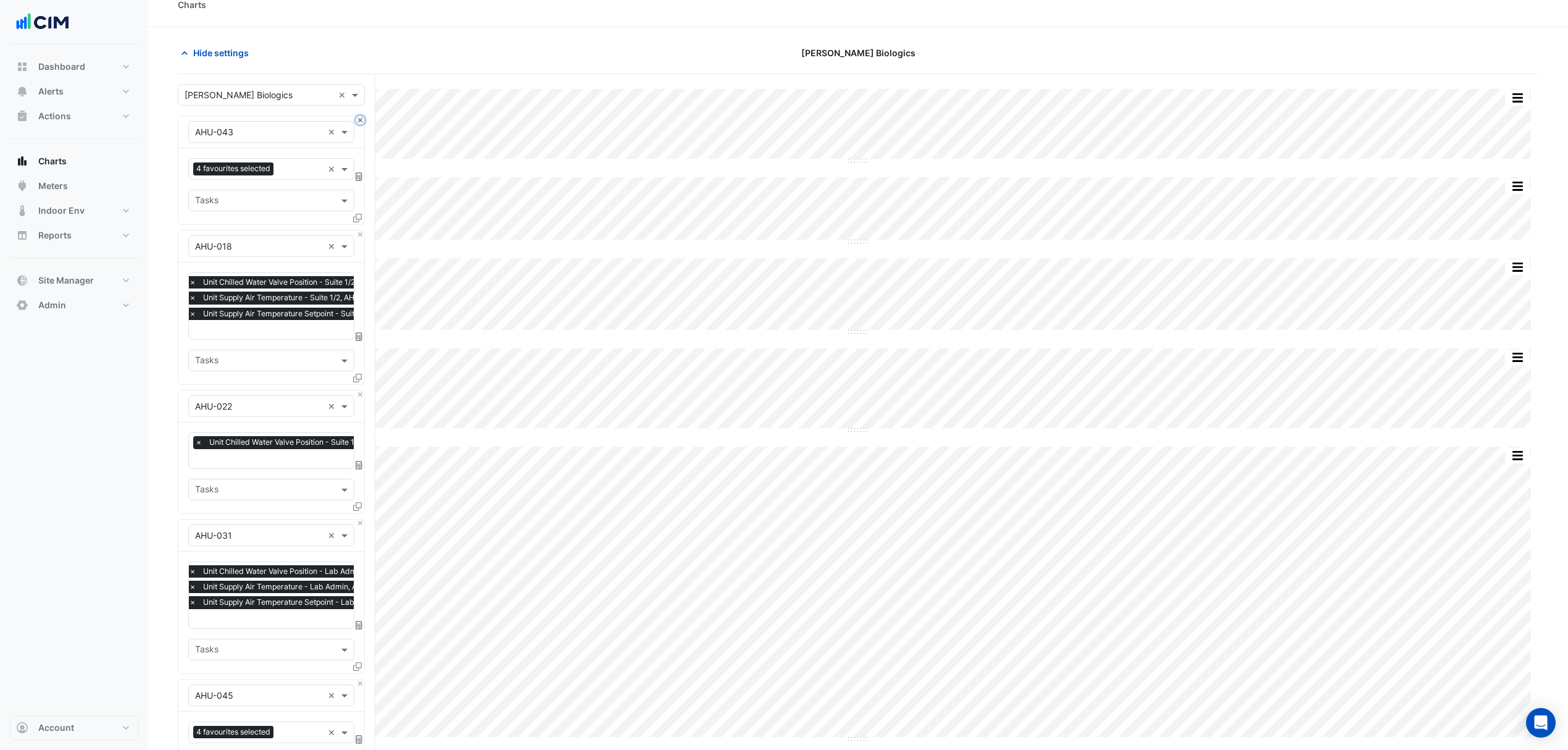
click at [359, 121] on button "Close" at bounding box center [360, 120] width 8 height 8
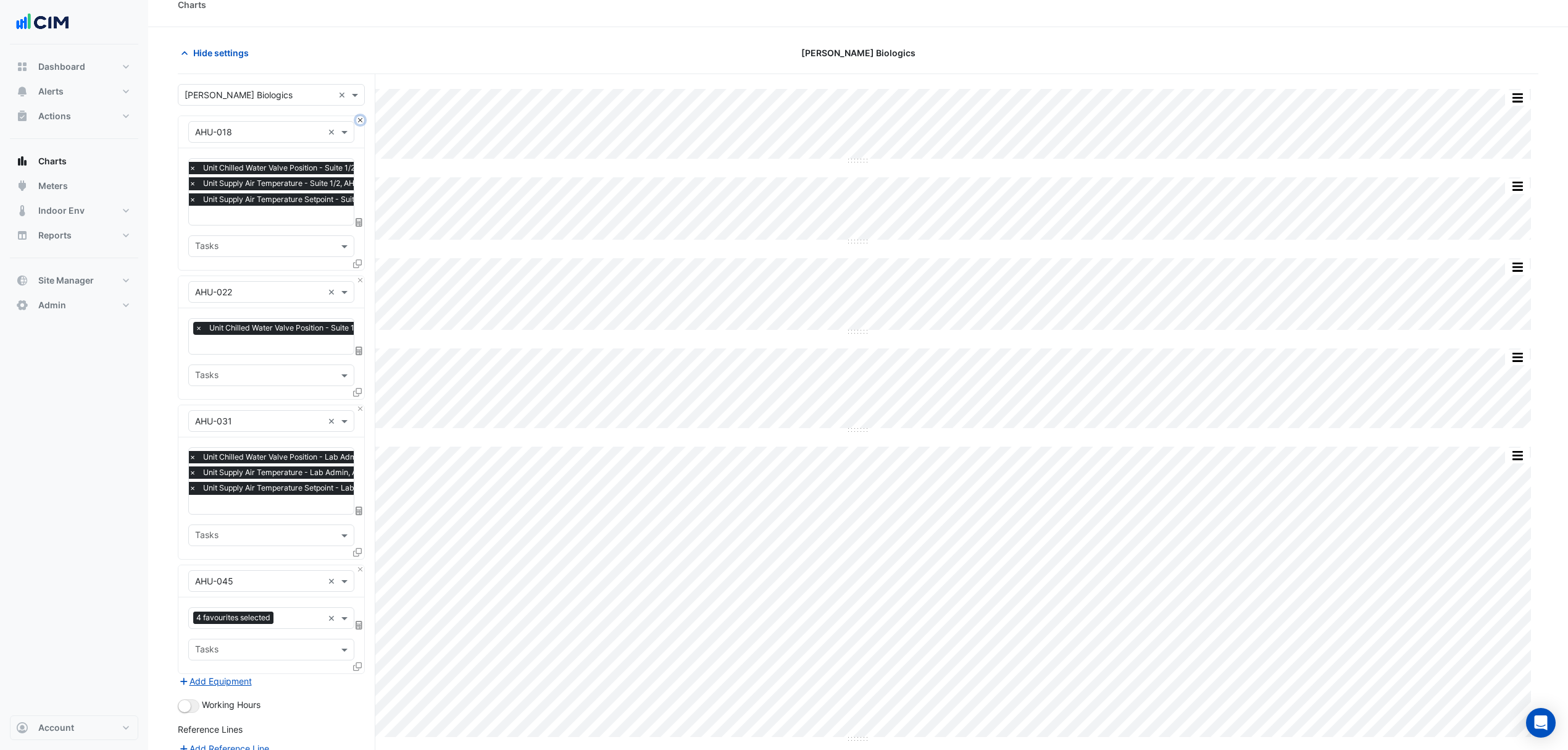
click at [359, 121] on button "Close" at bounding box center [360, 120] width 8 height 8
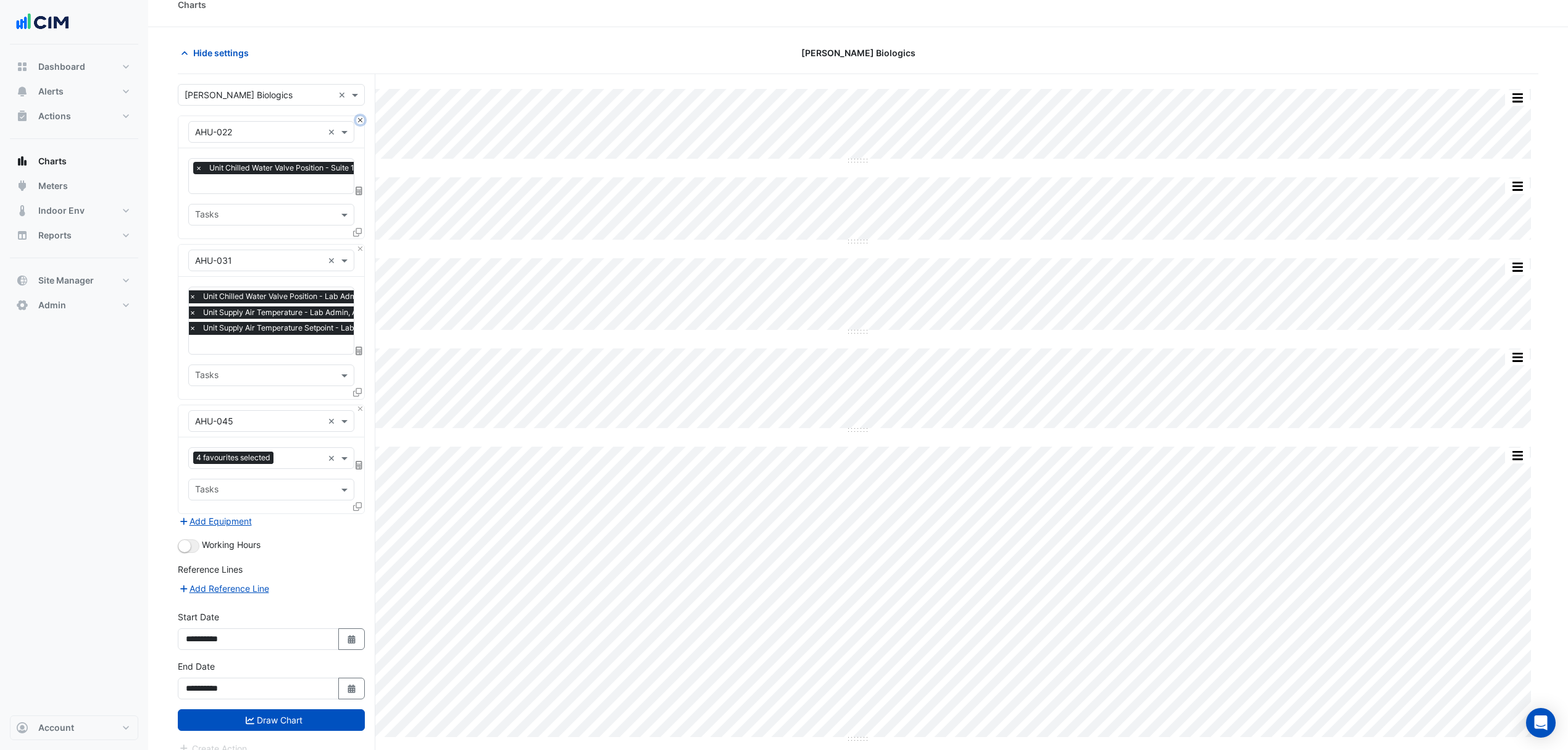
click at [359, 121] on button "Close" at bounding box center [360, 120] width 8 height 8
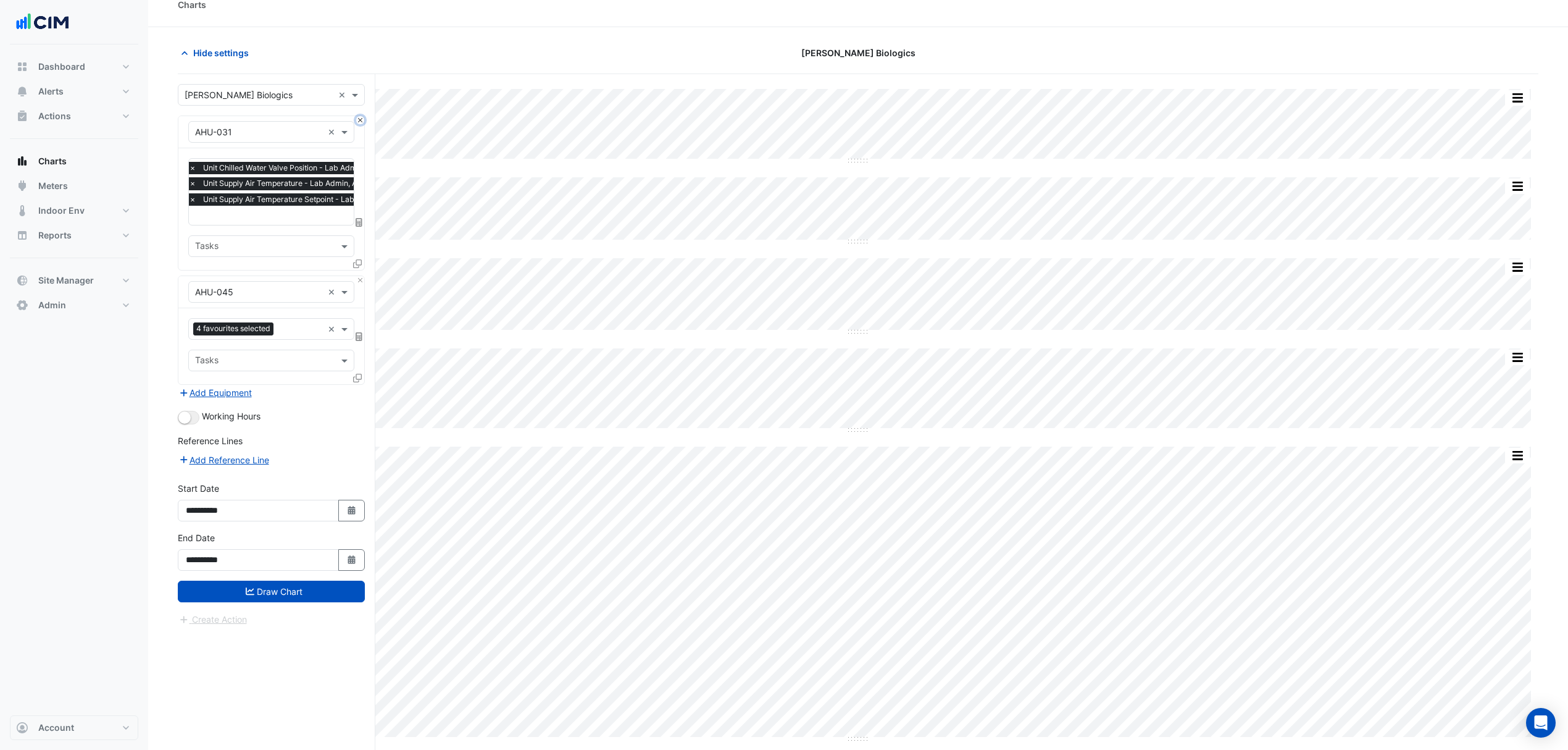
click at [359, 121] on button "Close" at bounding box center [360, 120] width 8 height 8
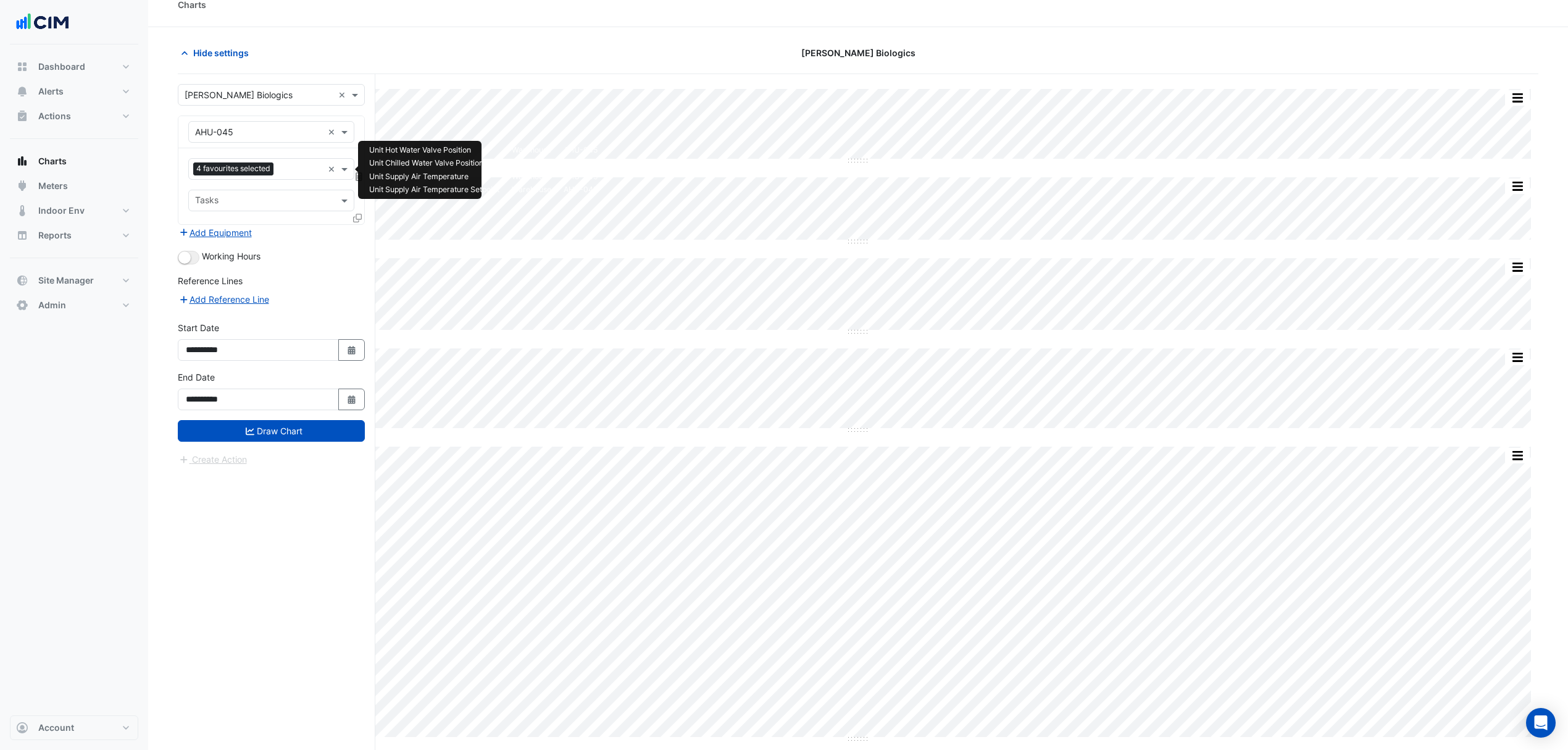
click at [295, 169] on input "text" at bounding box center [301, 170] width 45 height 13
type input "****"
click at [277, 196] on span "Unit Supply Air Fan Enable - Warehouse, AHU-045" at bounding box center [300, 197] width 203 height 11
click at [276, 436] on button "Draw Chart" at bounding box center [272, 431] width 187 height 21
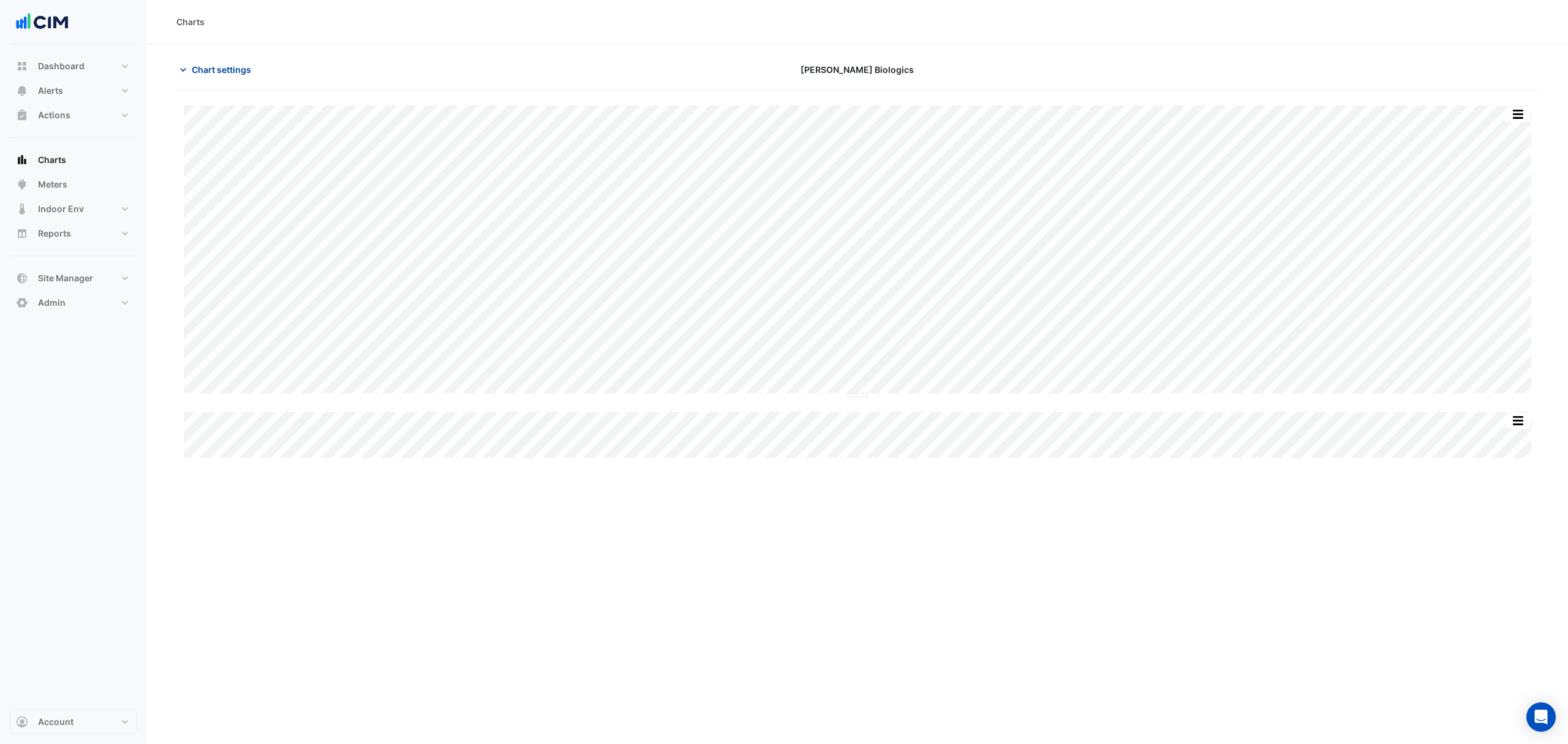
click at [217, 63] on span "Chart settings" at bounding box center [222, 69] width 59 height 13
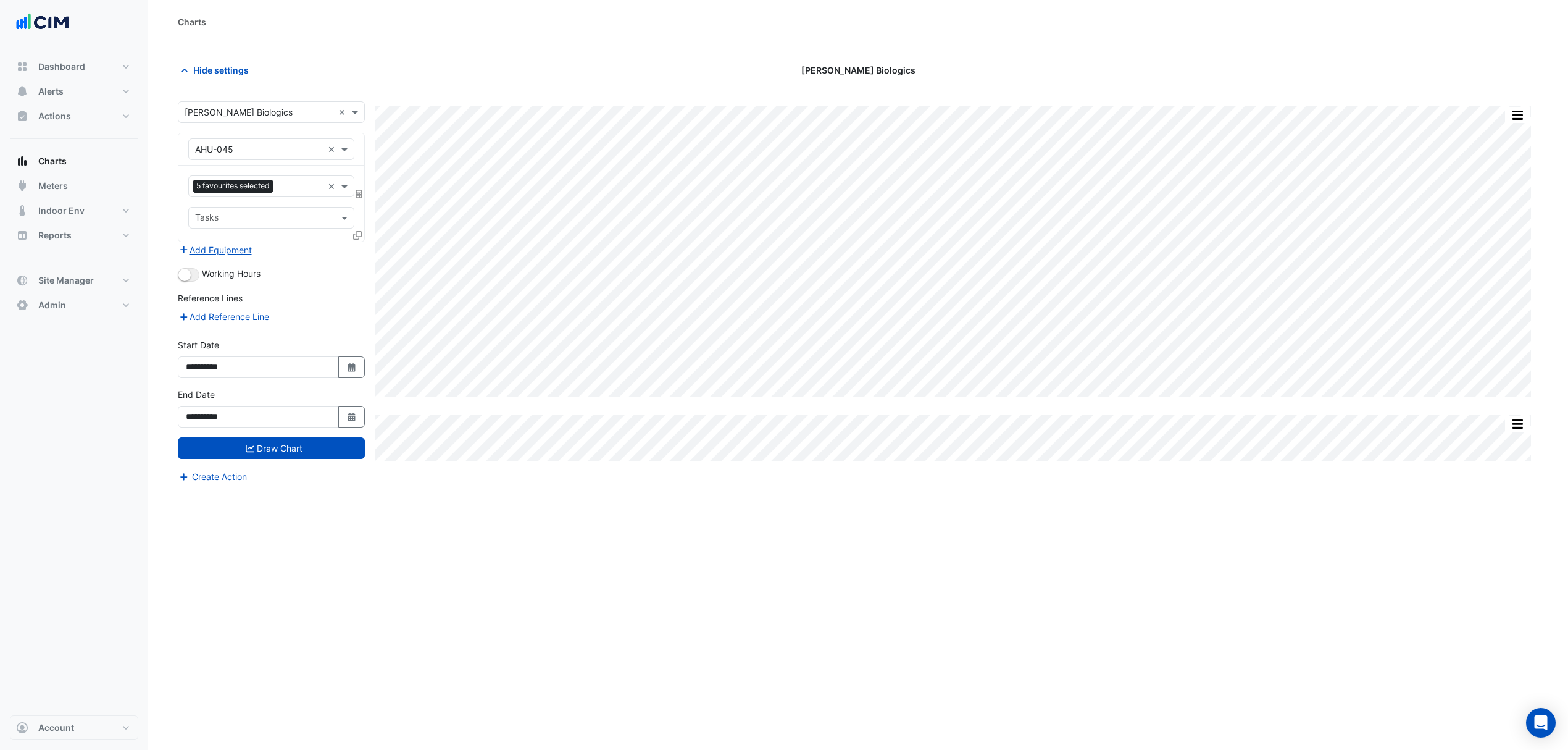
click at [358, 238] on icon at bounding box center [357, 235] width 8 height 8
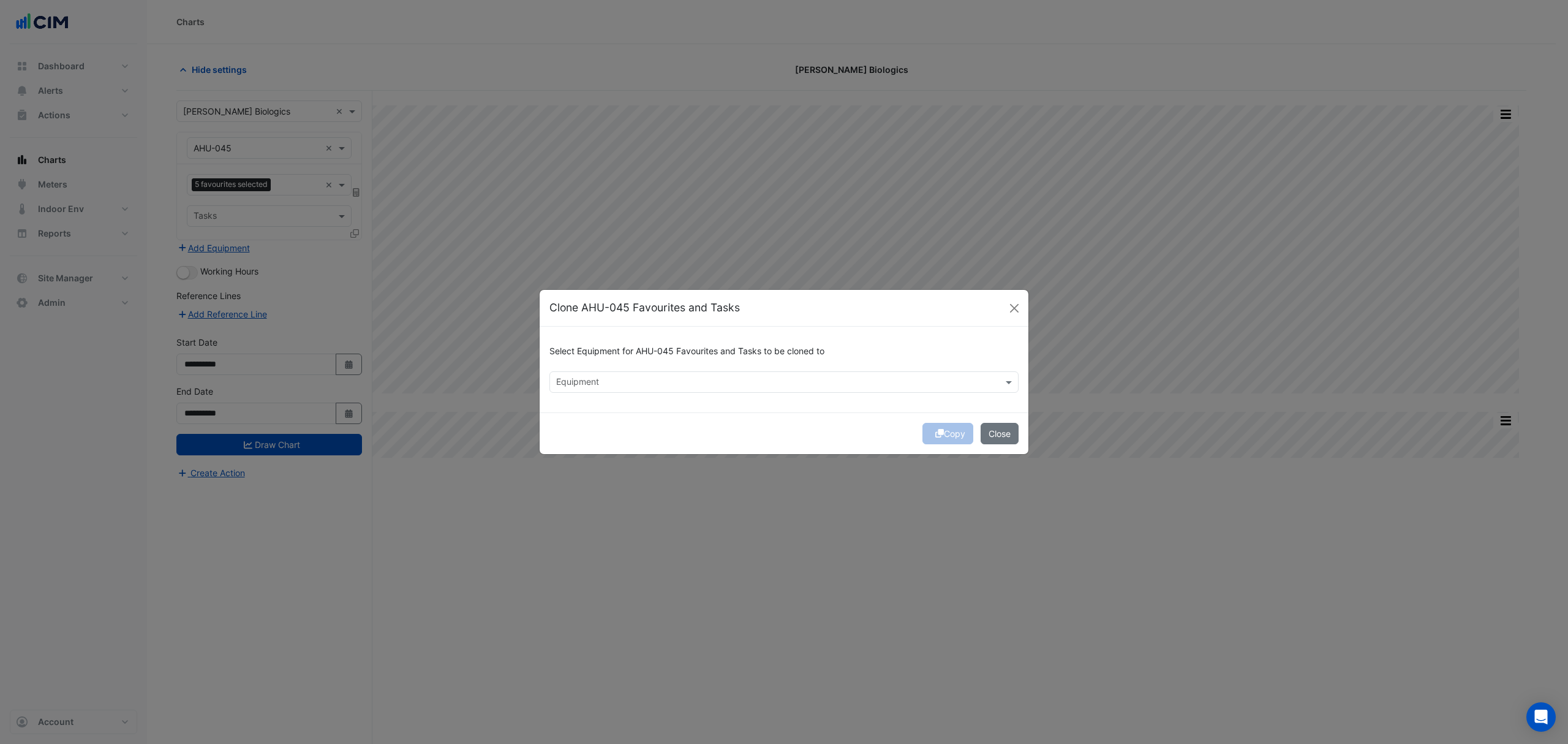
click at [576, 384] on input "text" at bounding box center [777, 383] width 442 height 13
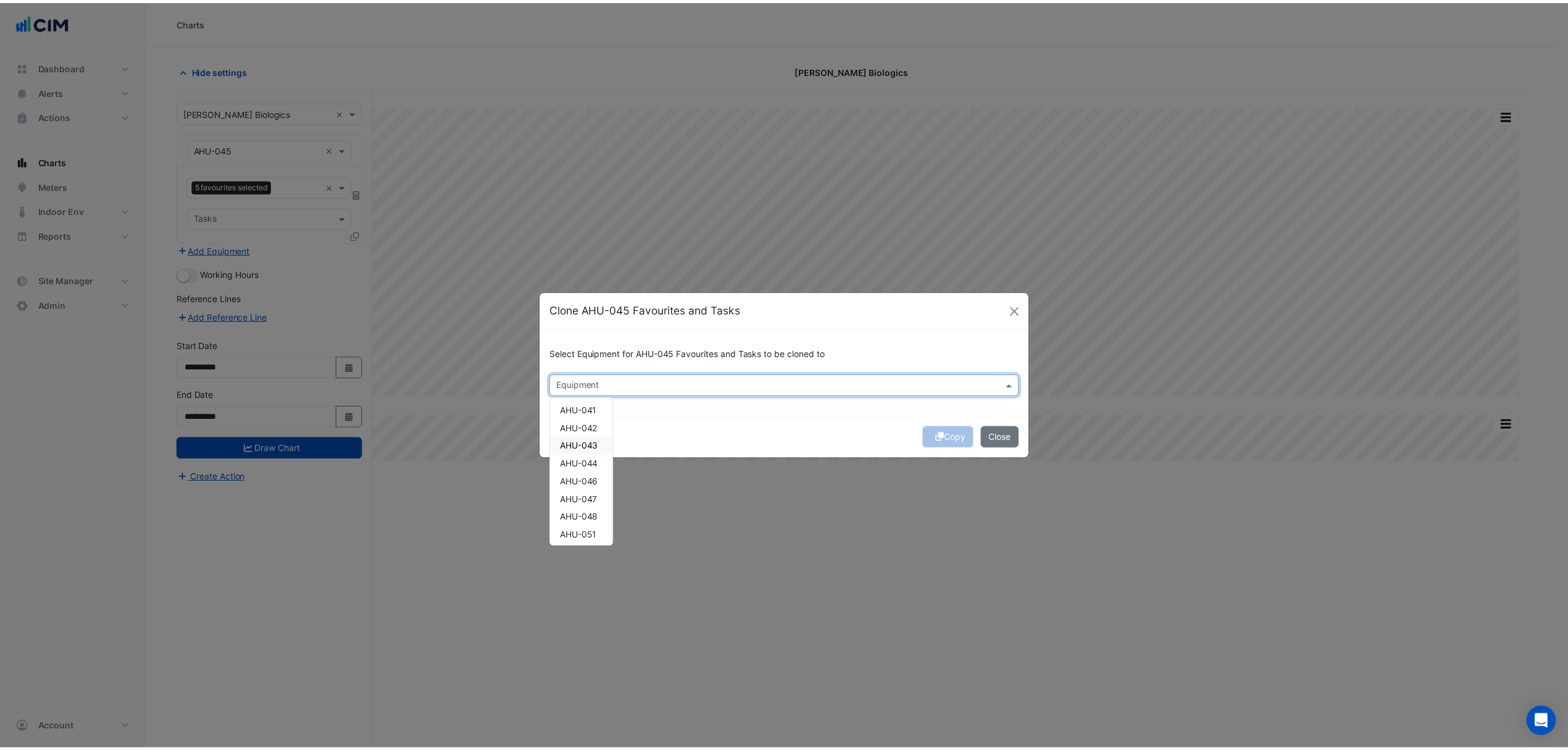
scroll to position [658, 0]
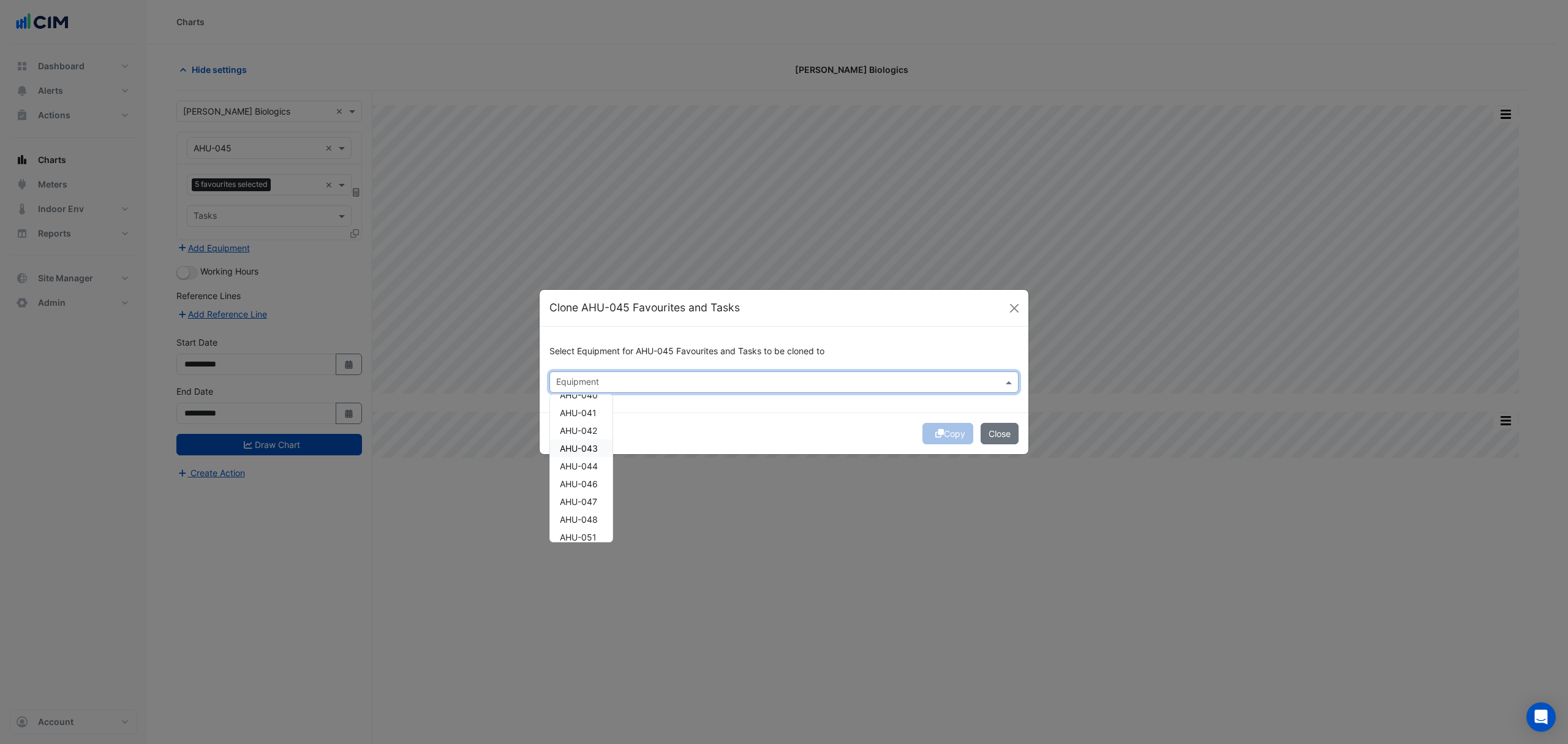
click at [583, 446] on span "AHU-043" at bounding box center [579, 449] width 38 height 11
click at [947, 432] on button "Copy" at bounding box center [947, 433] width 51 height 21
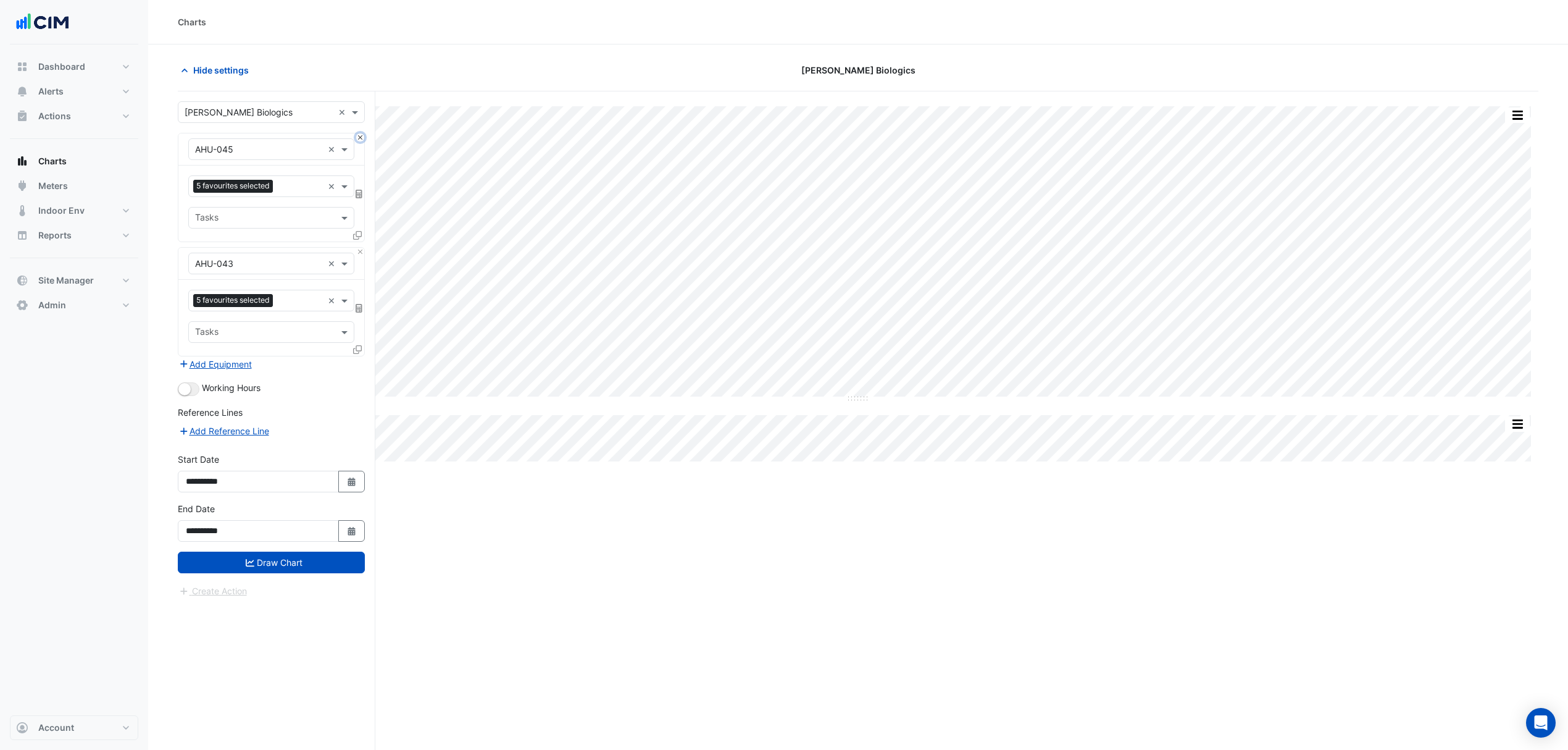
click at [361, 138] on button "Close" at bounding box center [360, 137] width 8 height 8
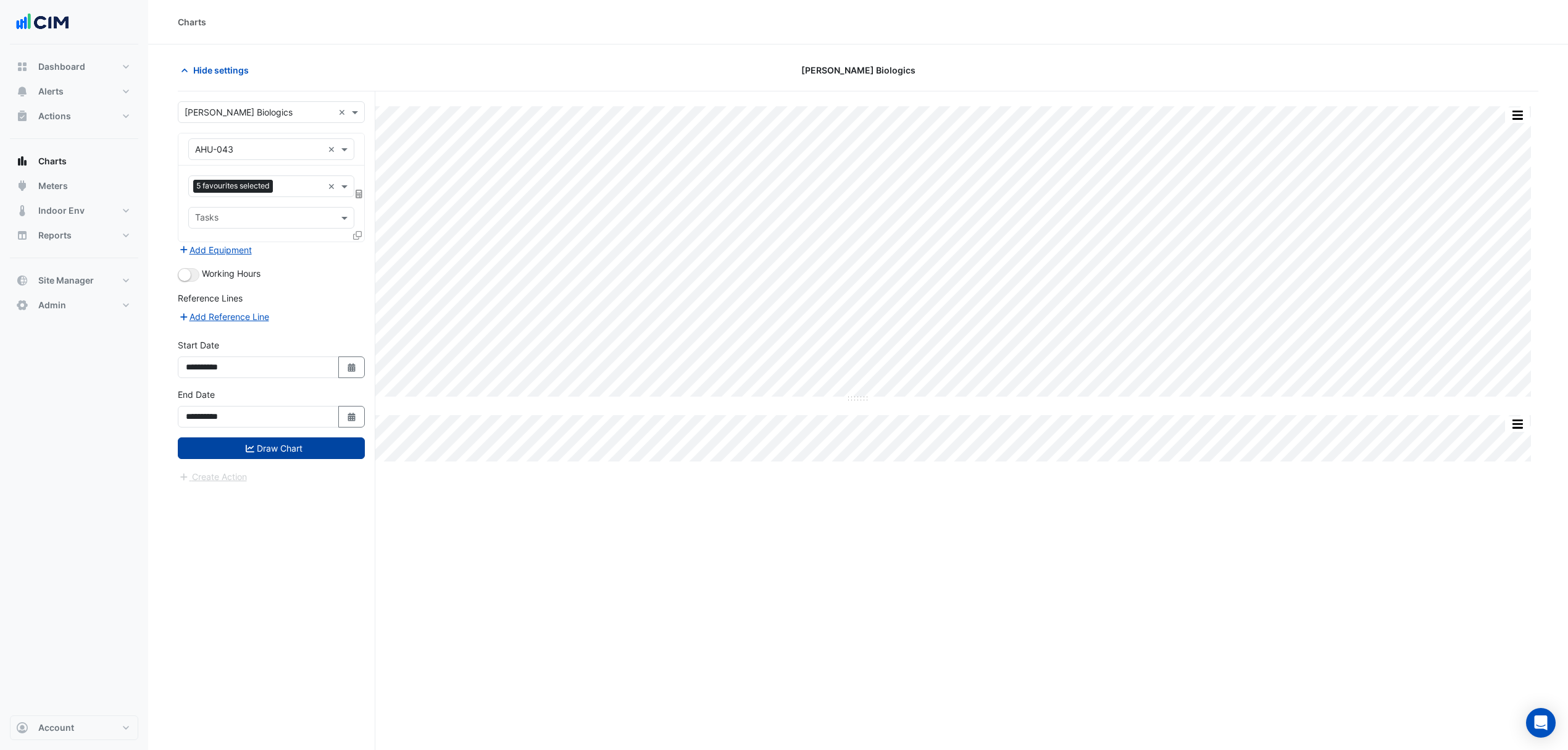
click at [322, 447] on button "Draw Chart" at bounding box center [272, 448] width 187 height 21
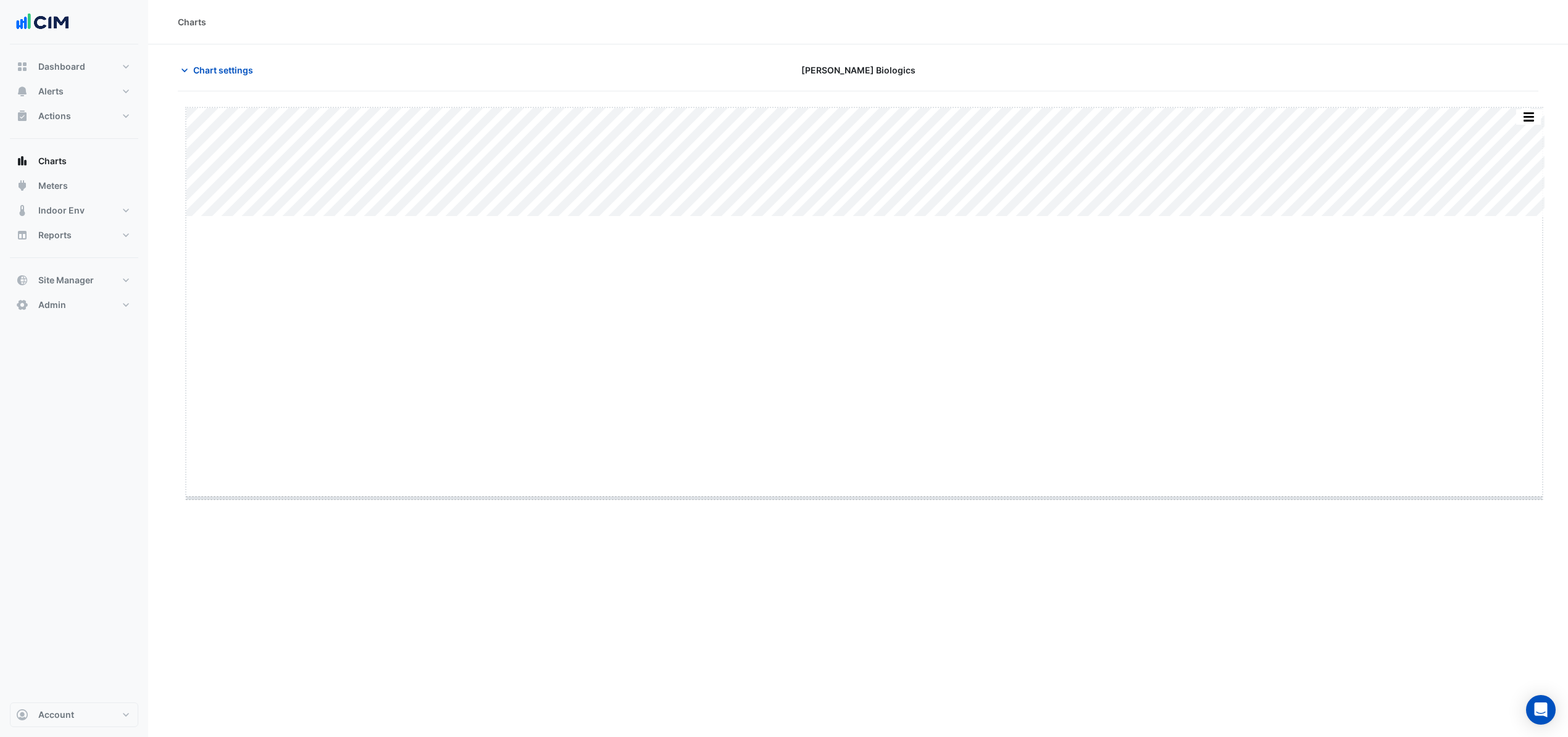
drag, startPoint x: 863, startPoint y: 216, endPoint x: 870, endPoint y: 494, distance: 278.1
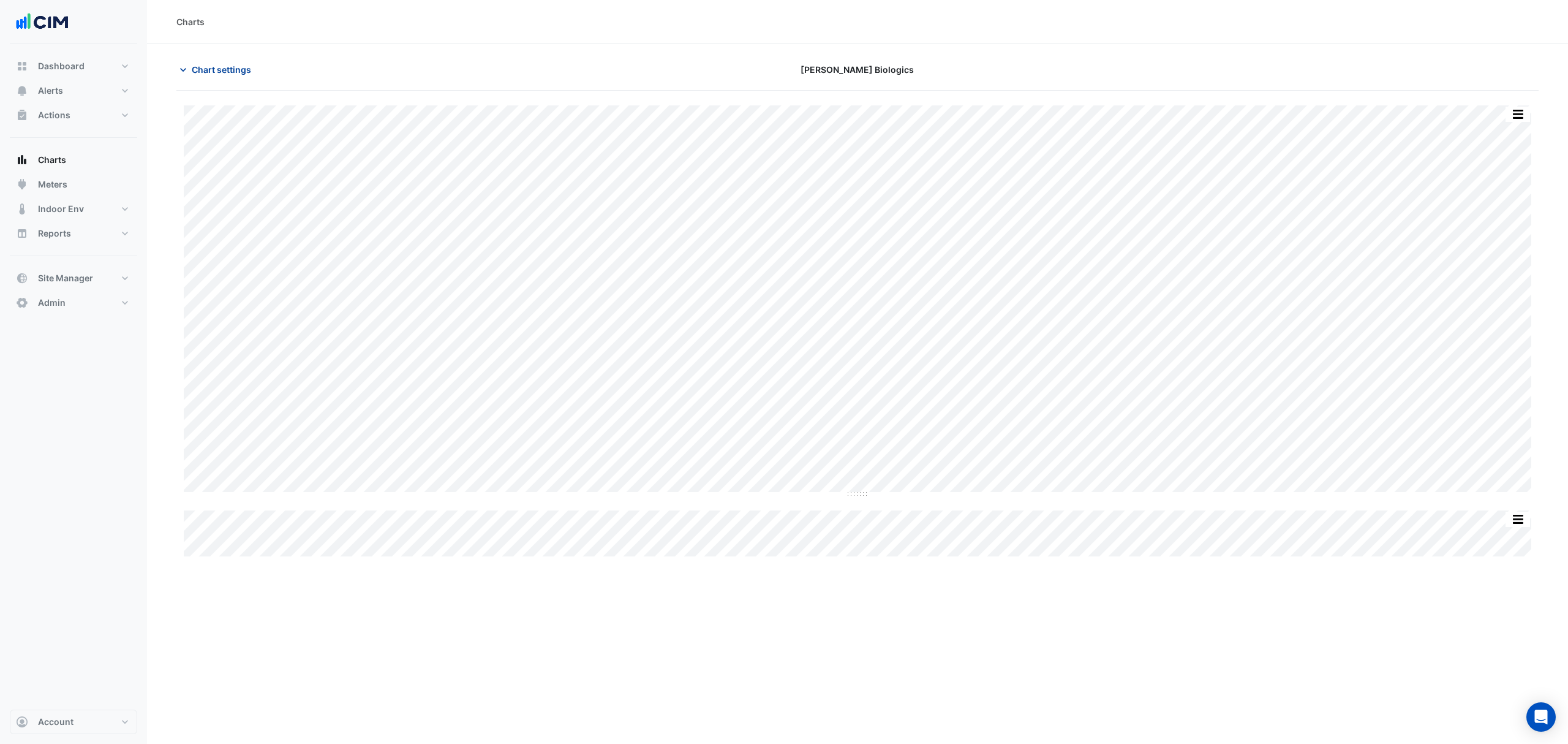
click at [213, 72] on span "Chart settings" at bounding box center [222, 69] width 59 height 13
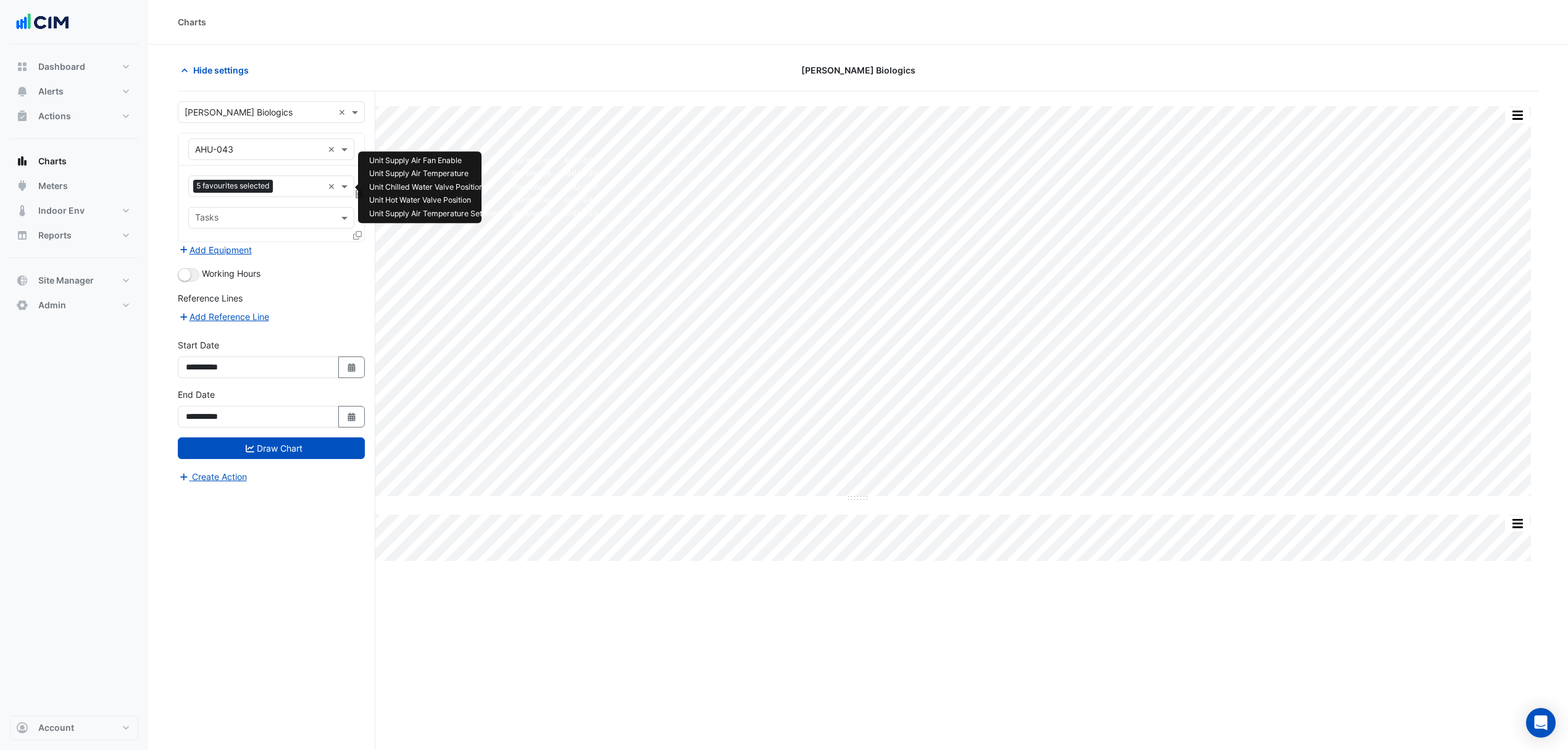
click at [297, 188] on input "text" at bounding box center [300, 187] width 45 height 13
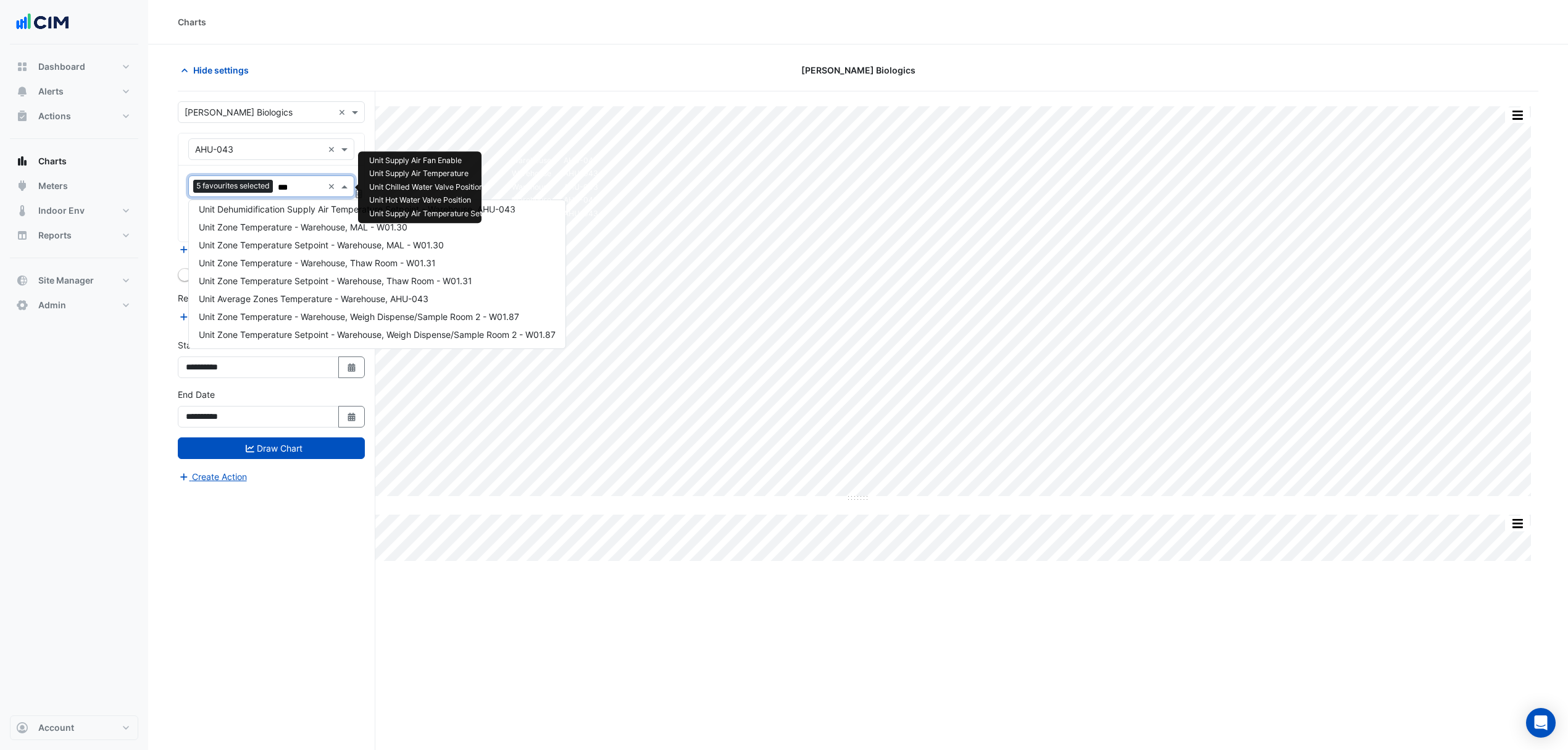
scroll to position [23, 0]
type input "****"
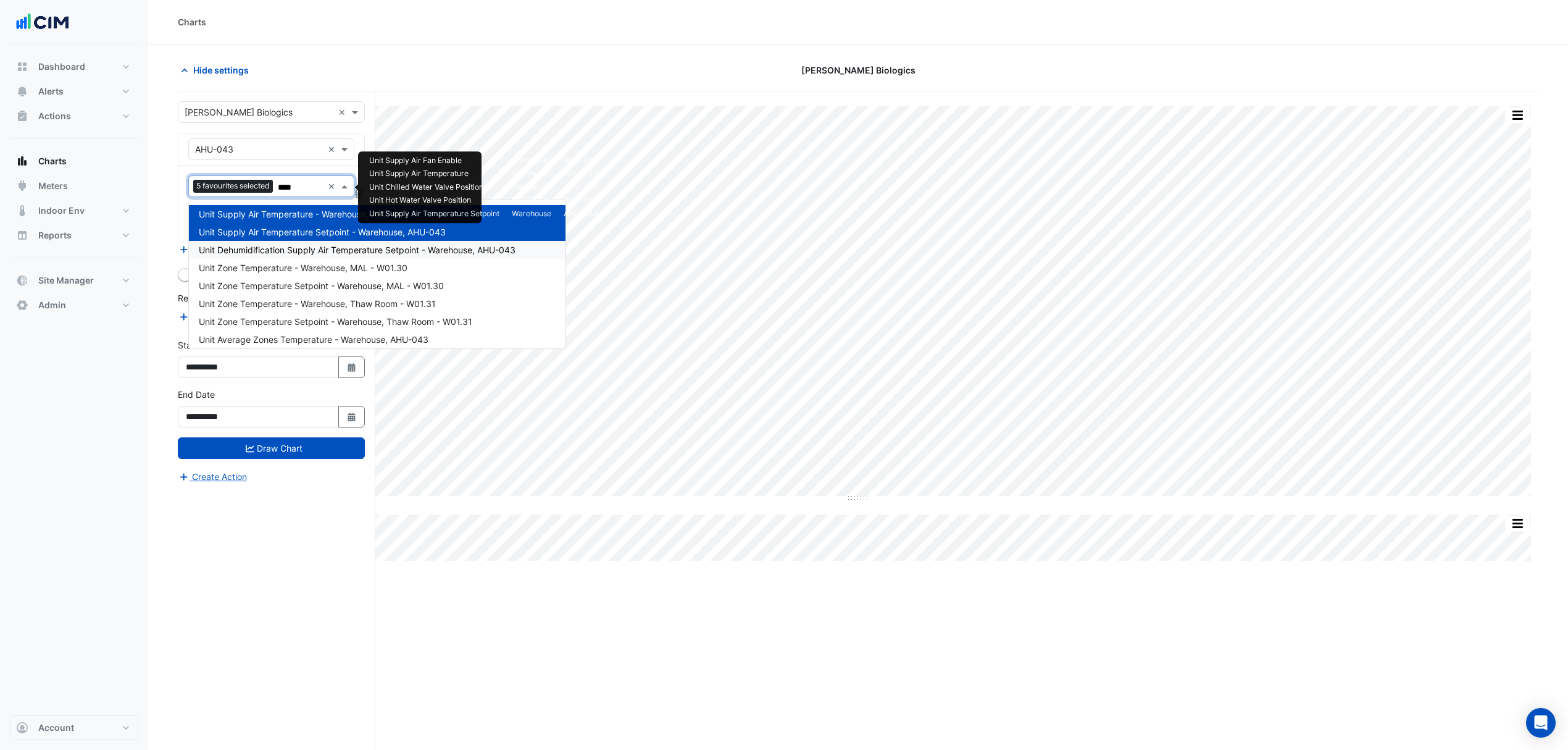
click at [284, 248] on span "Unit Dehumidification Supply Air Temperature Setpoint - Warehouse, AHU-043" at bounding box center [357, 250] width 317 height 11
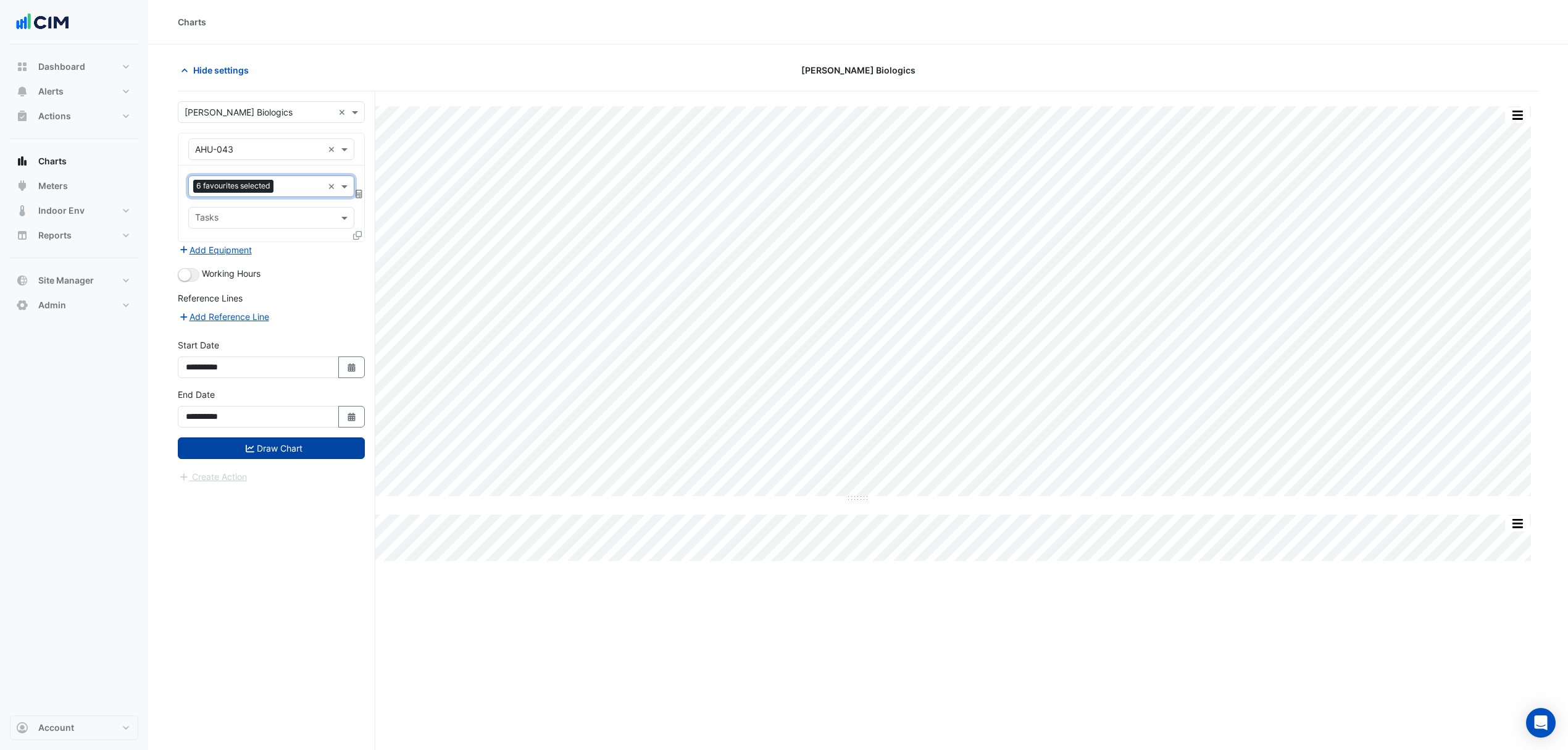
click at [302, 456] on button "Draw Chart" at bounding box center [272, 448] width 187 height 21
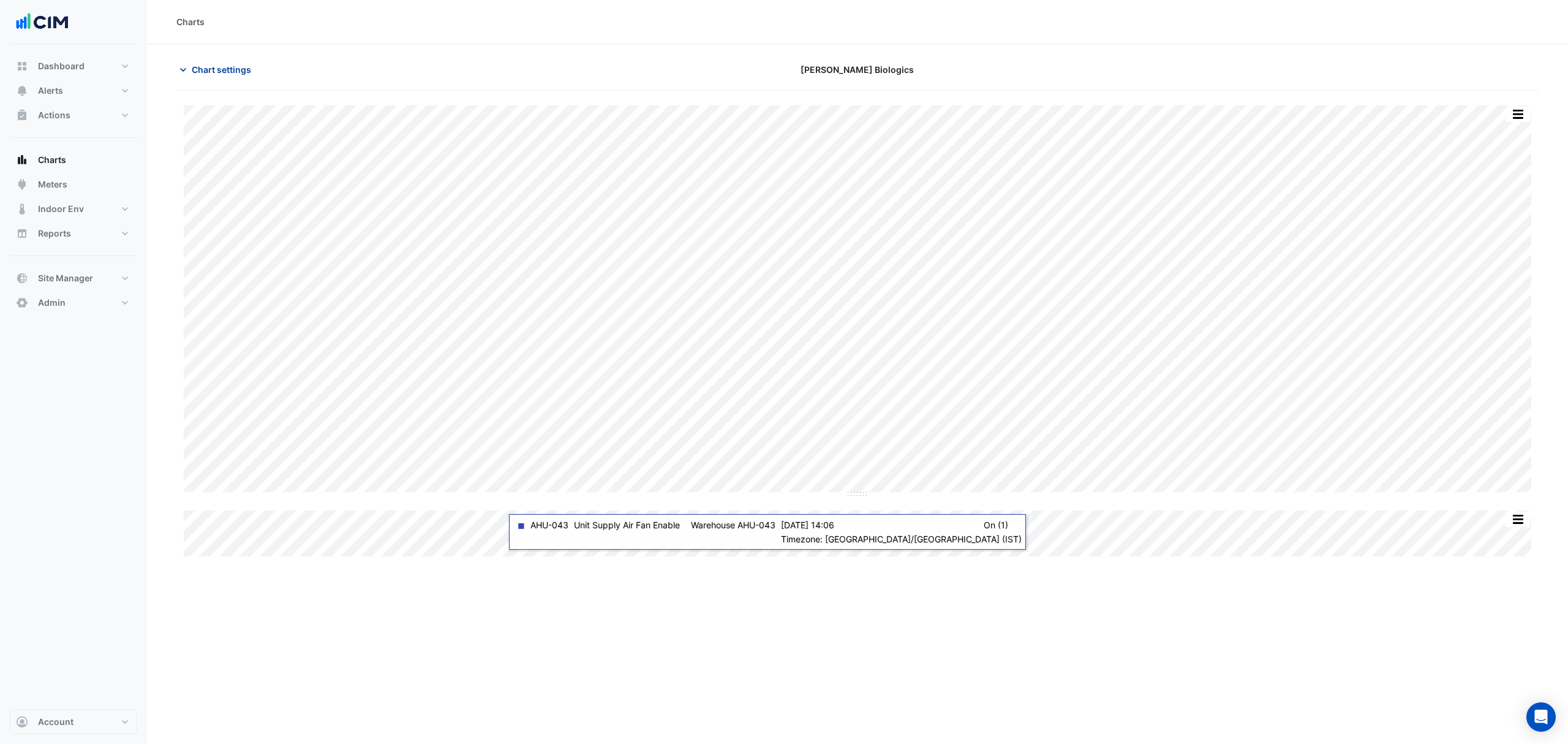
click at [219, 71] on span "Chart settings" at bounding box center [222, 69] width 59 height 13
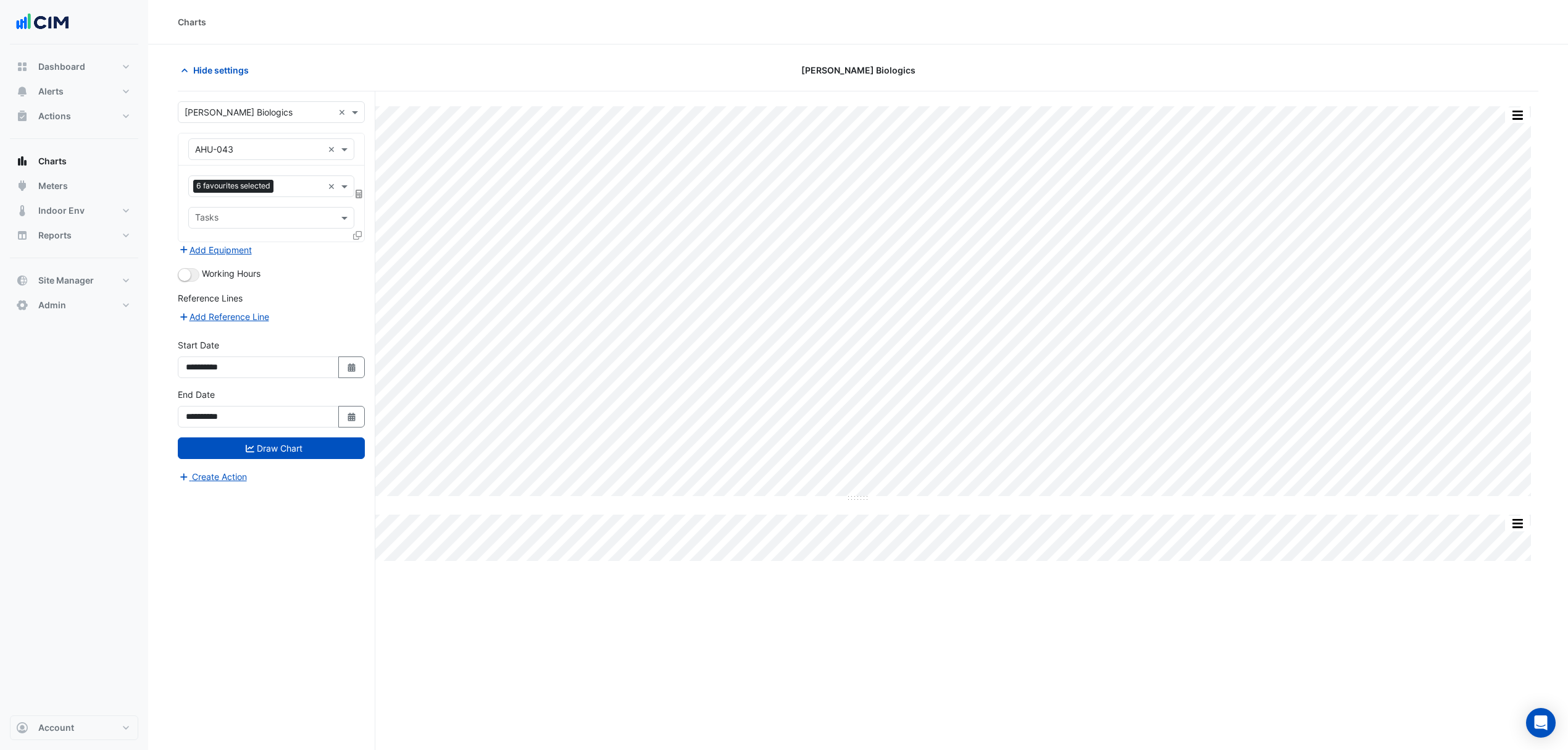
click at [356, 237] on icon at bounding box center [357, 235] width 8 height 8
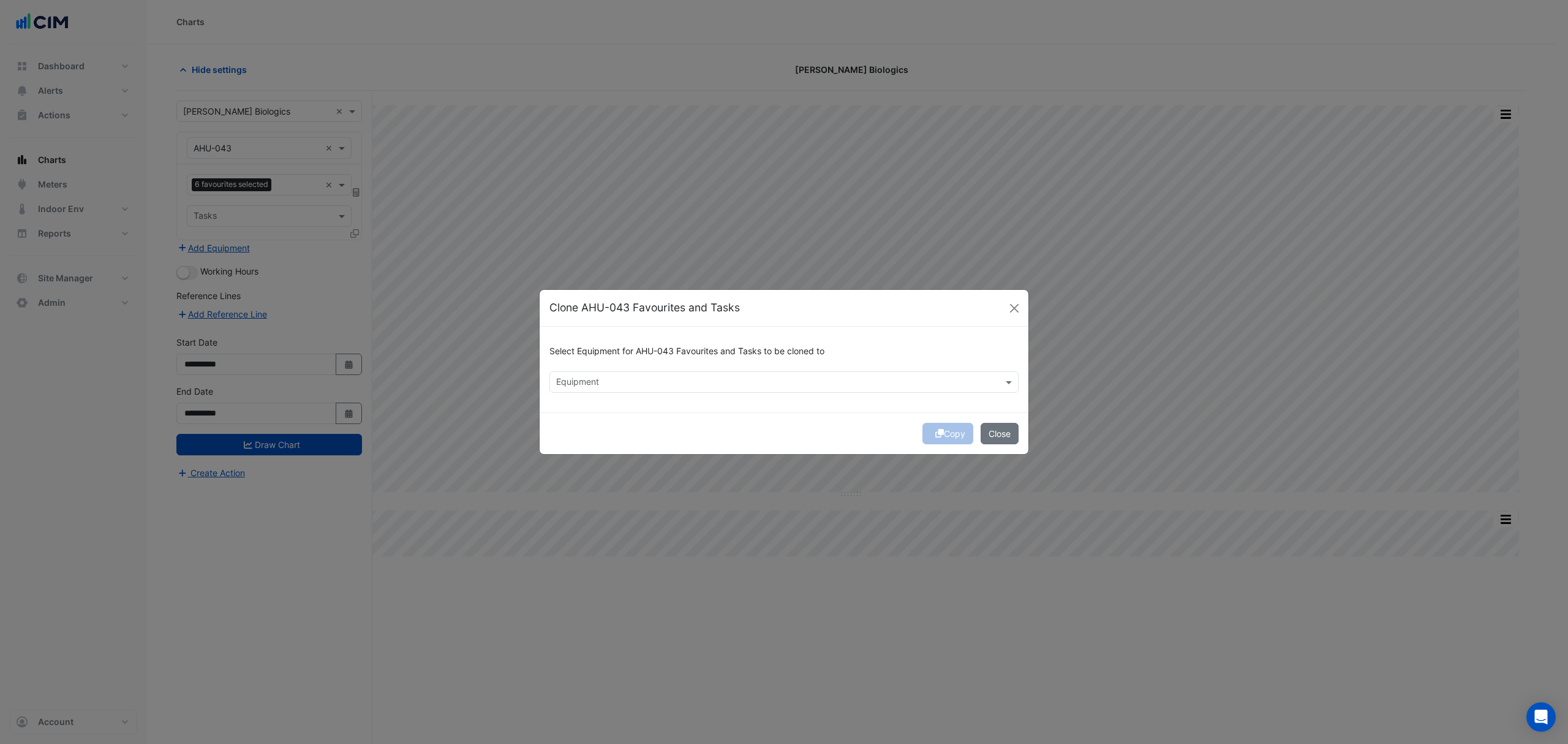
click at [578, 381] on input "text" at bounding box center [777, 383] width 442 height 13
click at [588, 409] on span "AHU-031" at bounding box center [578, 408] width 37 height 11
type input "***"
click at [940, 433] on button "Copy" at bounding box center [947, 433] width 51 height 21
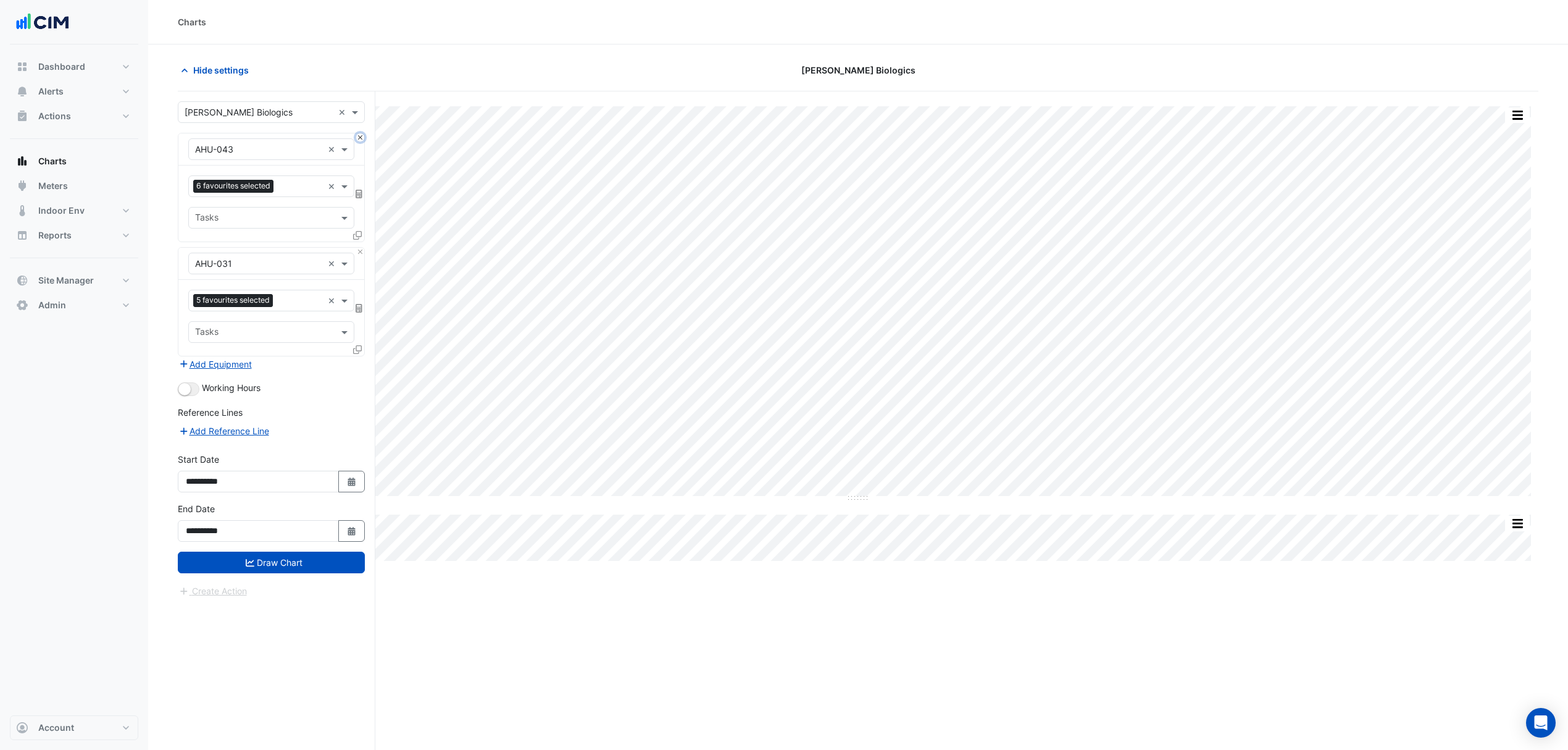
click at [357, 138] on button "Close" at bounding box center [360, 137] width 8 height 8
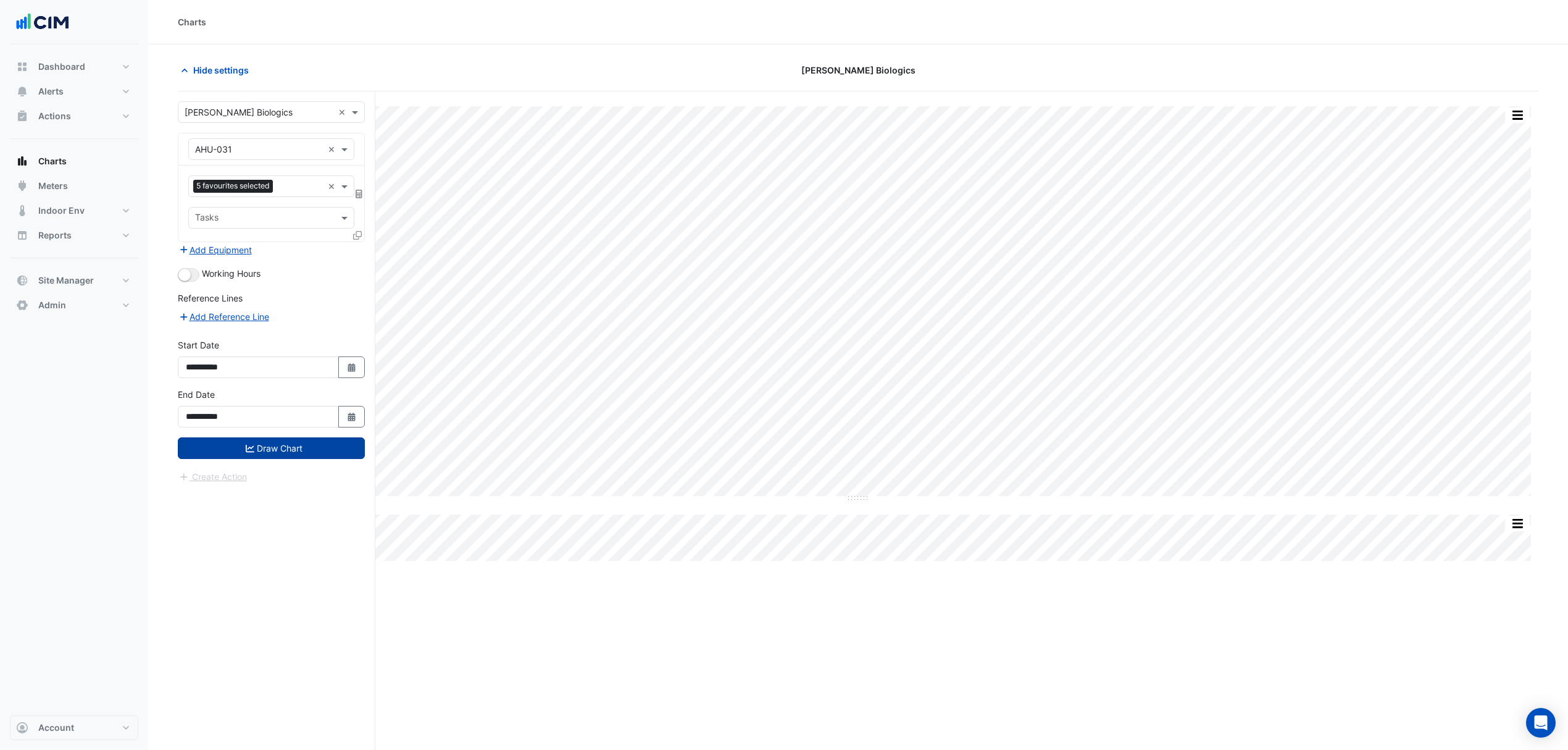
click at [282, 446] on button "Draw Chart" at bounding box center [272, 448] width 187 height 21
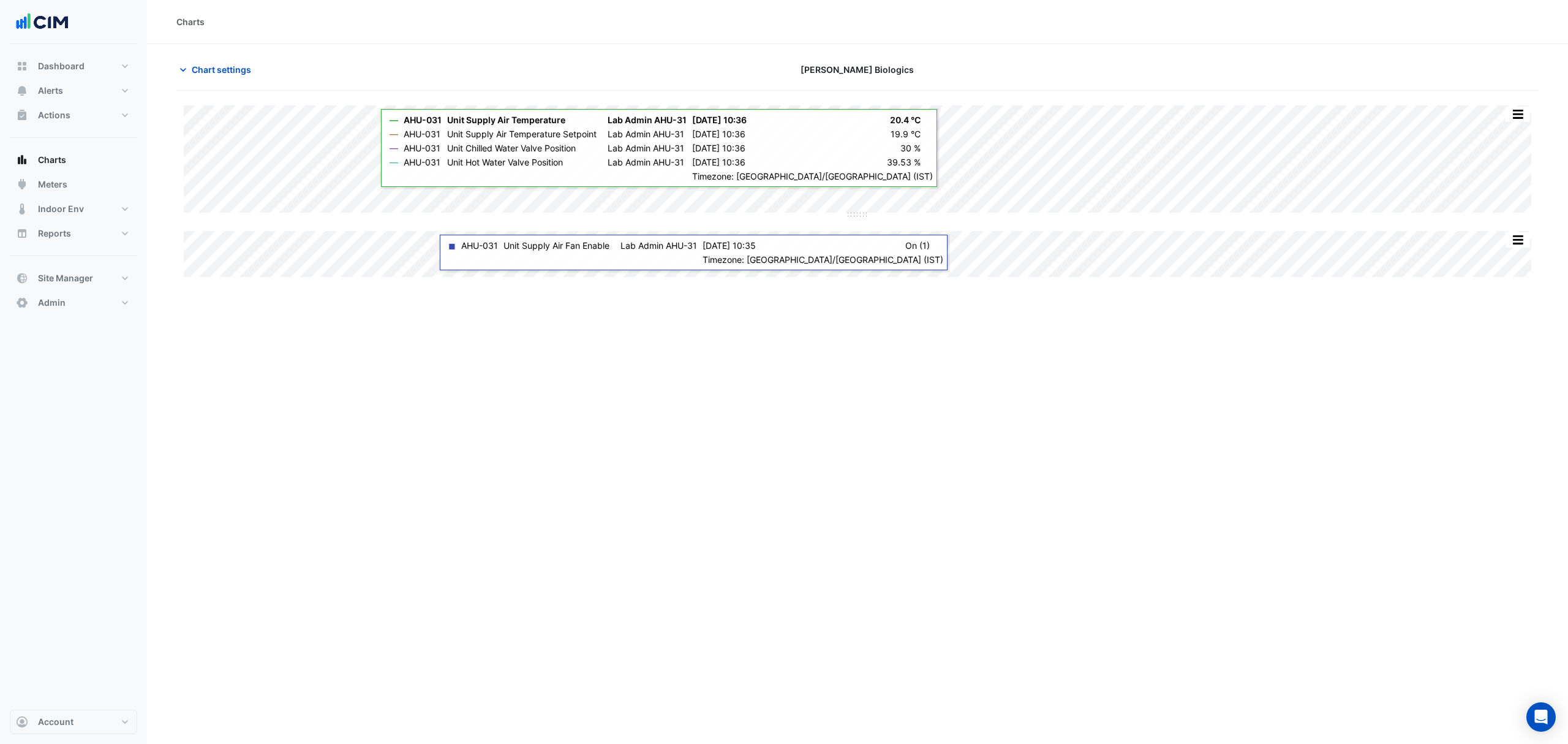
click at [853, 254] on div "Split by Unit Split All Split None Print Save as JPEG Save as PNG Pivot Data Ta…" at bounding box center [857, 190] width 1362 height 171
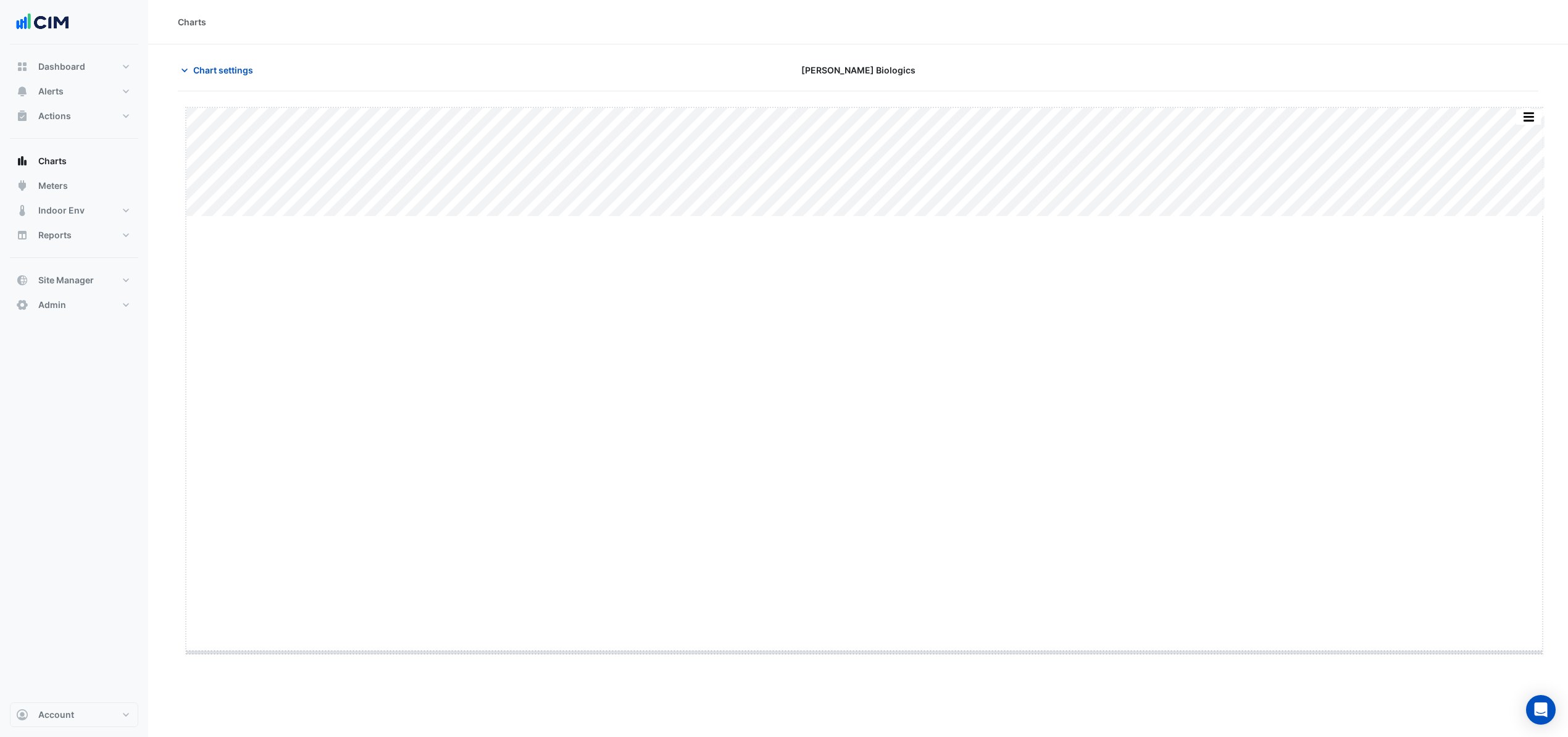
drag, startPoint x: 863, startPoint y: 217, endPoint x: 852, endPoint y: 643, distance: 426.1
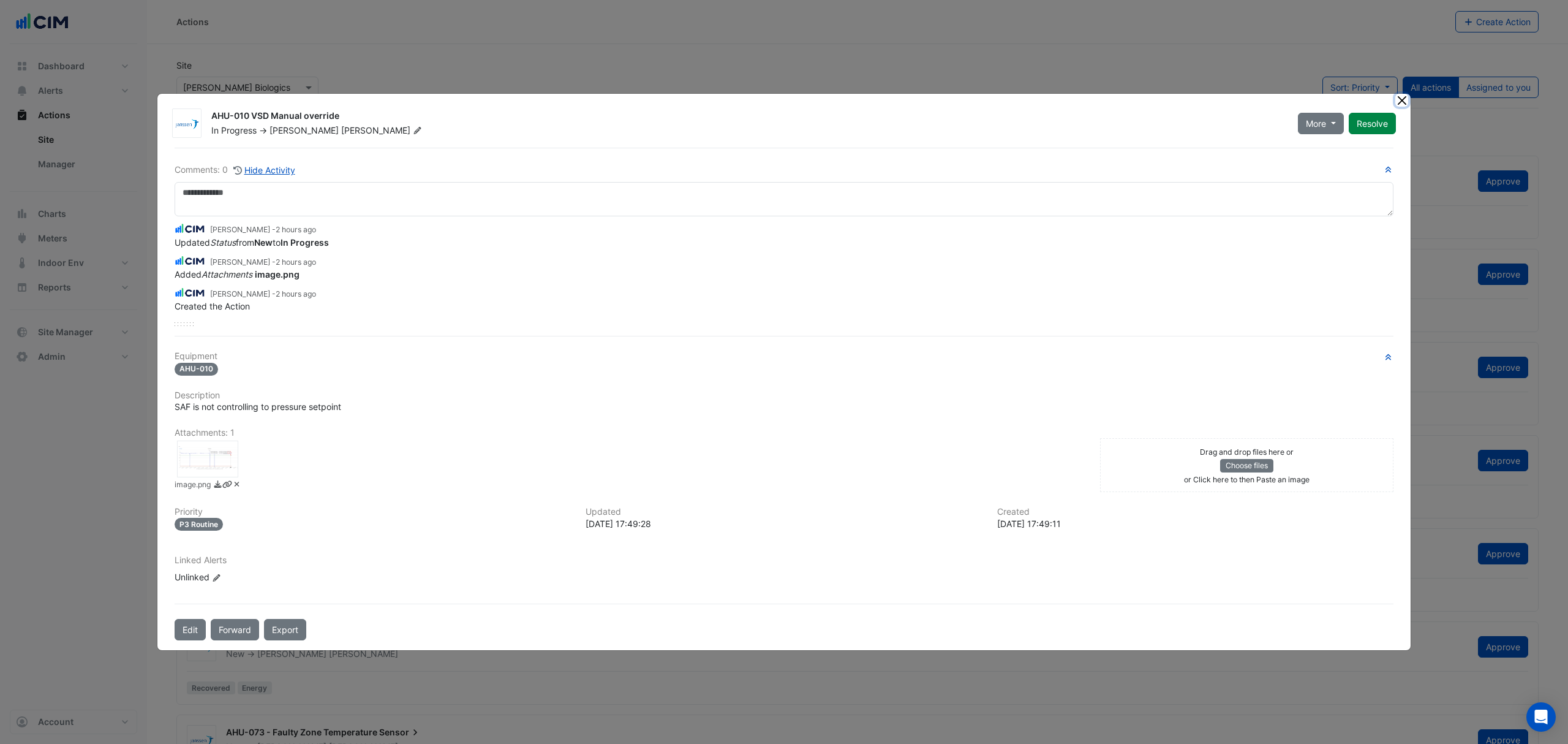
click at [1400, 99] on button "Close" at bounding box center [1401, 100] width 13 height 13
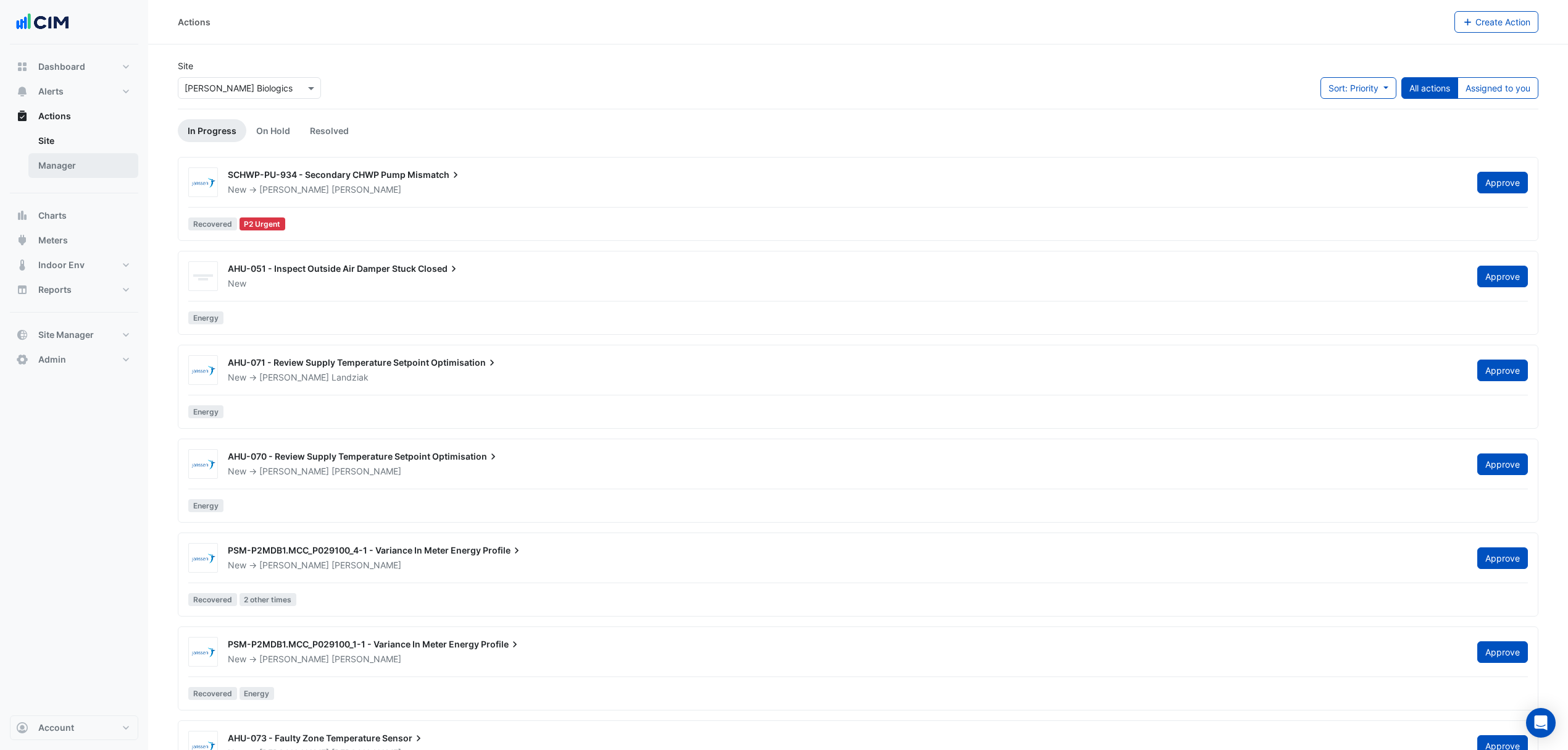
click at [78, 164] on link "Manager" at bounding box center [83, 165] width 110 height 25
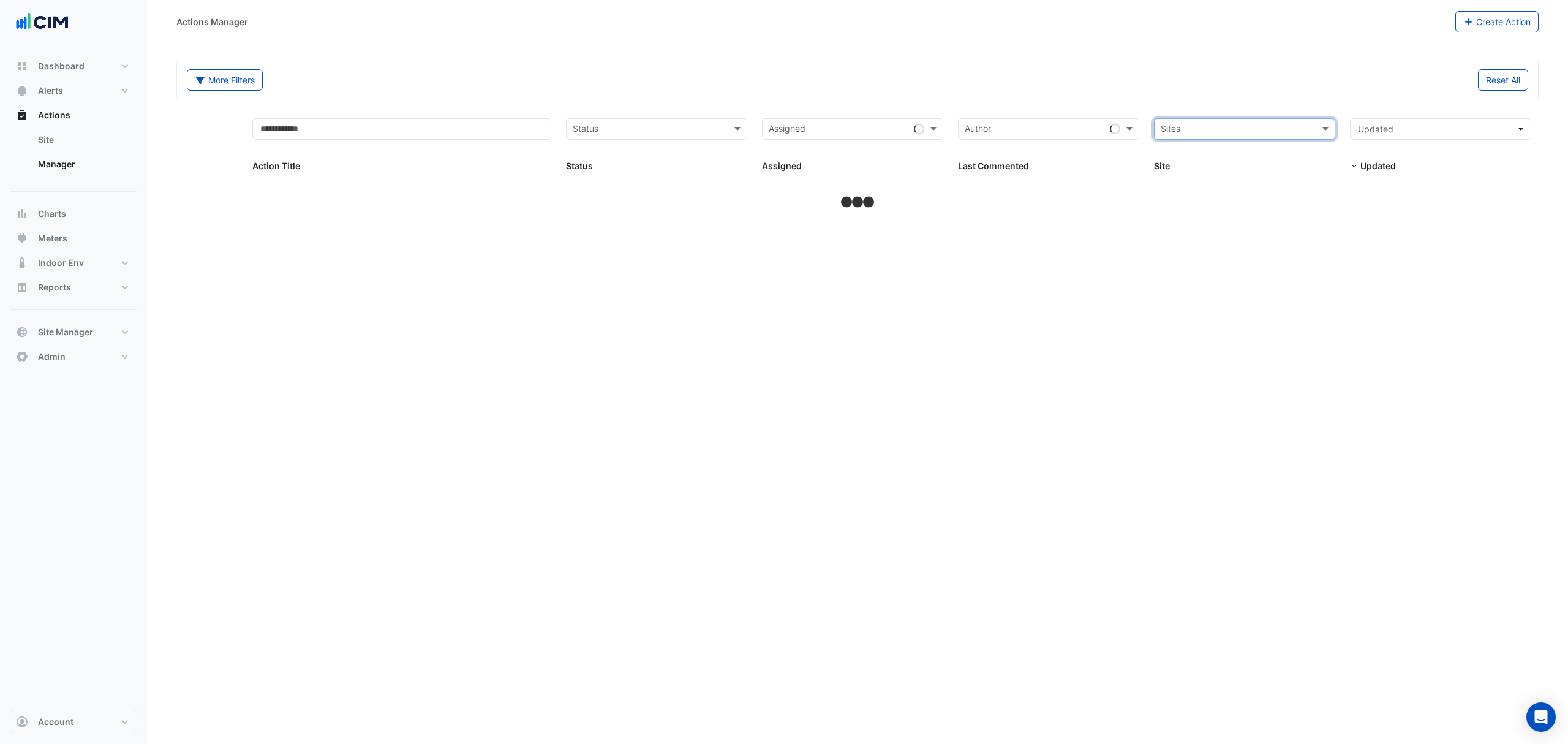
click at [1265, 133] on input "text" at bounding box center [1237, 130] width 154 height 14
type input "*******"
click at [1199, 175] on span "[PERSON_NAME] Biologics" at bounding box center [1228, 174] width 107 height 11
click at [456, 133] on input "text" at bounding box center [401, 129] width 299 height 21
type input "*****"
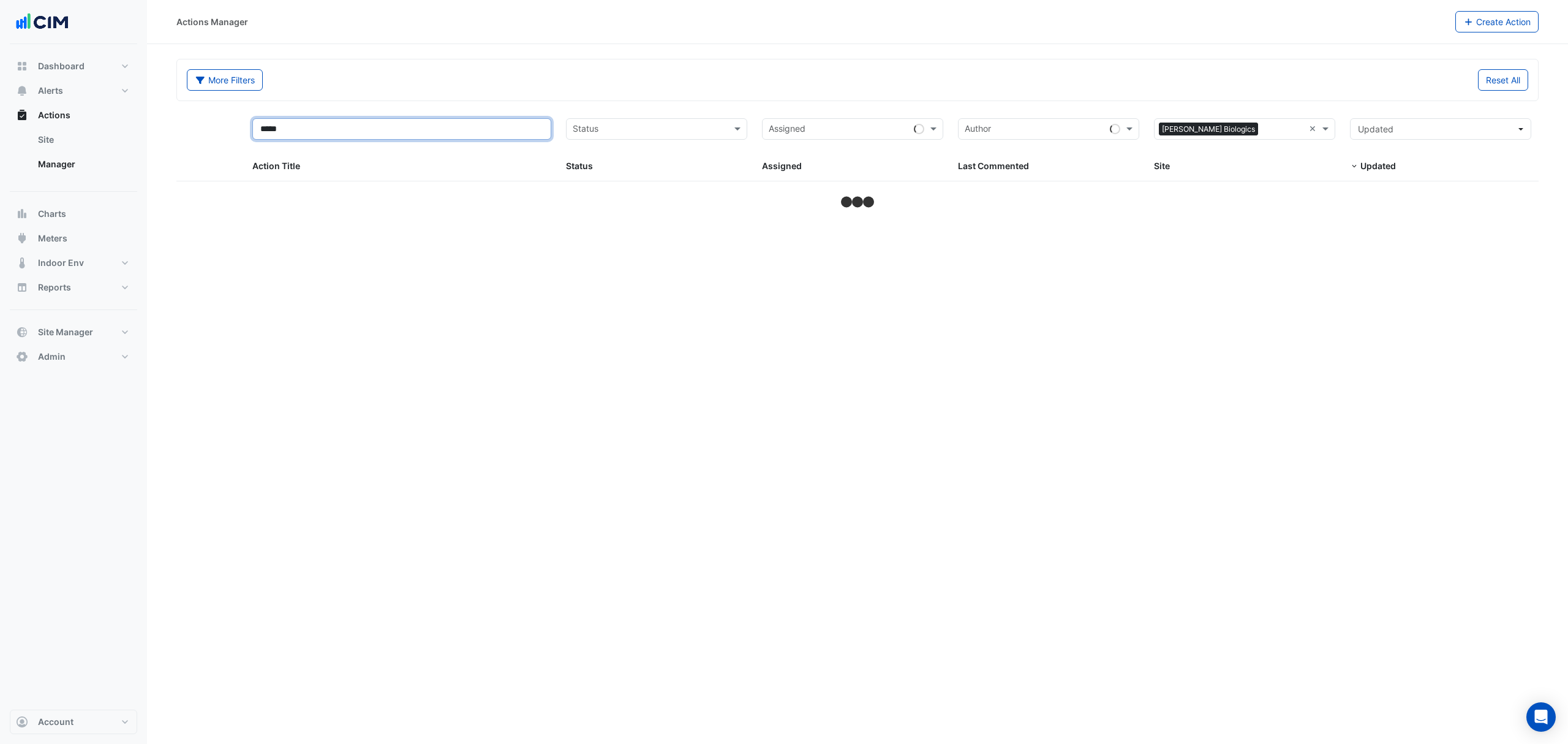
select select "***"
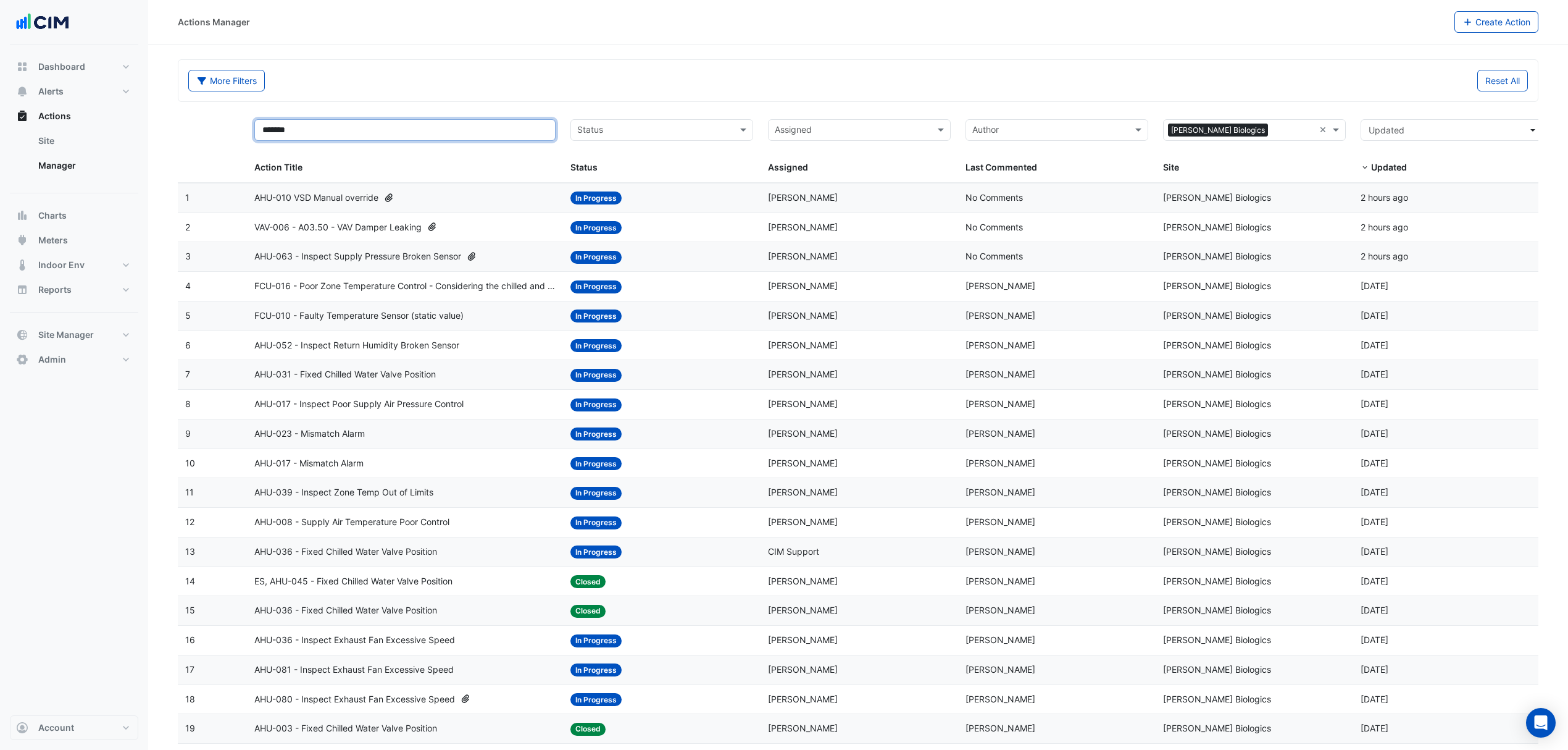
type input "*******"
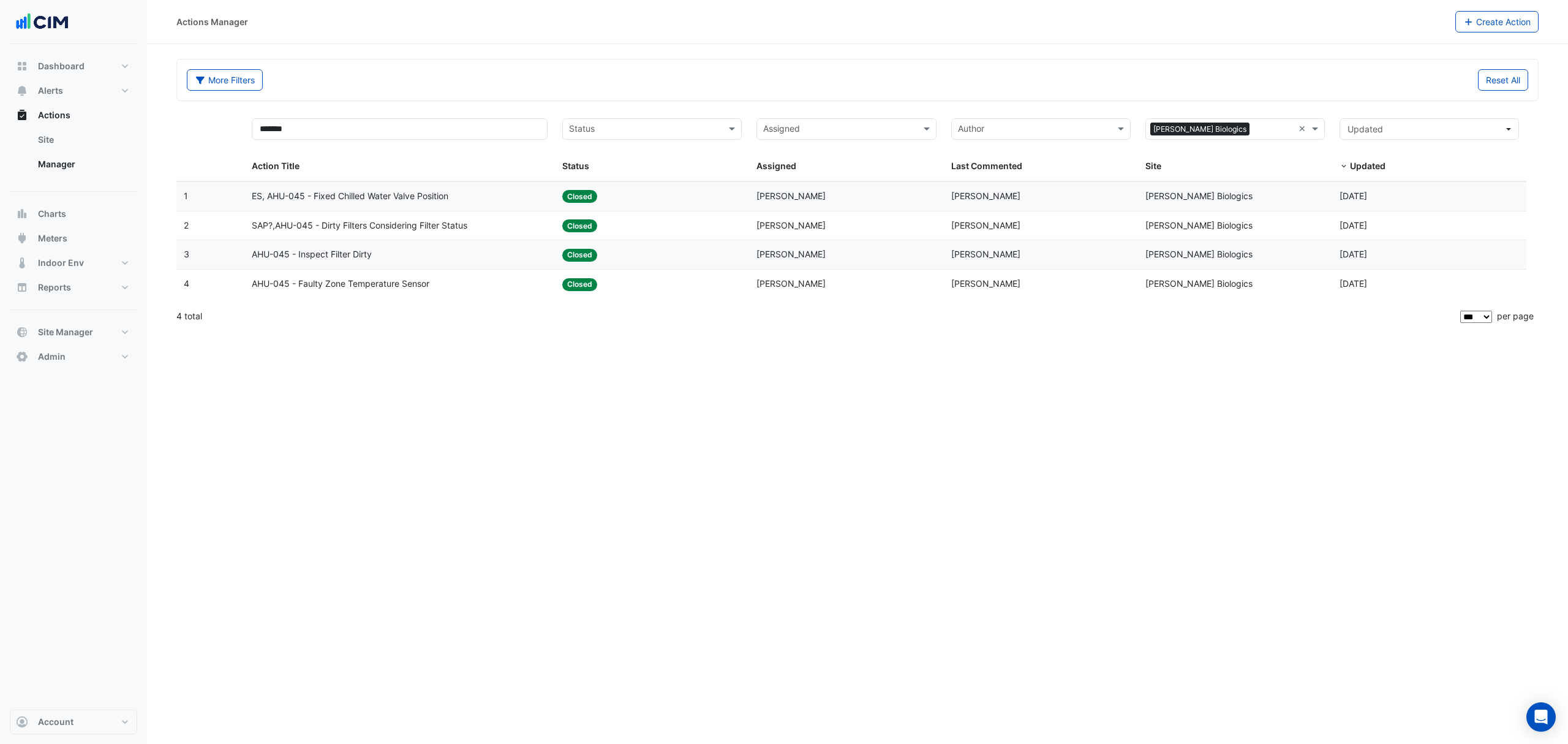
click at [375, 283] on span "AHU-045 - Faulty Zone Temperature Sensor" at bounding box center [340, 284] width 177 height 14
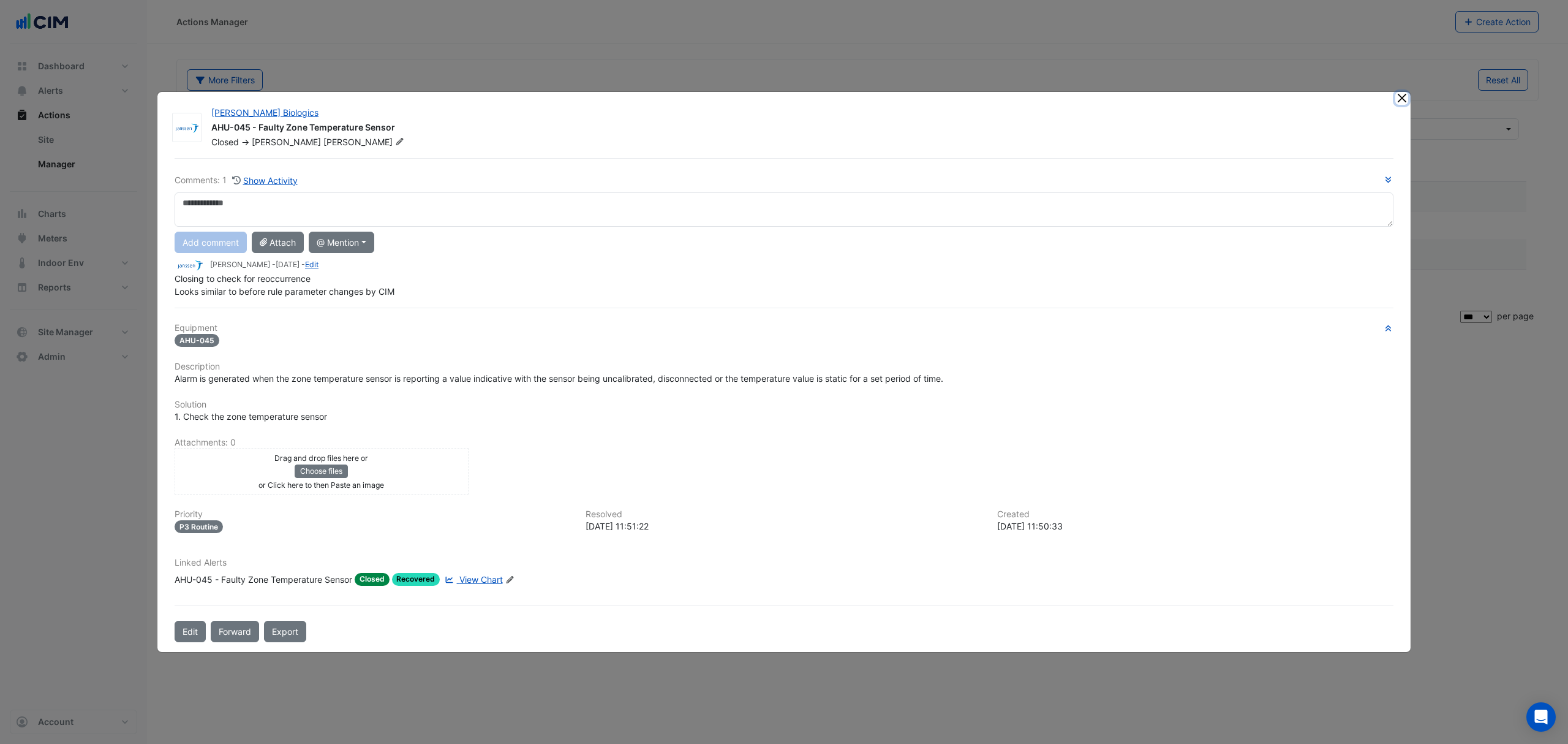
click at [1404, 102] on button "Close" at bounding box center [1401, 98] width 13 height 13
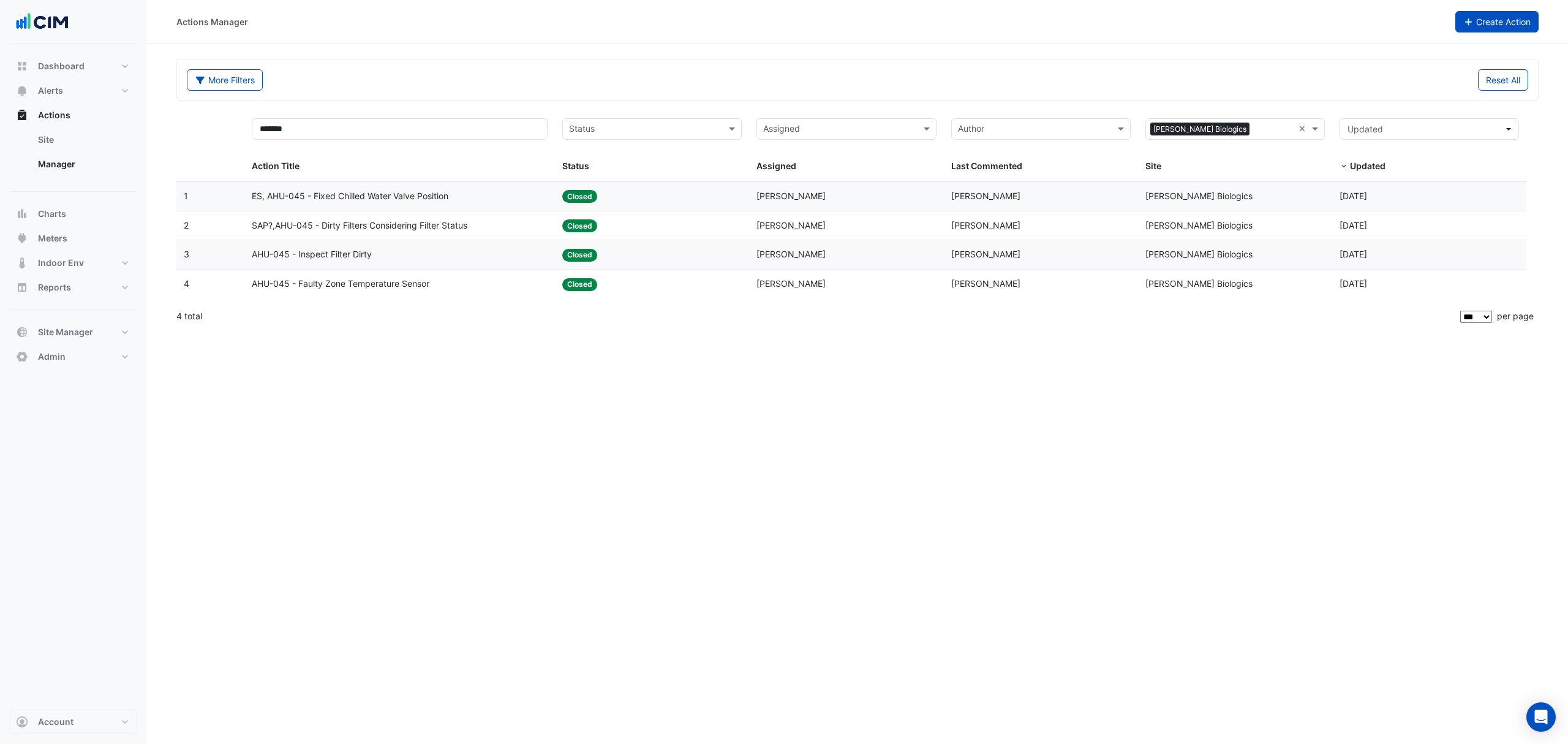
click at [1465, 18] on icon "button" at bounding box center [1469, 21] width 11 height 8
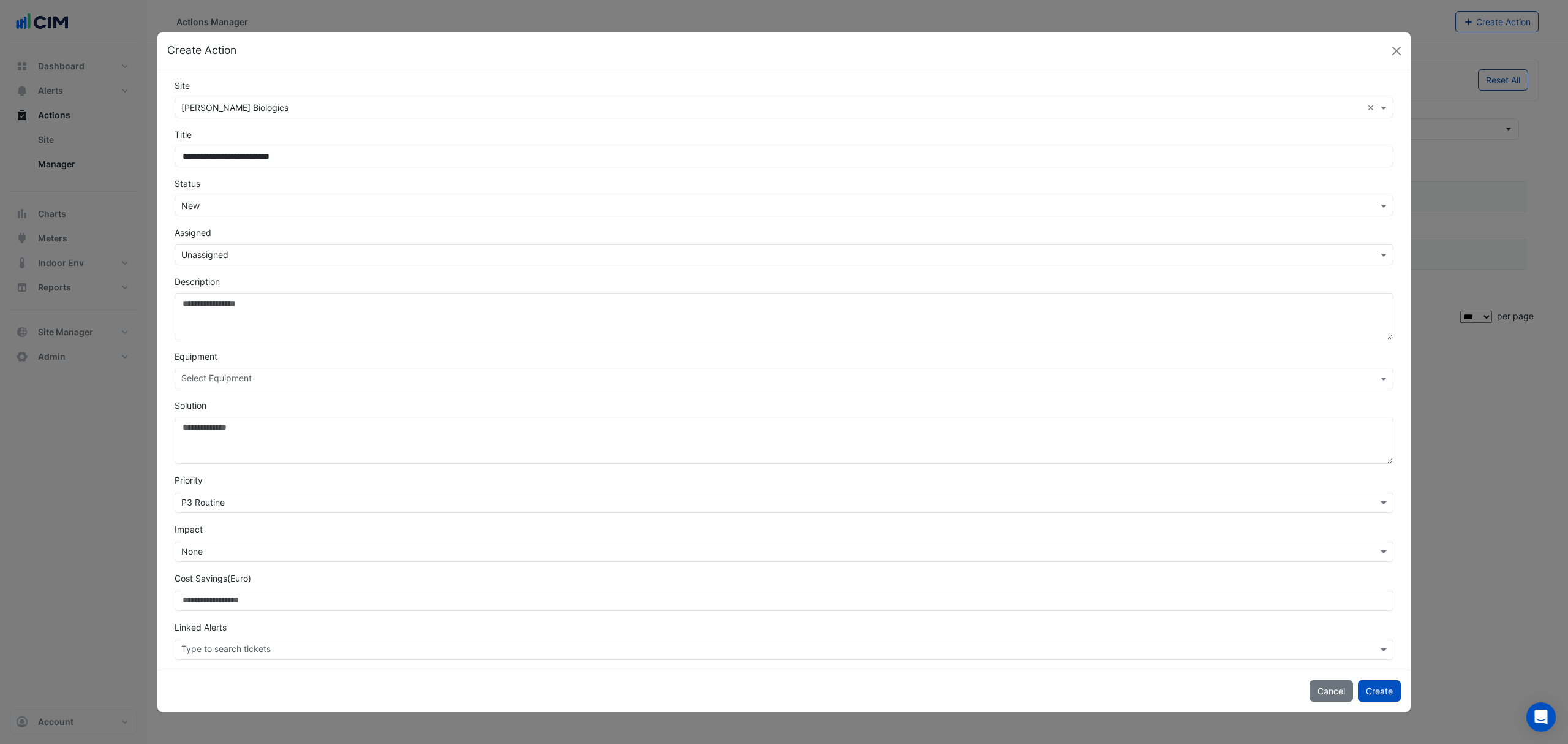
type input "**********"
click at [230, 256] on input "text" at bounding box center [771, 255] width 1181 height 13
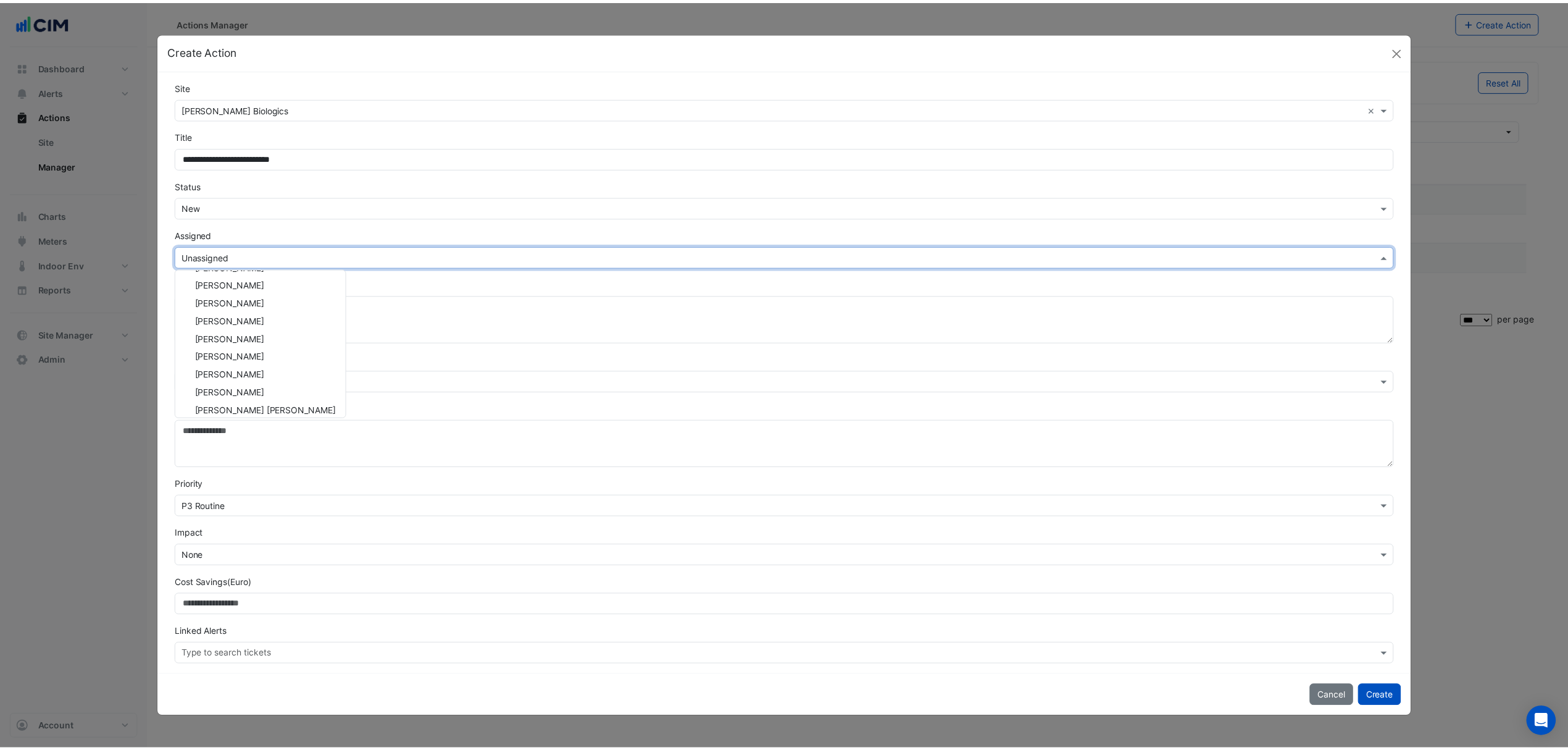
scroll to position [345, 0]
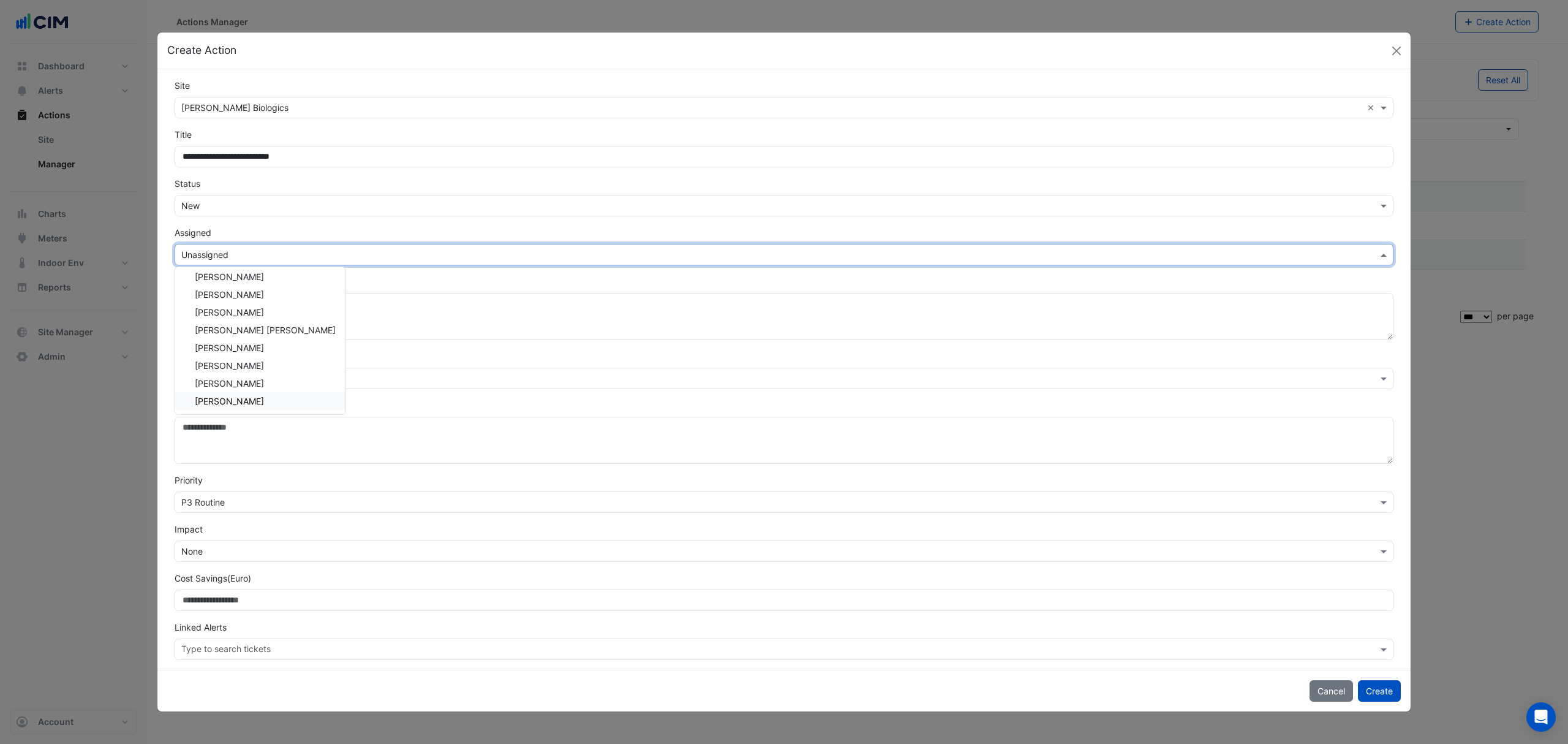
click at [238, 397] on span "Simon Jeffers" at bounding box center [229, 401] width 69 height 11
click at [228, 302] on textarea "Description" at bounding box center [784, 316] width 1219 height 47
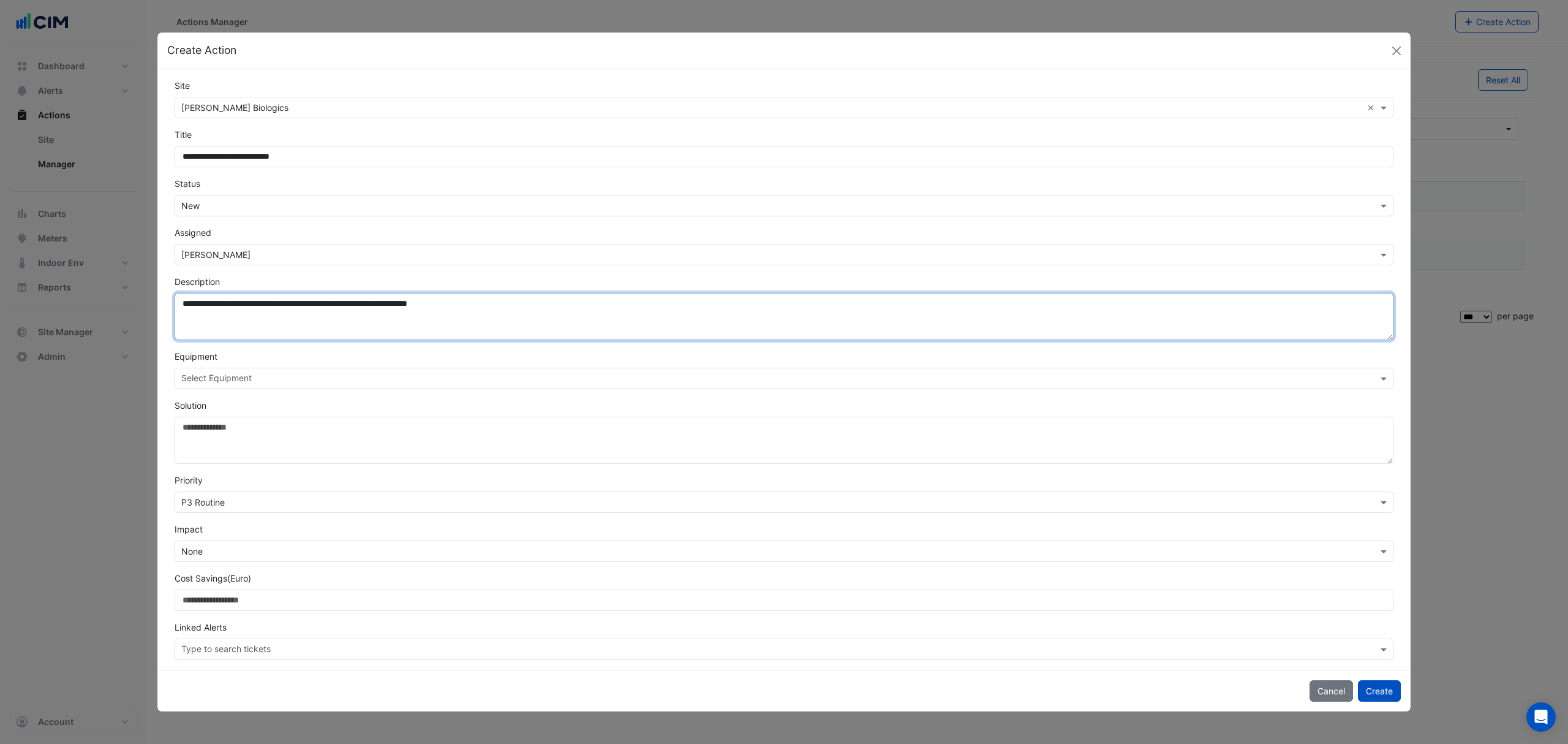
click at [245, 300] on textarea "**********" at bounding box center [784, 316] width 1219 height 47
click at [517, 302] on textarea "**********" at bounding box center [784, 316] width 1219 height 47
type textarea "**********"
click at [228, 373] on input "text" at bounding box center [777, 379] width 1192 height 13
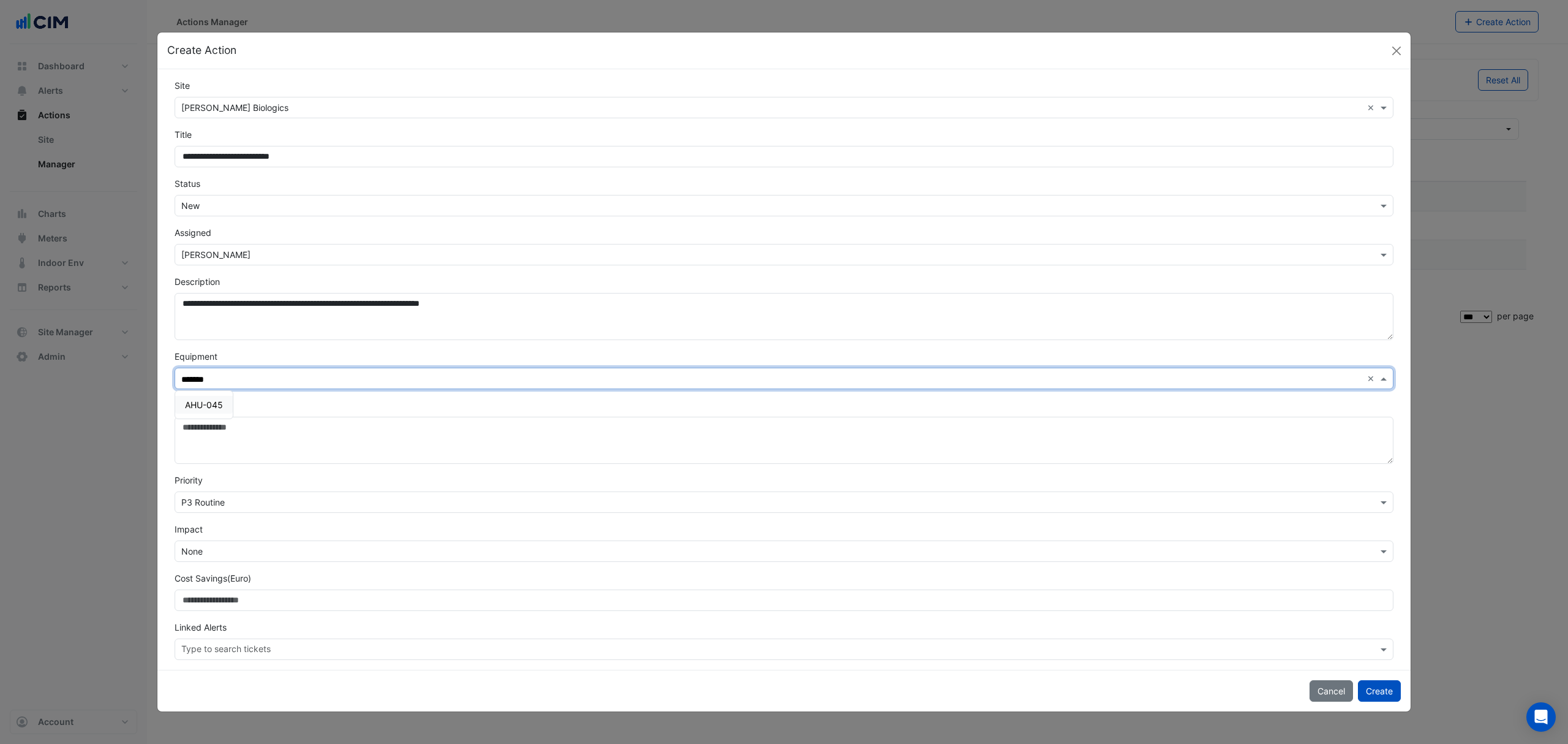
drag, startPoint x: 209, startPoint y: 401, endPoint x: 213, endPoint y: 412, distance: 11.7
click at [211, 404] on span "AHU-045" at bounding box center [204, 404] width 38 height 11
type input "*******"
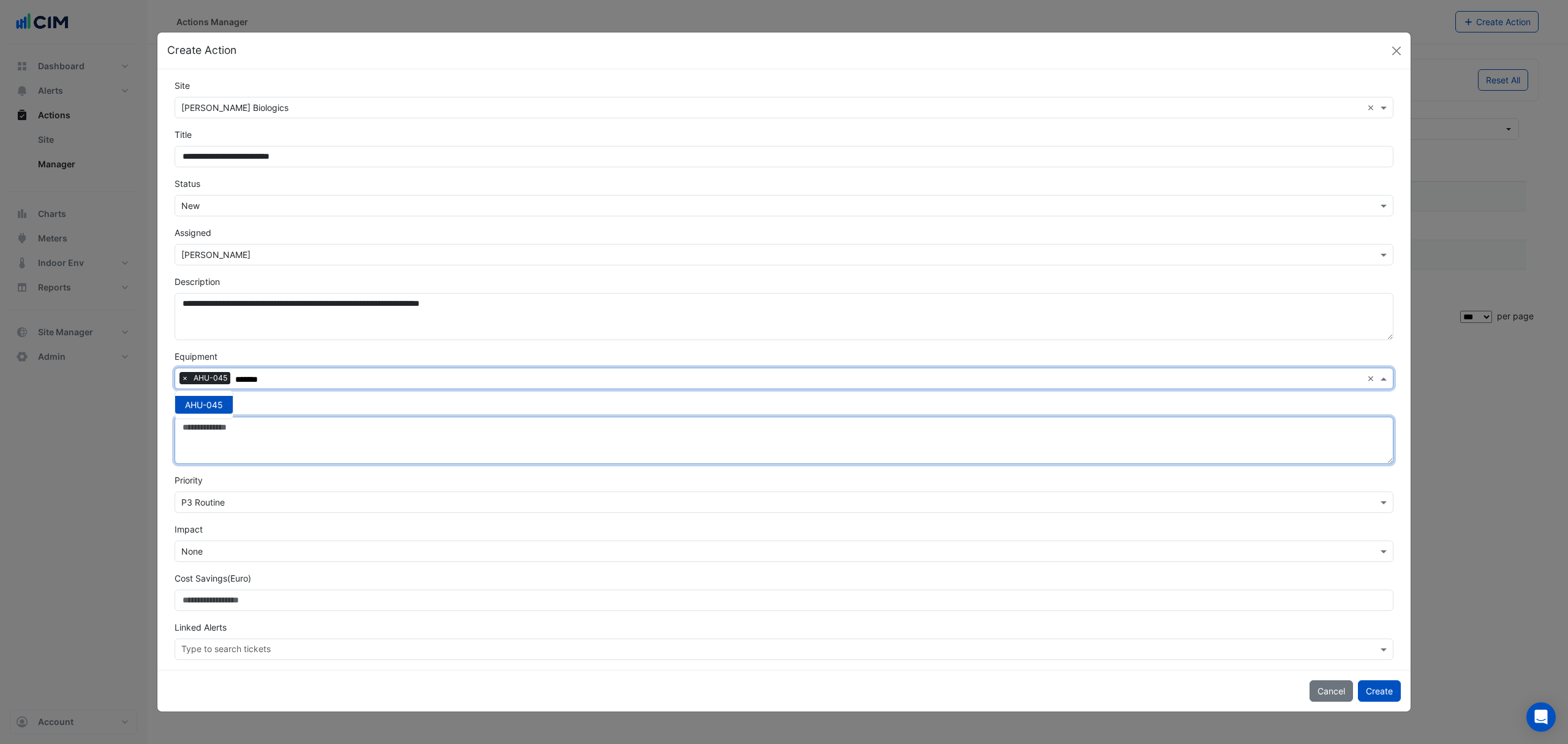
click at [226, 429] on textarea "Solution" at bounding box center [784, 440] width 1219 height 47
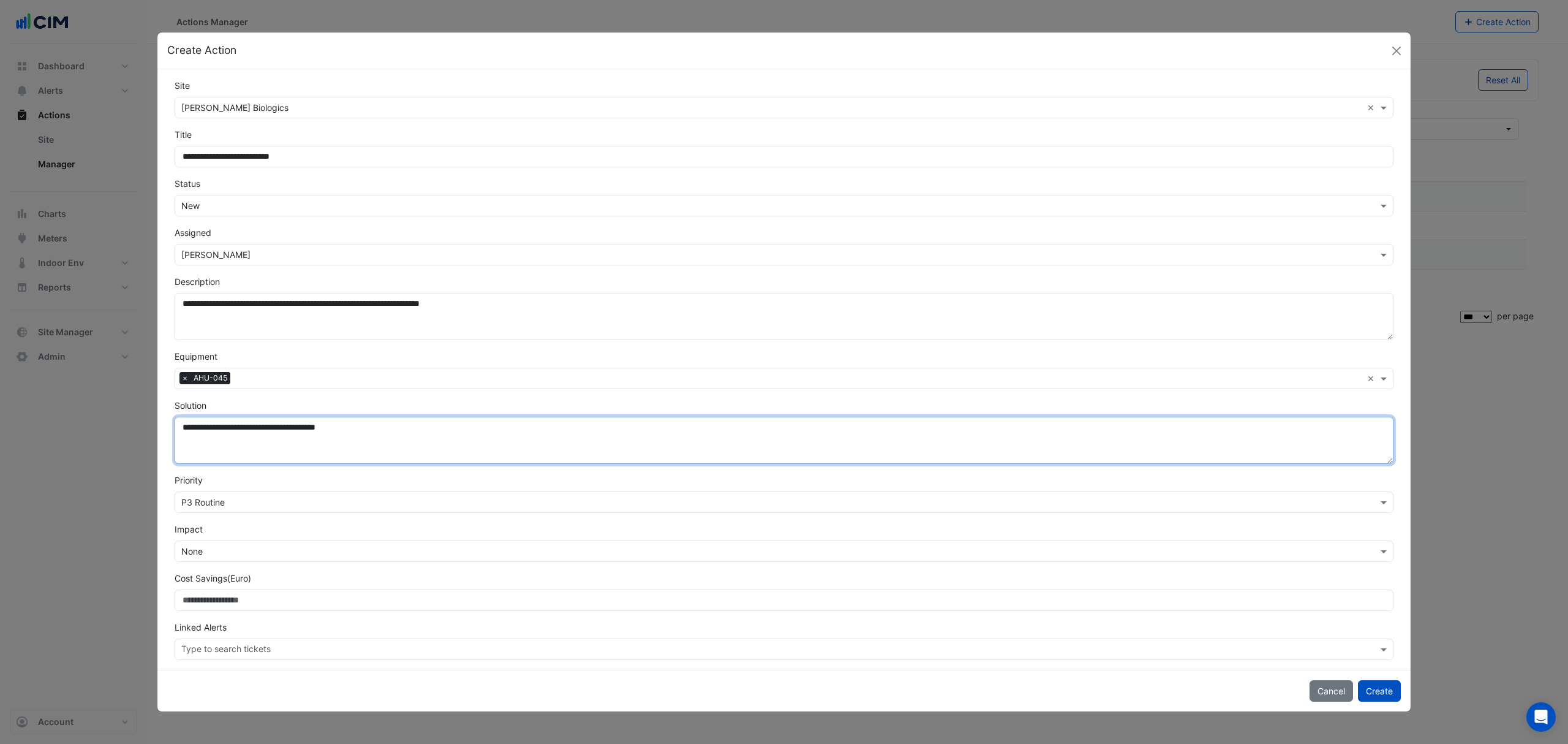
type textarea "**********"
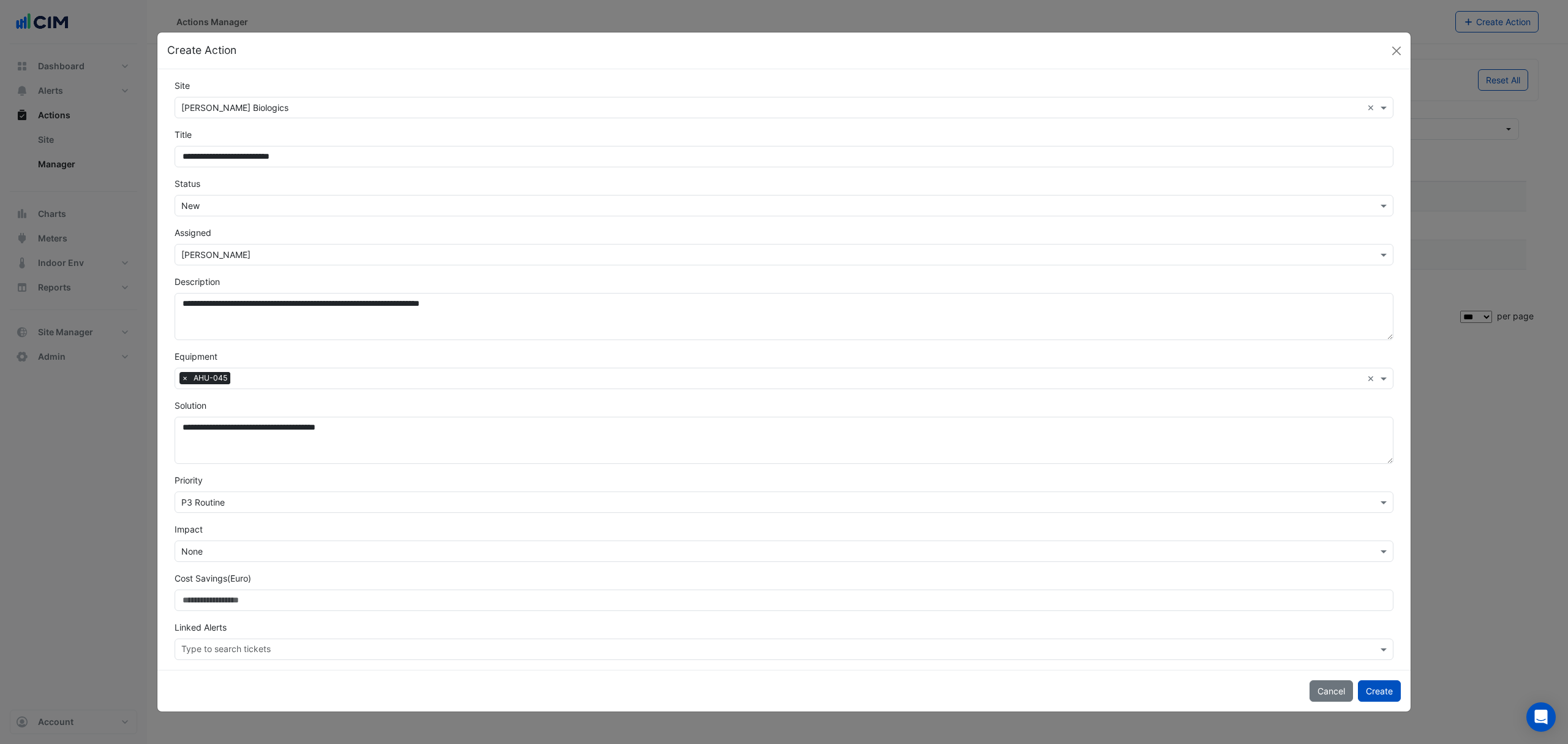
click at [246, 554] on input "text" at bounding box center [771, 551] width 1181 height 13
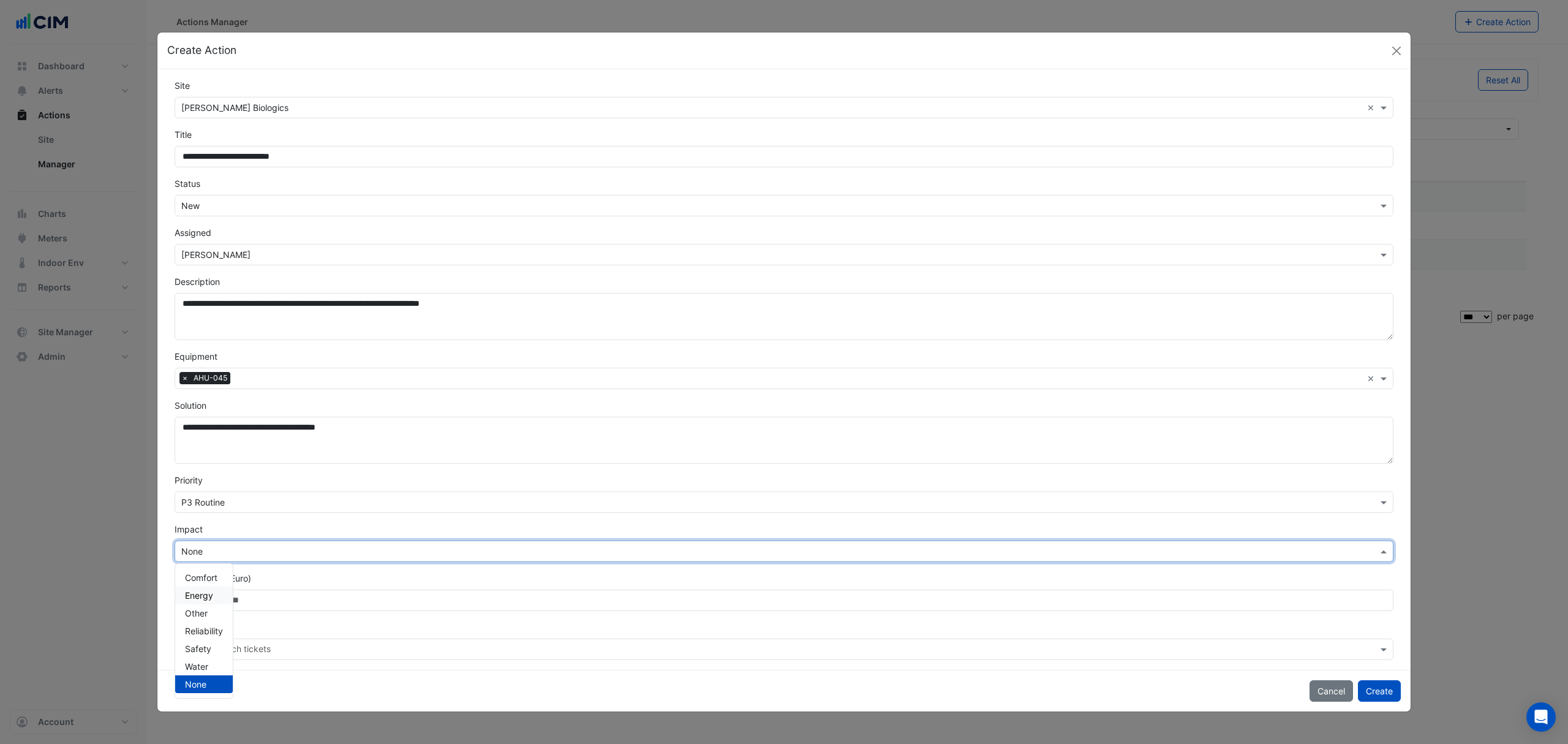
click at [212, 594] on span "Energy" at bounding box center [199, 596] width 28 height 11
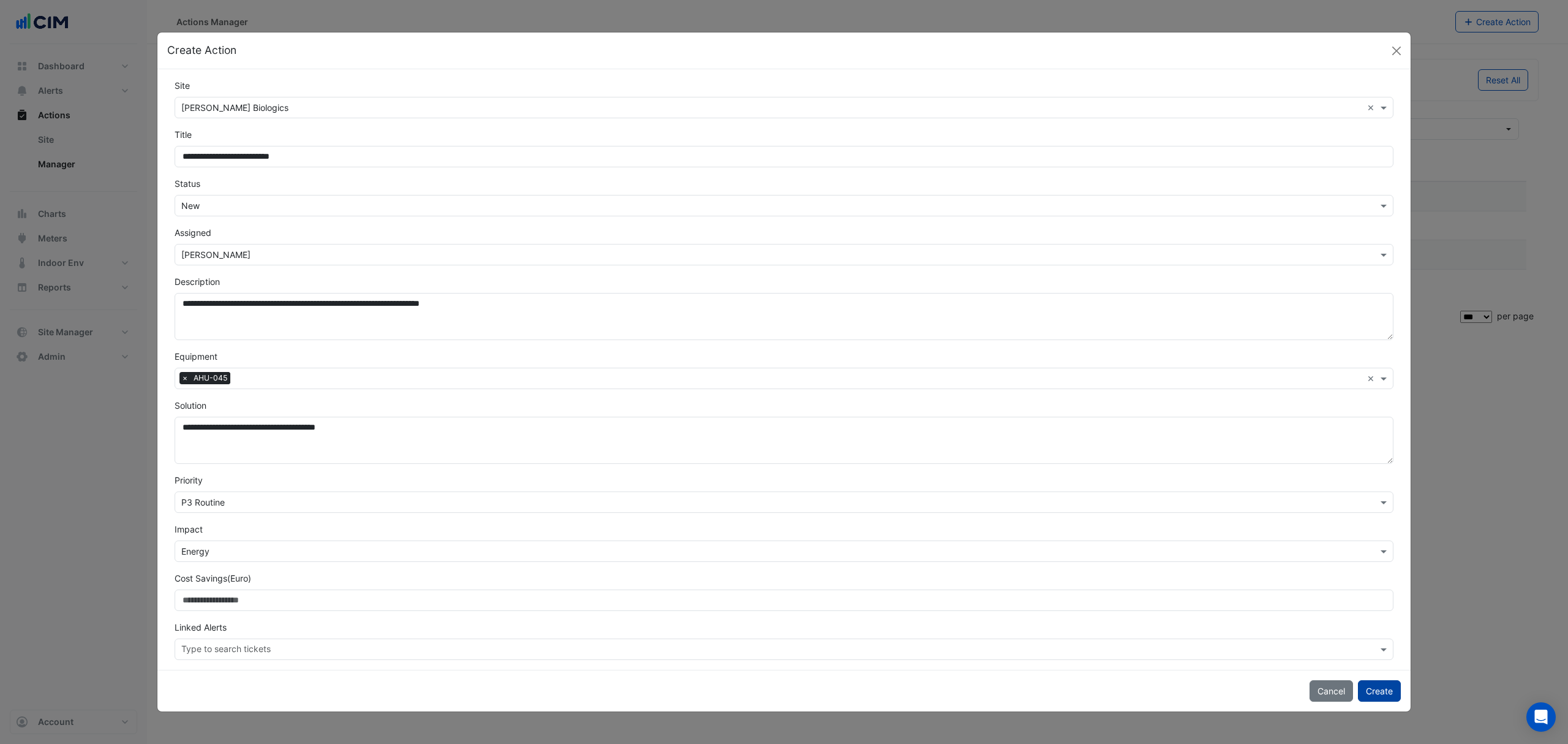
click at [1380, 691] on button "Create" at bounding box center [1379, 691] width 43 height 21
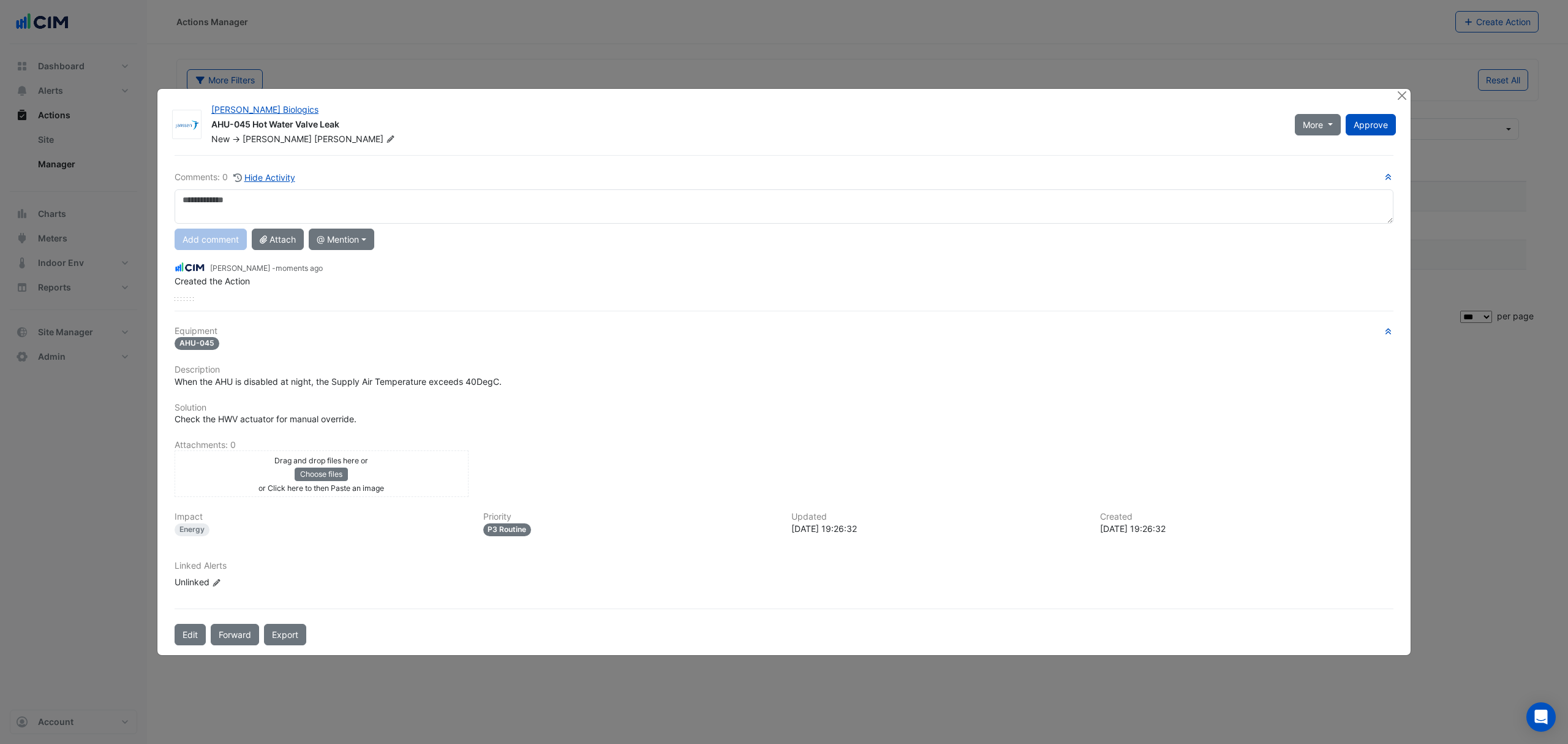
click at [431, 465] on div "Drag and drop files here or Choose files or Click here to then Paste an image" at bounding box center [321, 473] width 288 height 40
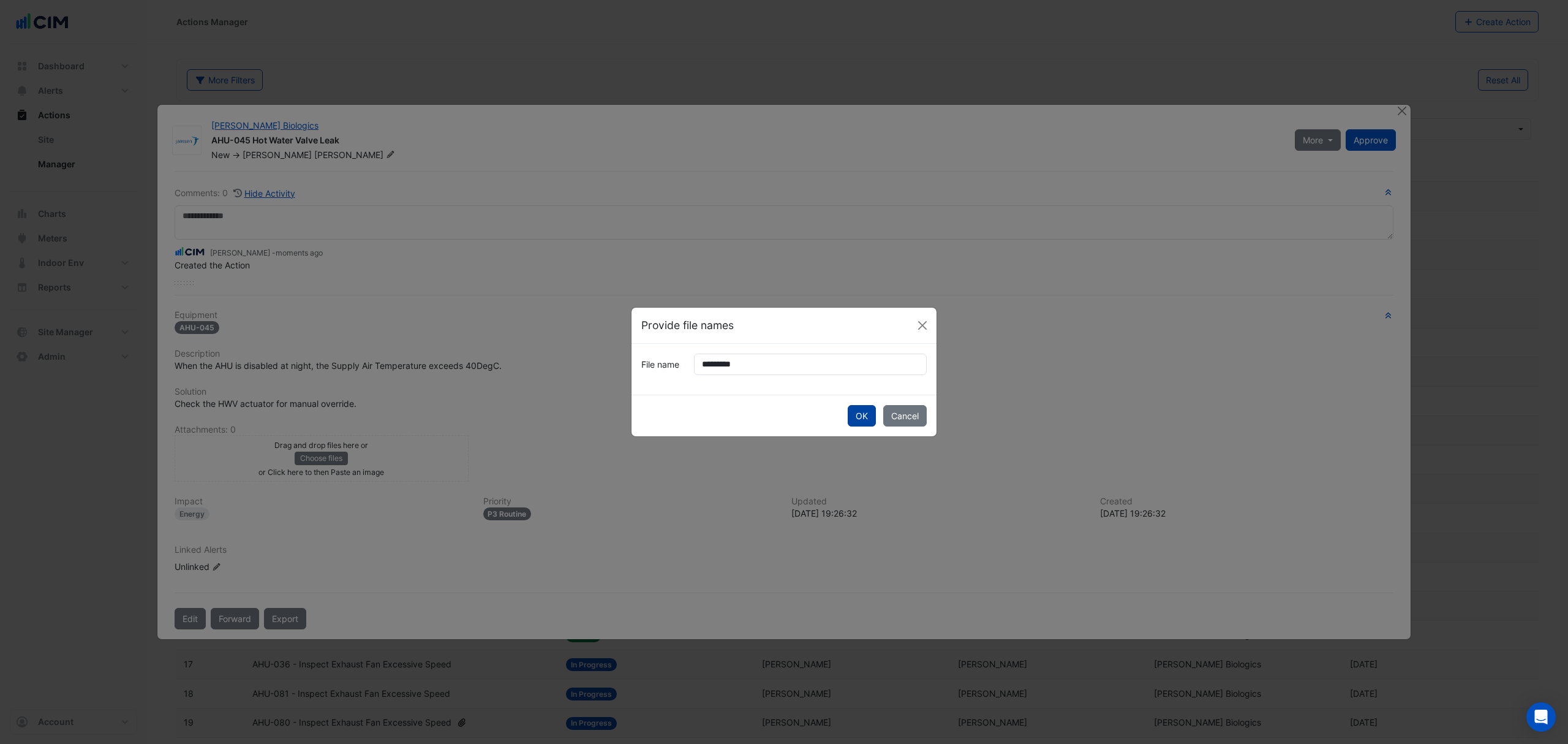
click at [859, 415] on button "OK" at bounding box center [861, 416] width 28 height 21
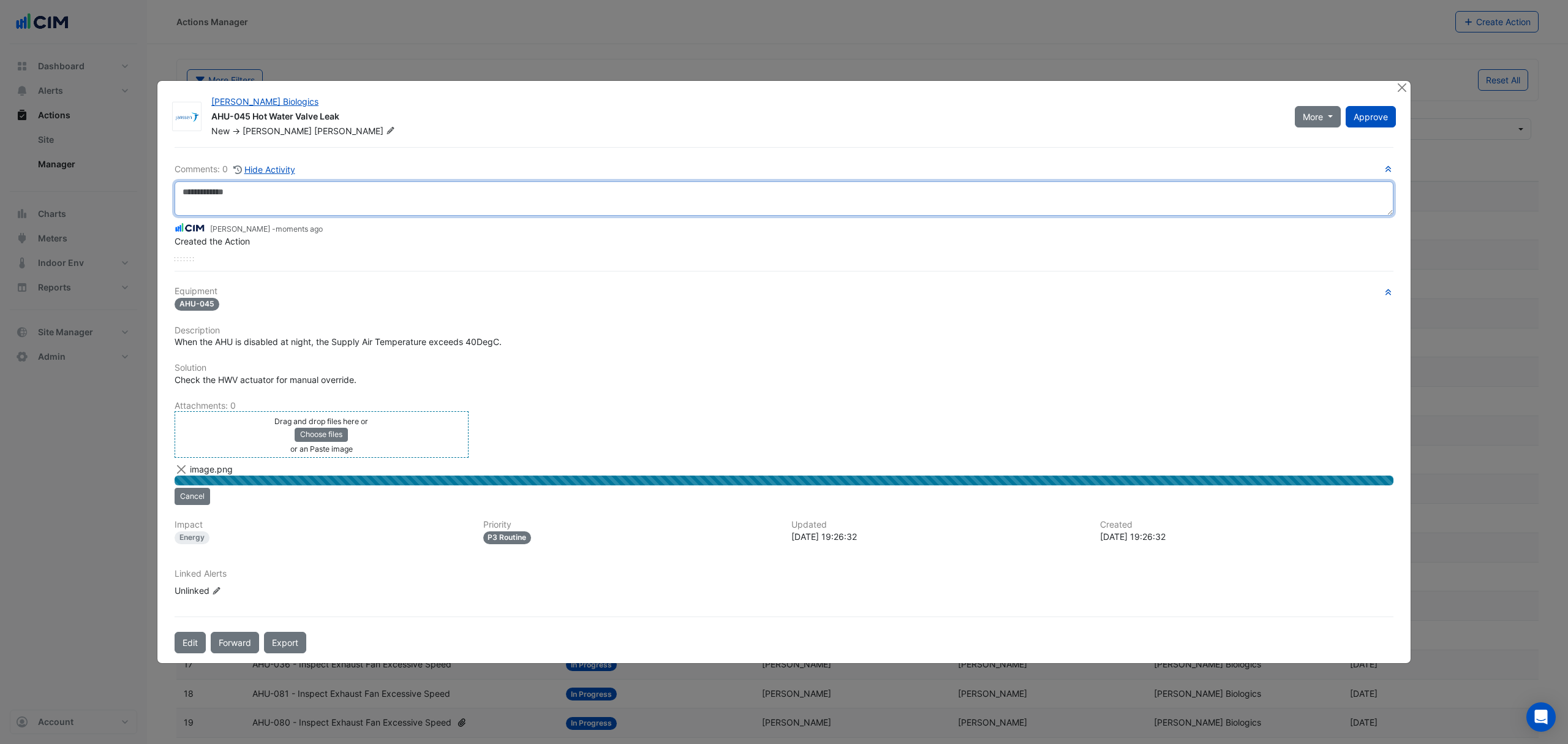
click at [231, 199] on textarea at bounding box center [784, 198] width 1219 height 34
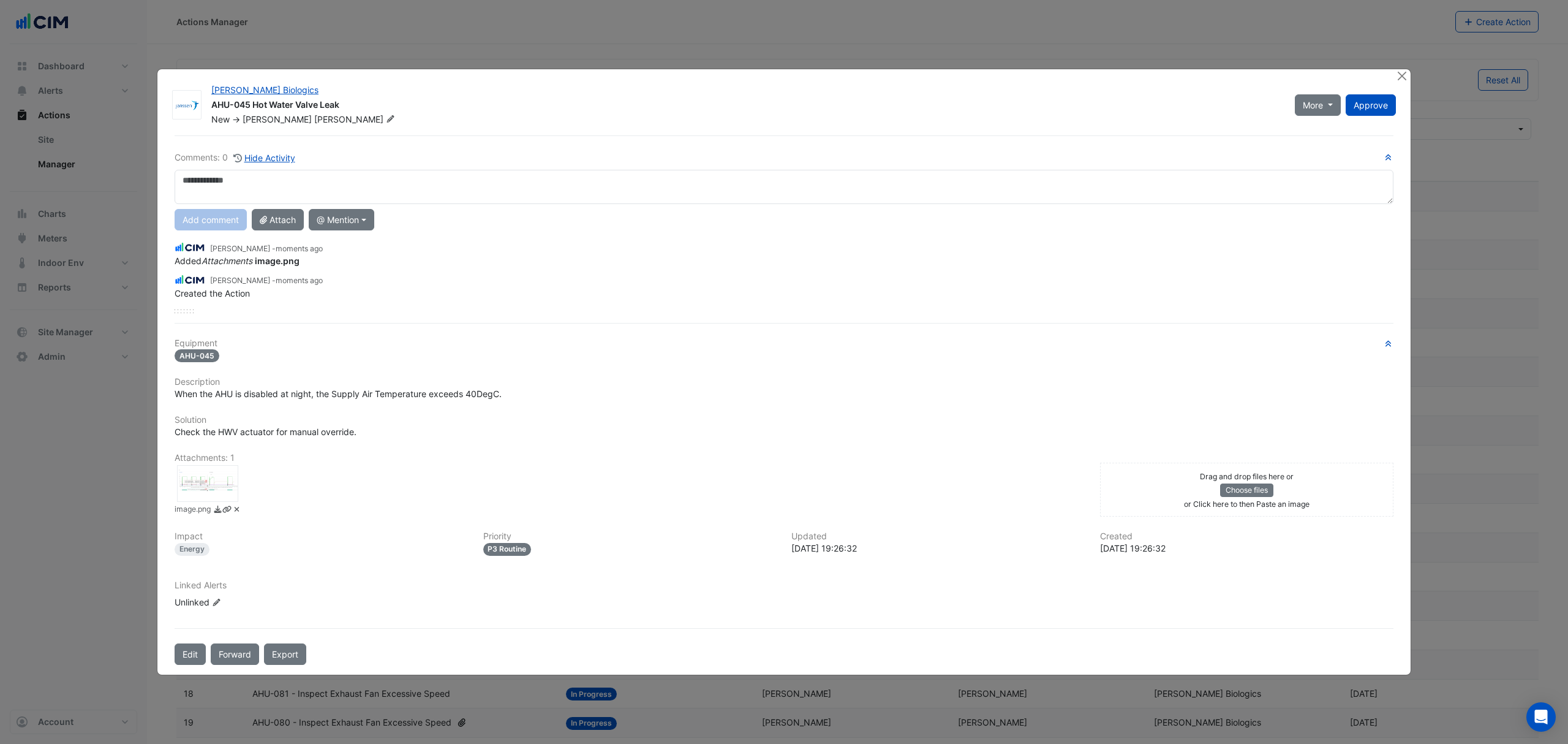
click at [230, 495] on div at bounding box center [207, 484] width 61 height 37
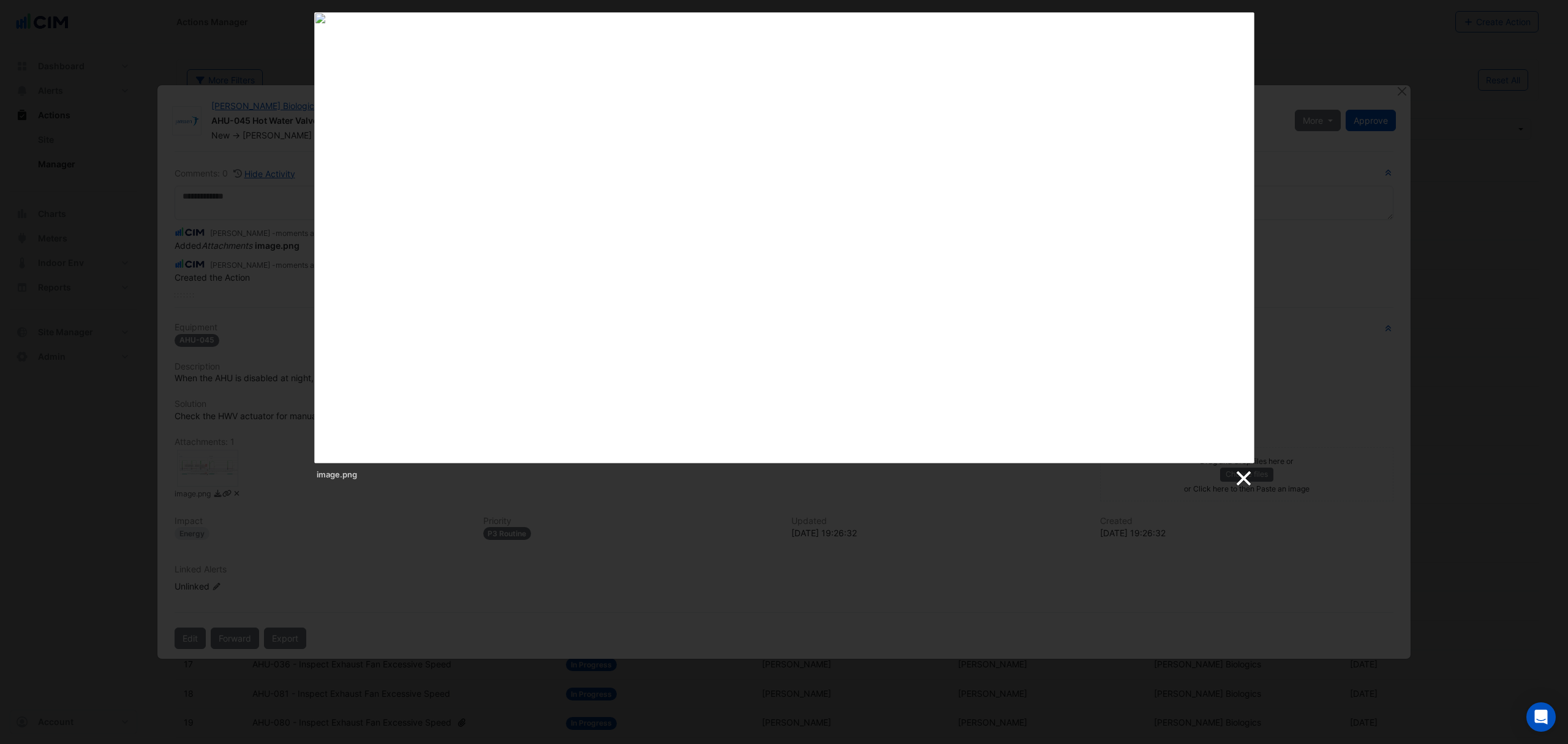
click at [1246, 478] on link at bounding box center [1243, 478] width 18 height 18
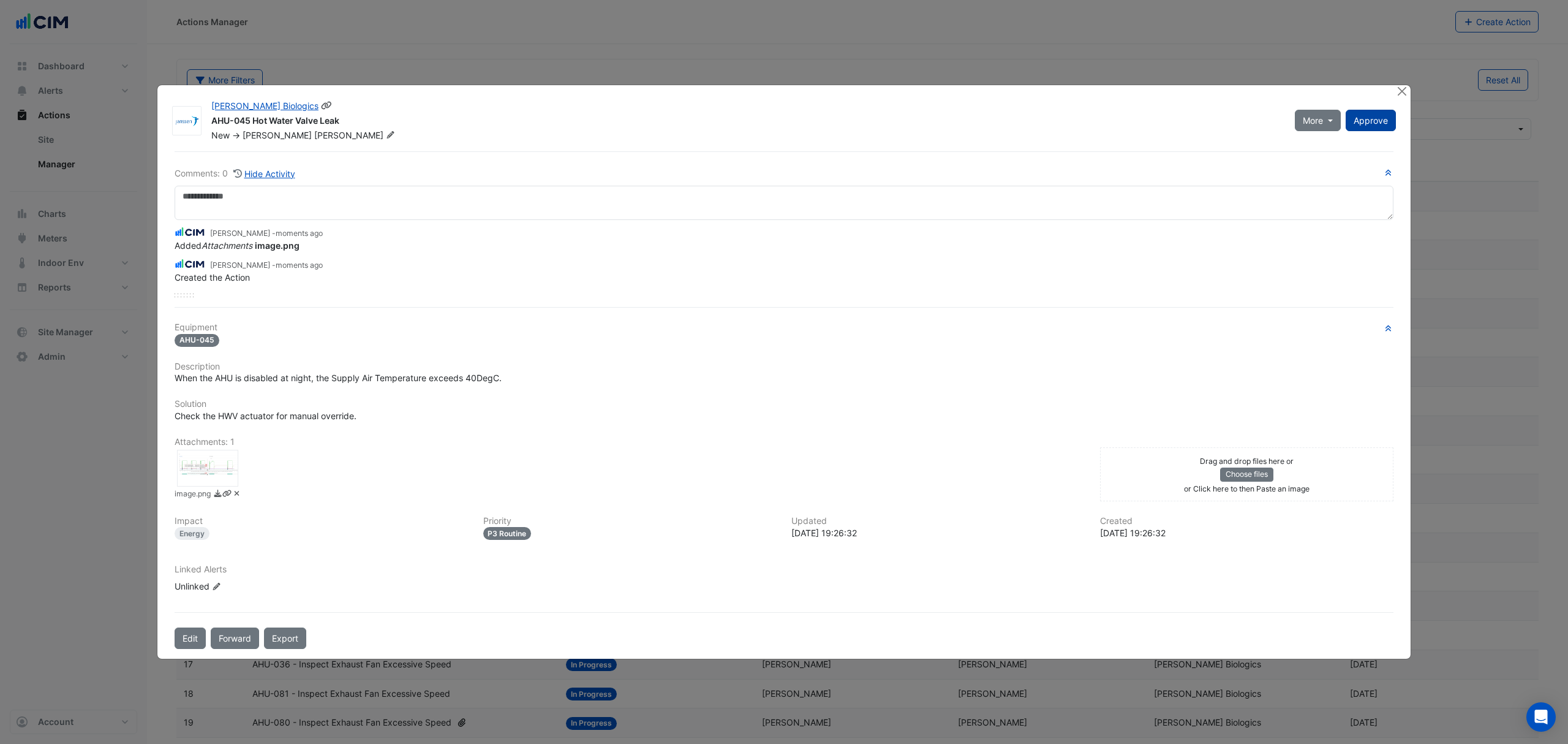
click at [1376, 130] on button "Approve" at bounding box center [1371, 120] width 50 height 21
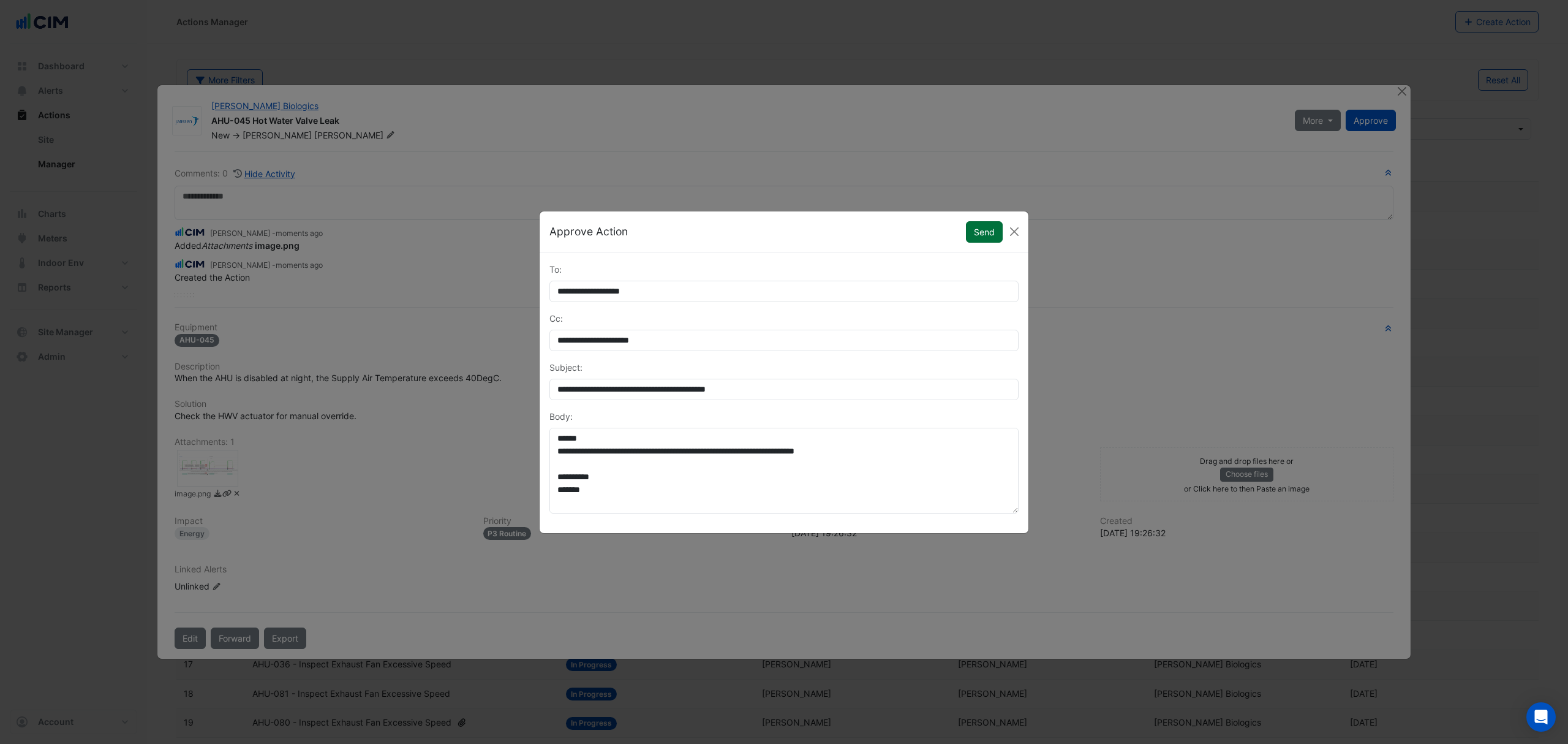
click at [983, 228] on button "Send" at bounding box center [985, 232] width 37 height 21
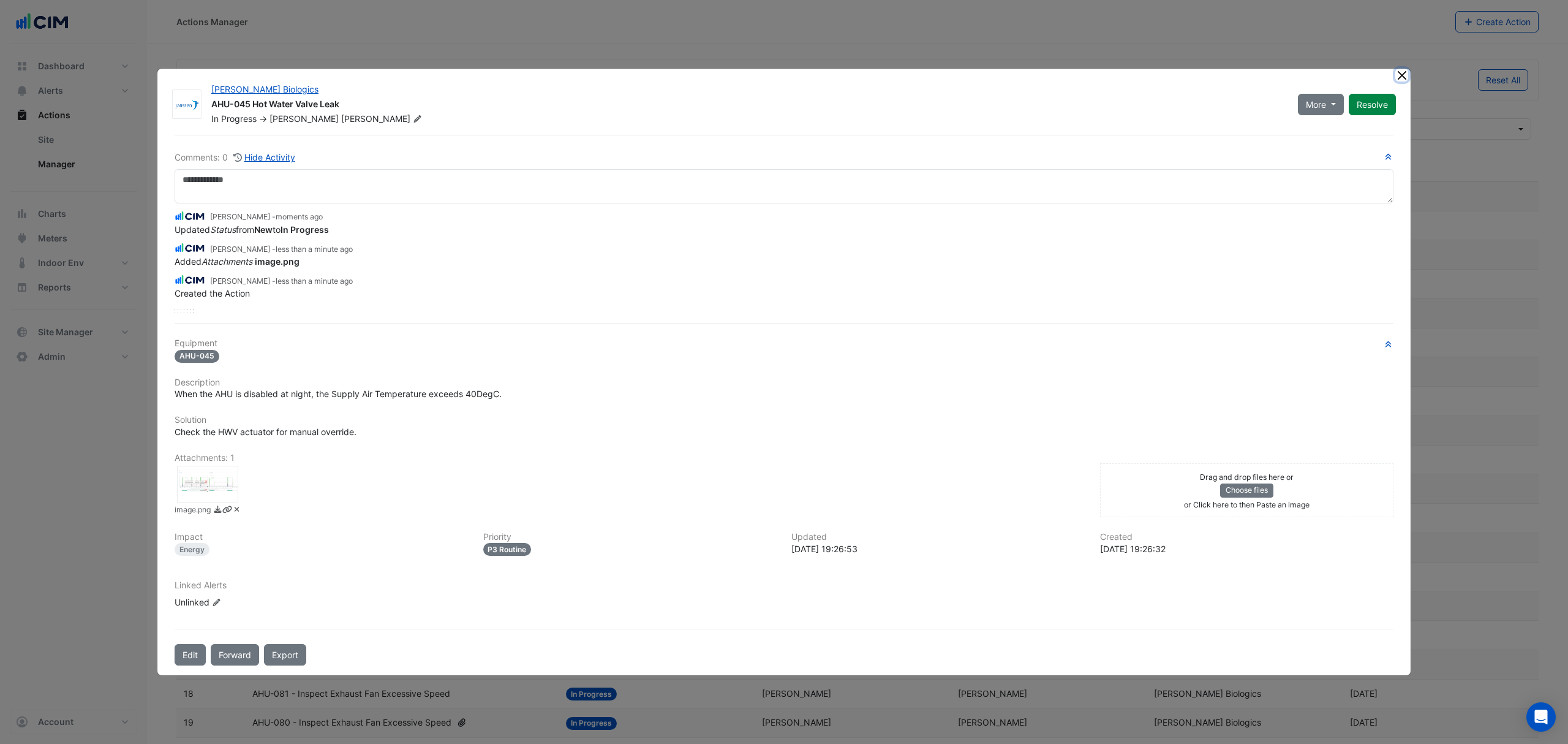
click at [1397, 74] on button "Close" at bounding box center [1401, 75] width 13 height 13
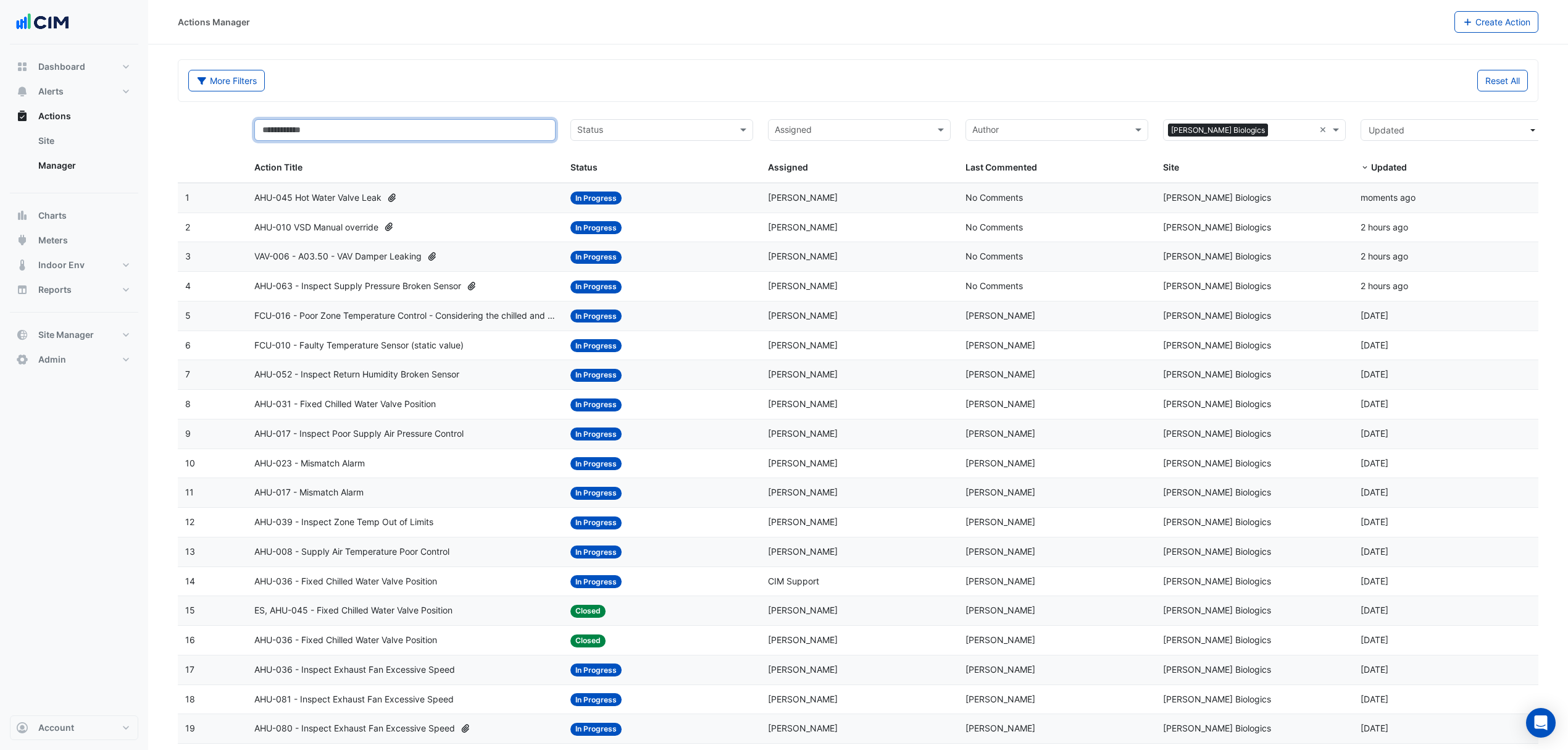
click at [307, 127] on input "text" at bounding box center [404, 130] width 302 height 21
type input "*******"
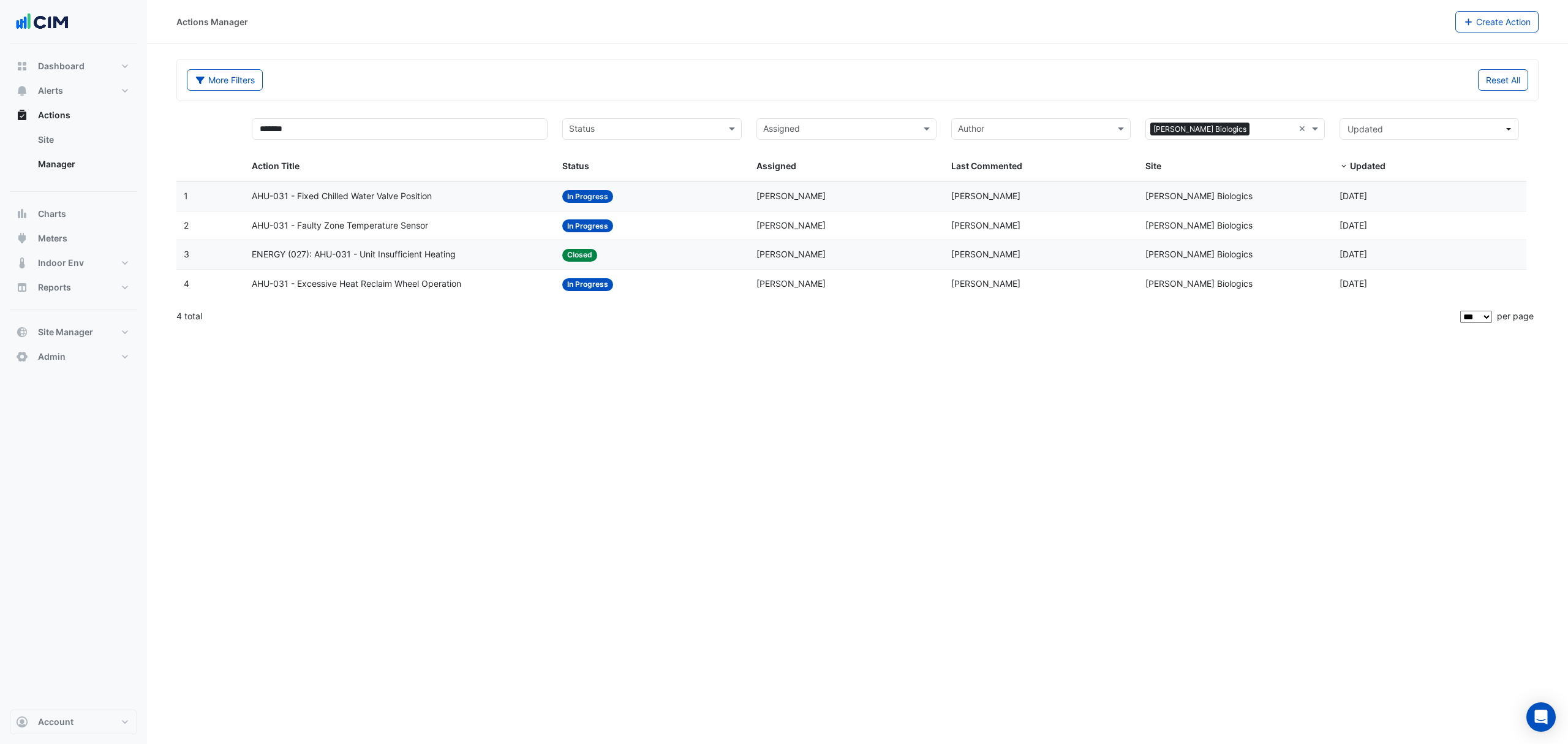
click at [282, 196] on span "AHU-031 - Fixed Chilled Water Valve Position" at bounding box center [342, 196] width 180 height 14
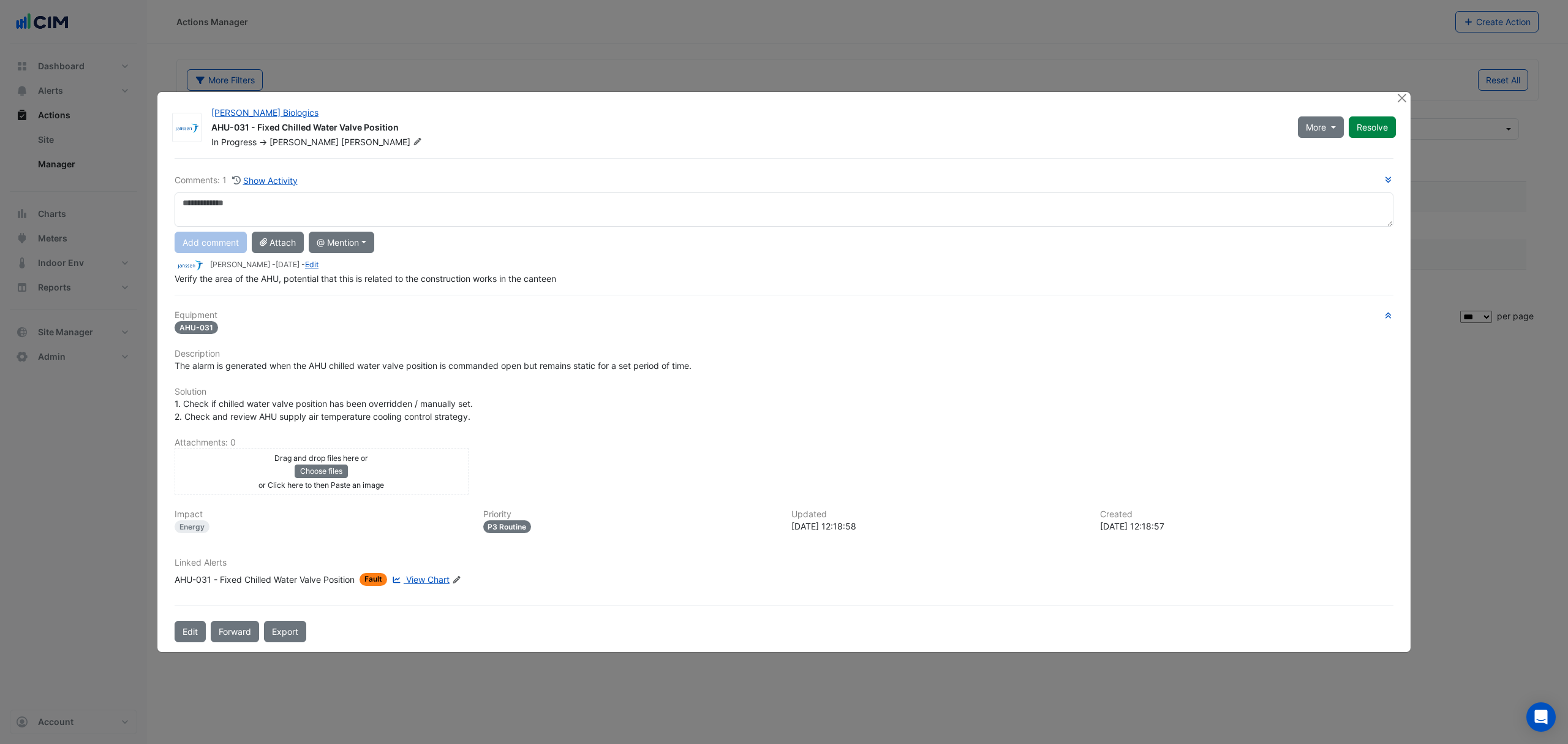
click at [395, 467] on div "Drag and drop files here or Choose files or Click here to then Paste an image" at bounding box center [321, 471] width 288 height 40
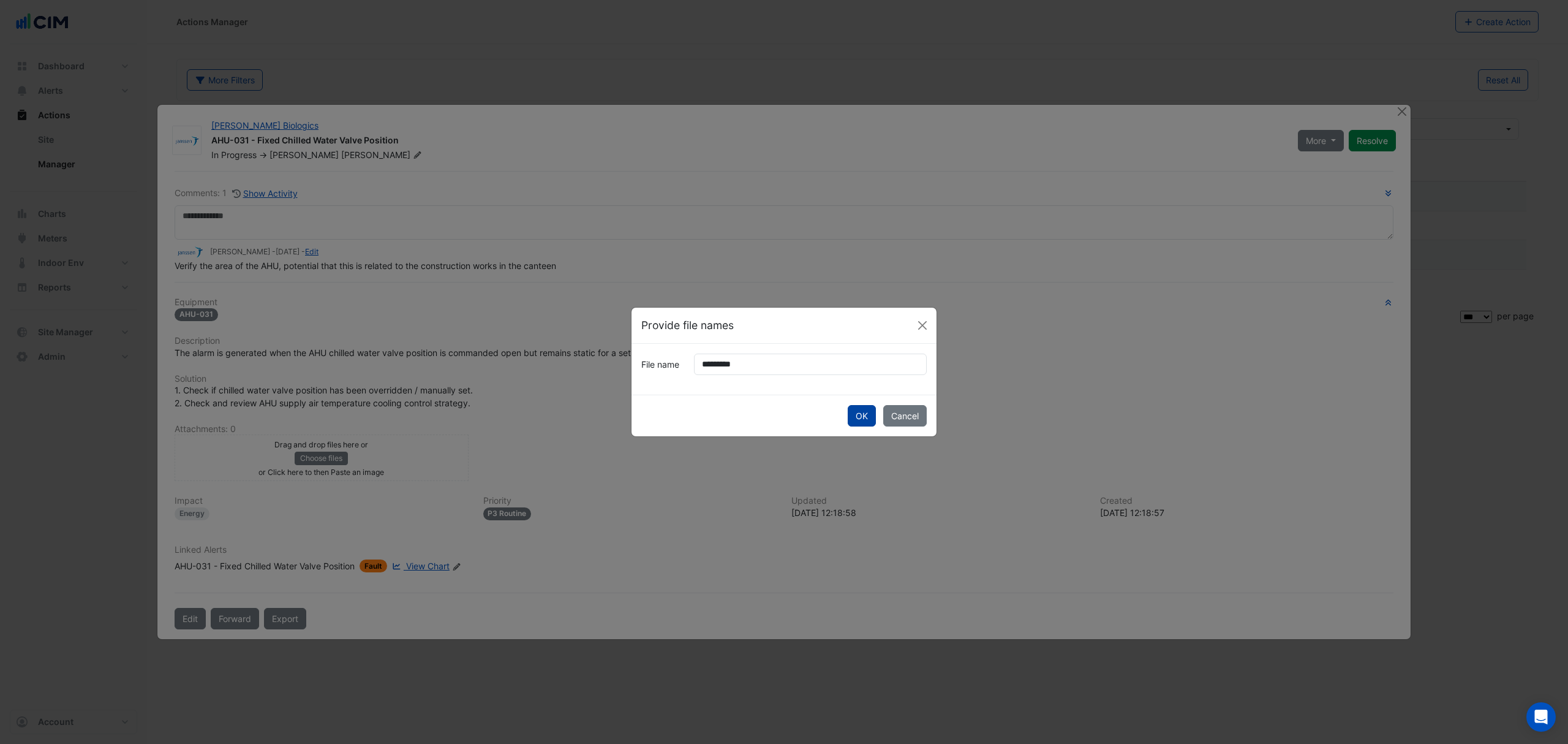
click at [857, 420] on button "OK" at bounding box center [861, 416] width 28 height 21
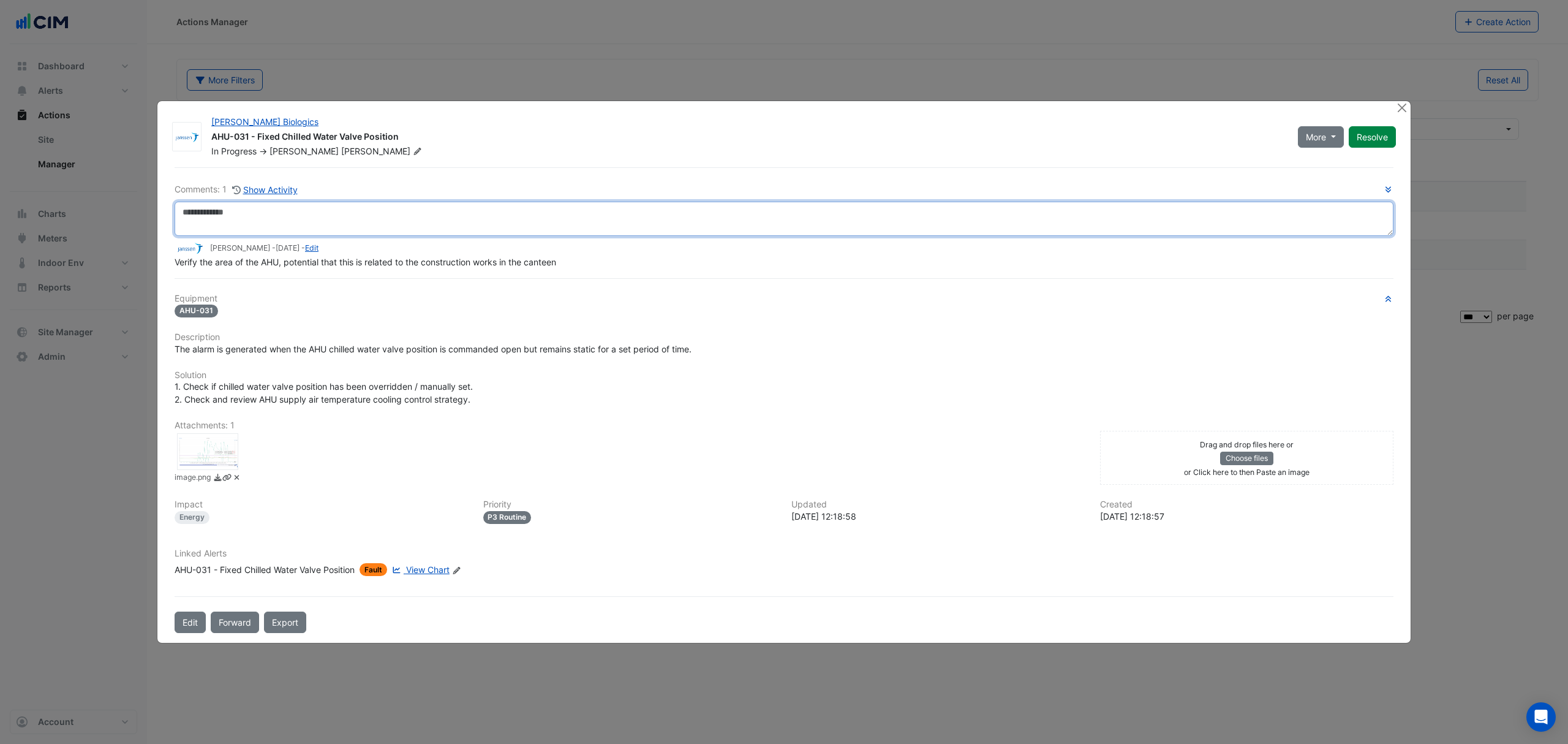
click at [240, 219] on textarea at bounding box center [784, 219] width 1219 height 34
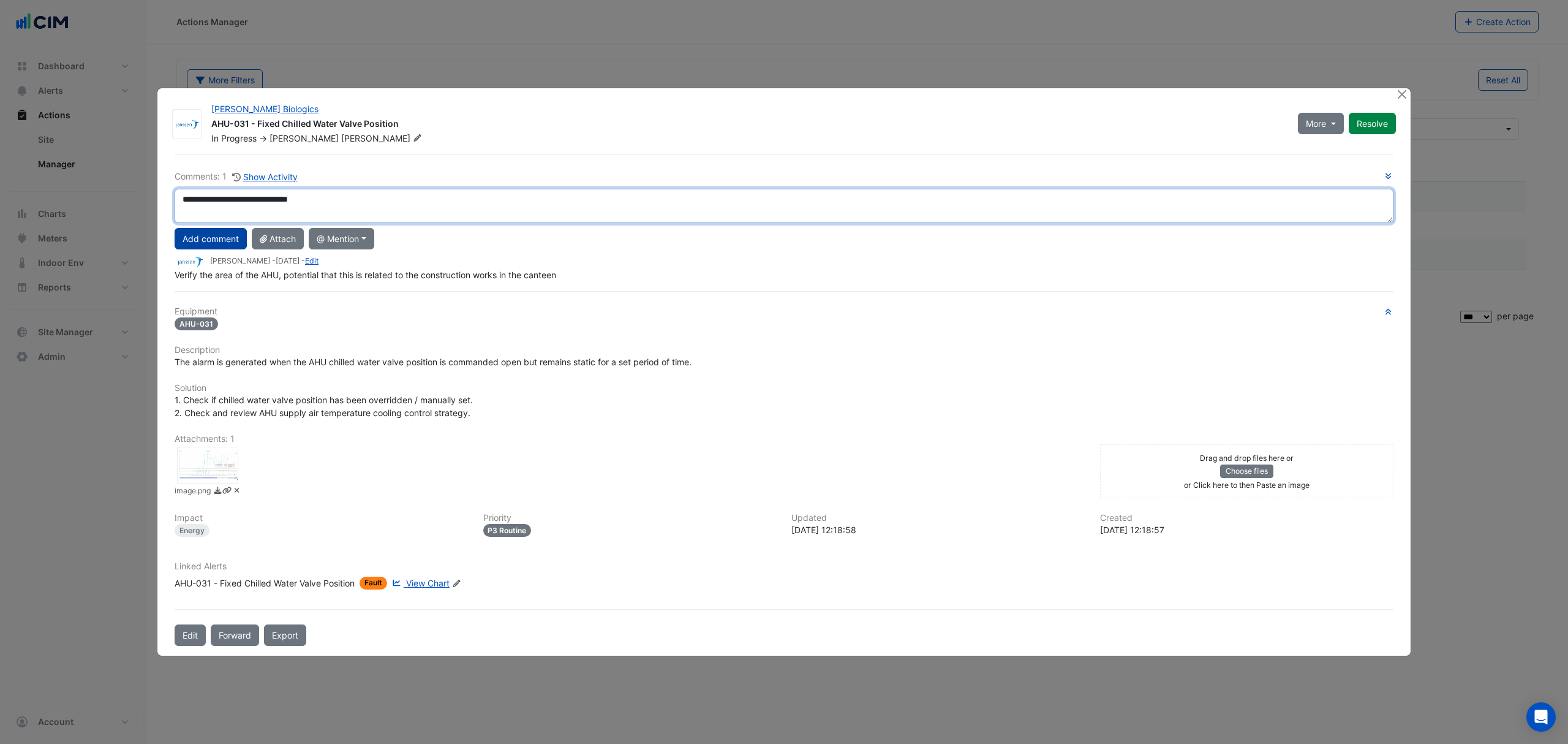
type textarea "**********"
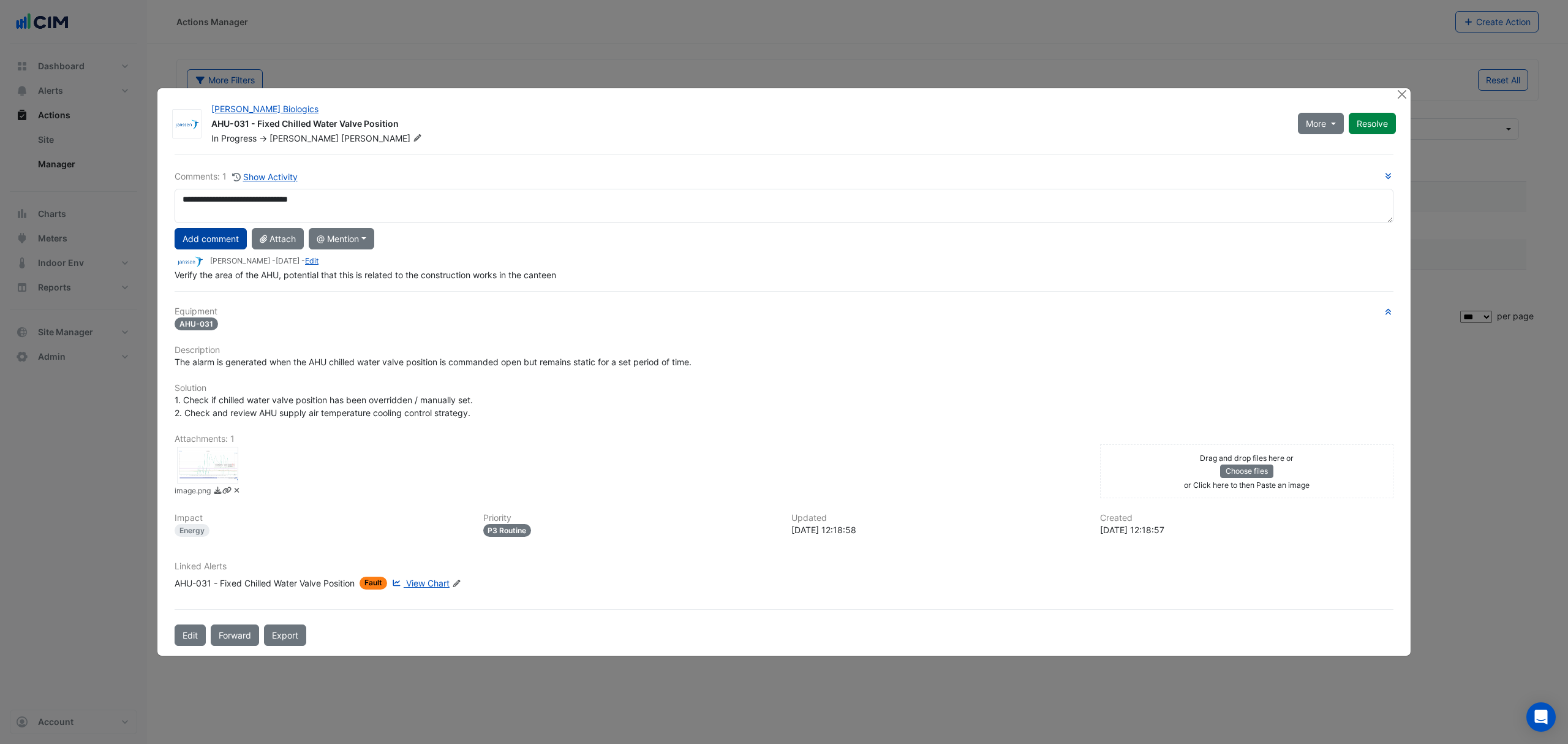
click at [221, 241] on button "Add comment" at bounding box center [210, 238] width 72 height 21
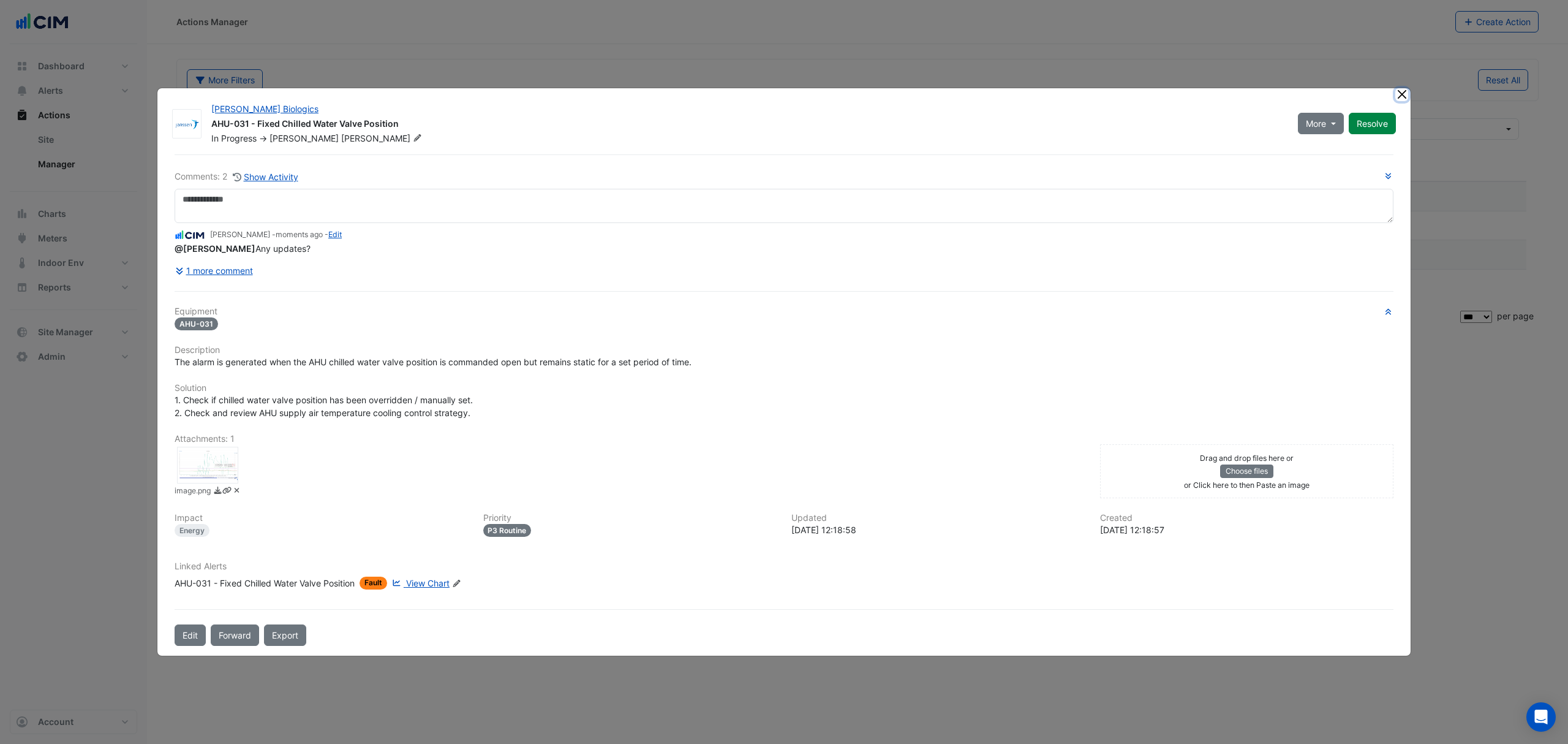
click at [1407, 94] on button "Close" at bounding box center [1401, 94] width 13 height 13
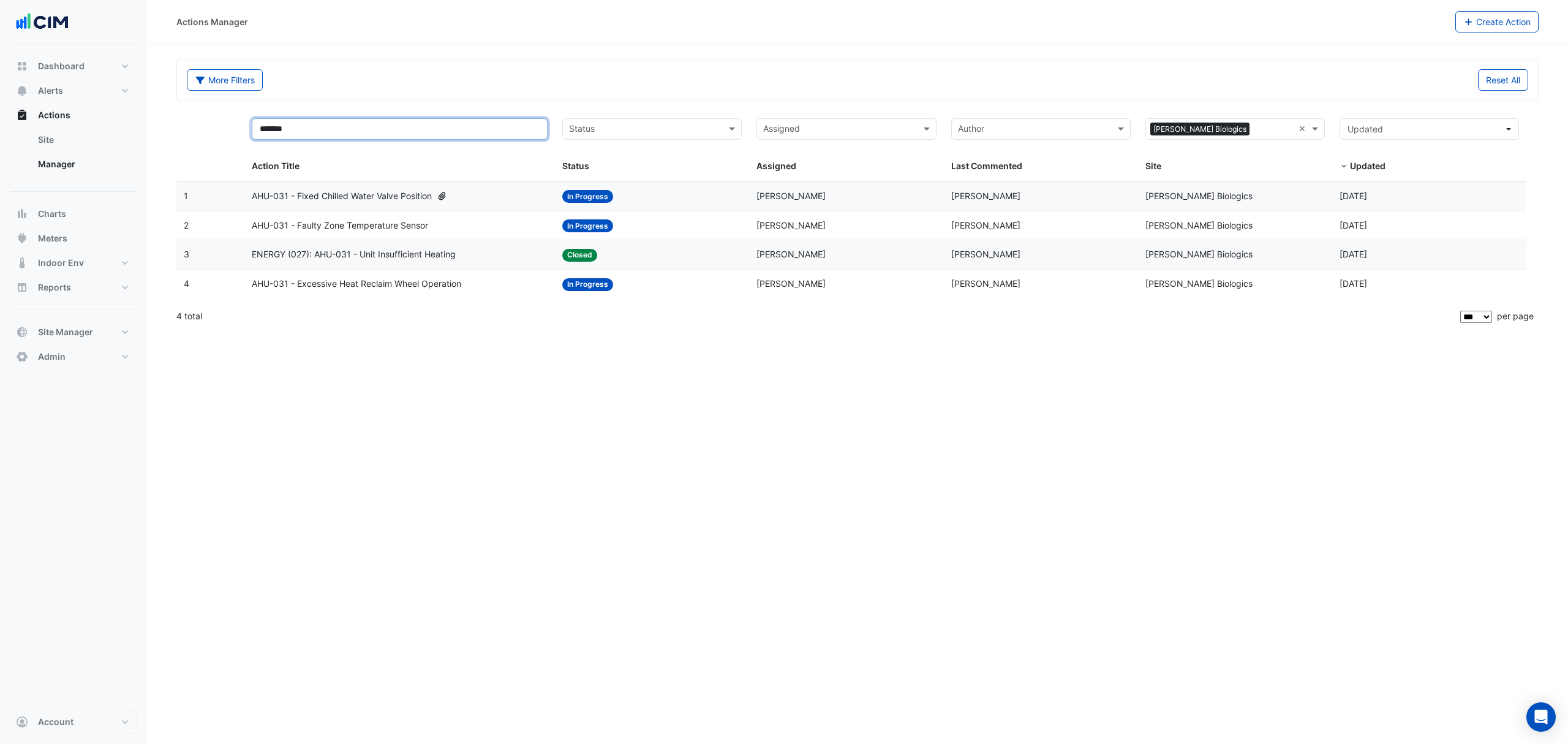
drag, startPoint x: 439, startPoint y: 127, endPoint x: -34, endPoint y: 115, distance: 473.2
click at [0, 115] on html "Actions Manager Create Action More Filters Reset All ******* Status Assigned Si…" at bounding box center [784, 372] width 1568 height 744
